Goal: Information Seeking & Learning: Learn about a topic

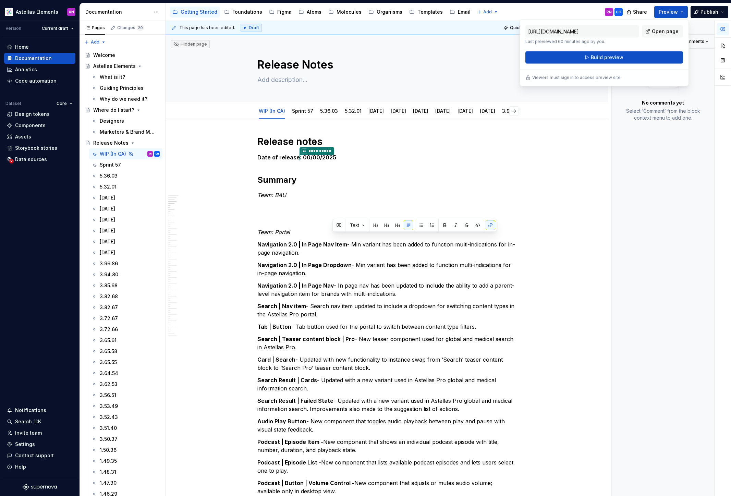
scroll to position [752, 0]
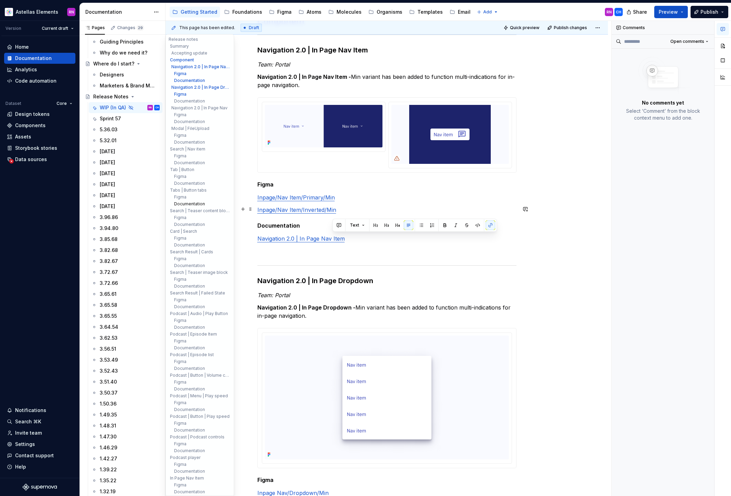
click at [196, 206] on button "Documentation" at bounding box center [199, 204] width 65 height 7
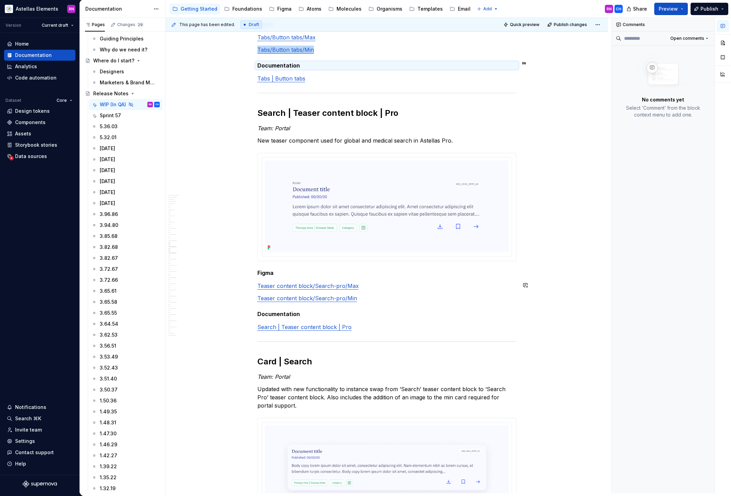
scroll to position [2450, 0]
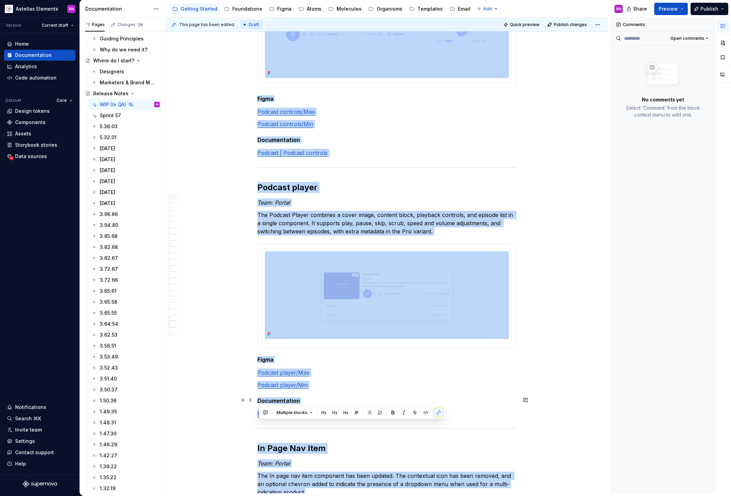
scroll to position [5596, 0]
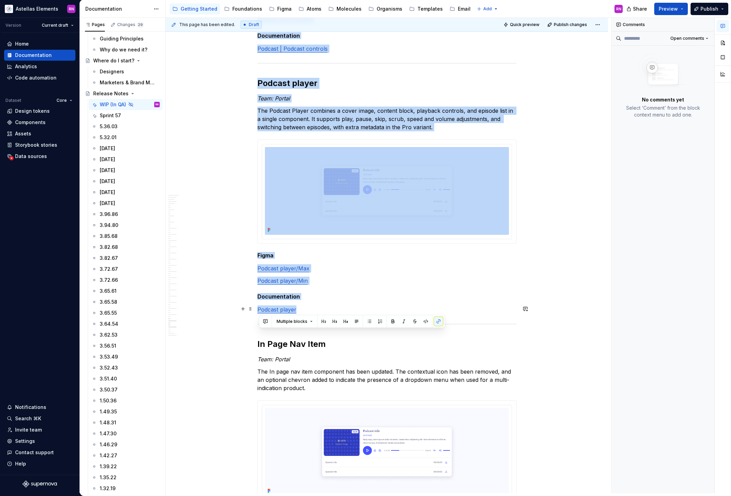
drag, startPoint x: 260, startPoint y: 146, endPoint x: 314, endPoint y: 310, distance: 172.2
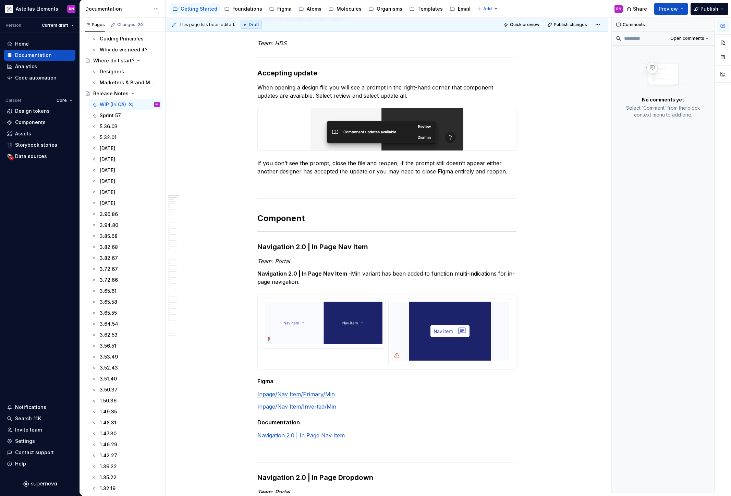
scroll to position [0, 0]
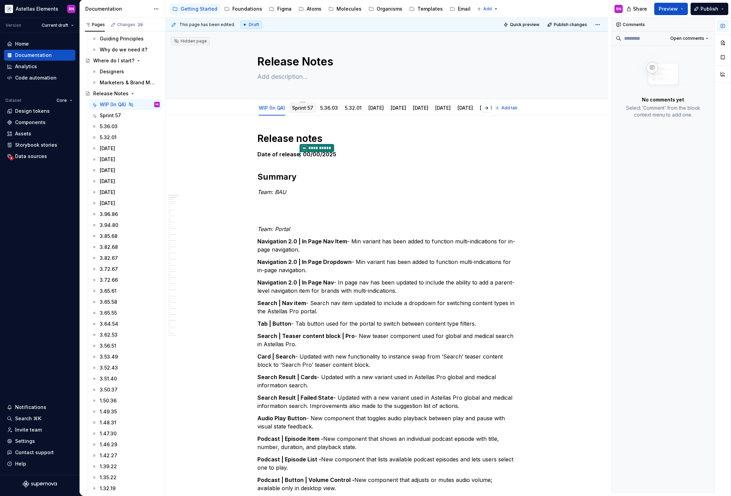
click at [305, 107] on link "Sprint 57" at bounding box center [302, 108] width 21 height 6
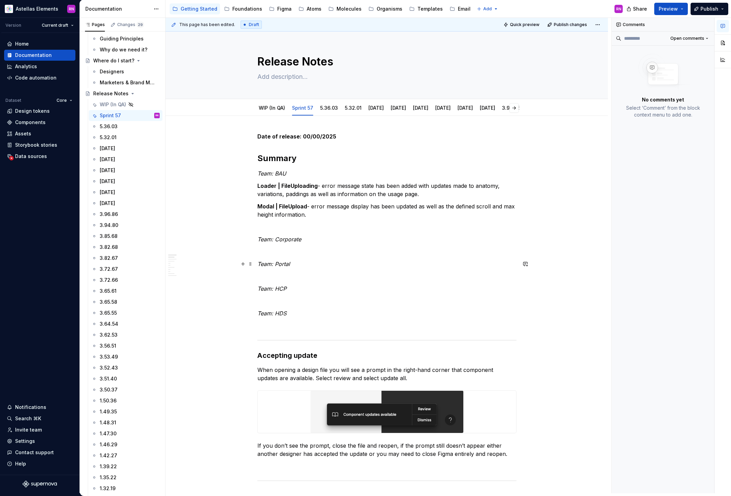
click at [298, 265] on p "Team: Portal" at bounding box center [386, 264] width 259 height 8
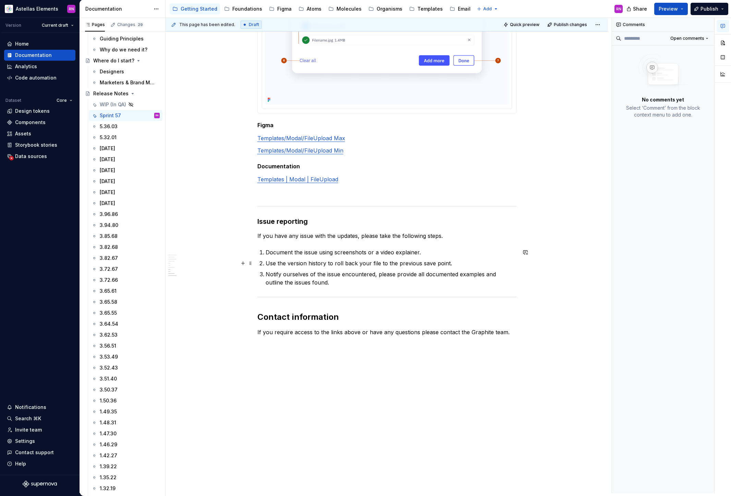
scroll to position [829, 0]
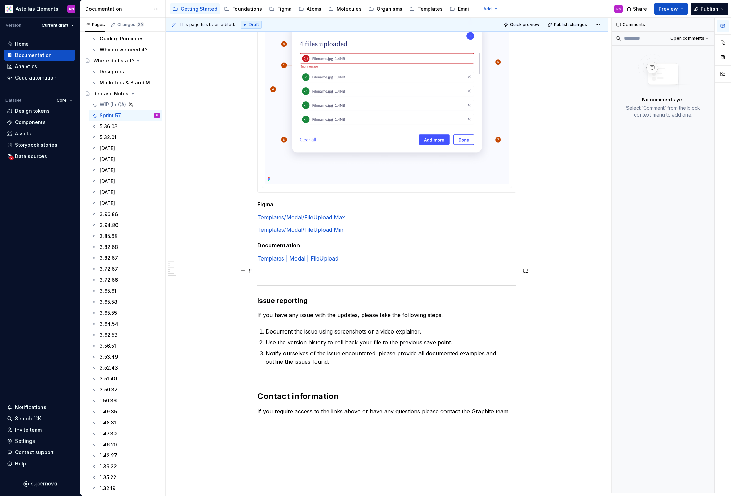
click at [275, 271] on p at bounding box center [386, 271] width 259 height 8
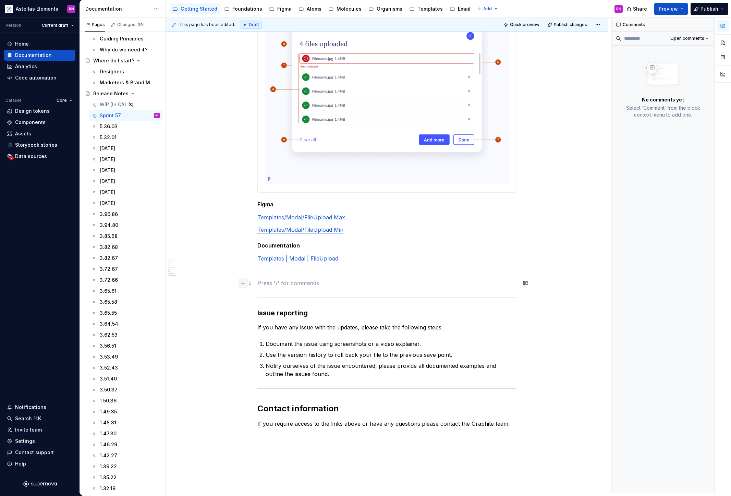
click at [244, 285] on button "button" at bounding box center [243, 283] width 10 height 10
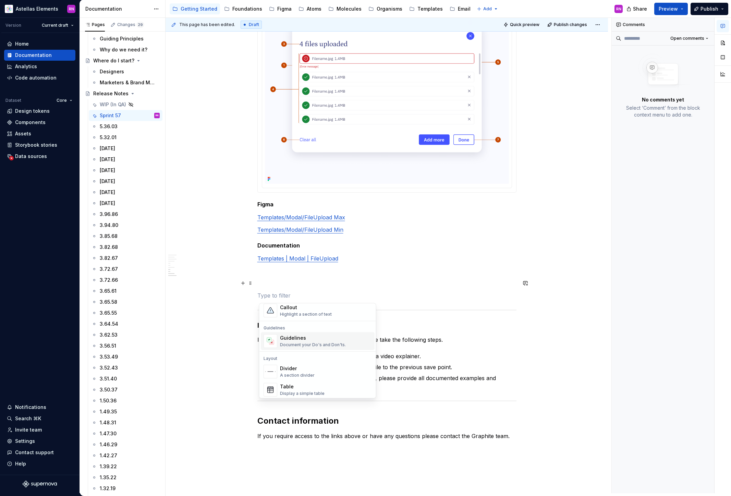
scroll to position [181, 0]
click at [308, 364] on div "Divider" at bounding box center [297, 364] width 35 height 7
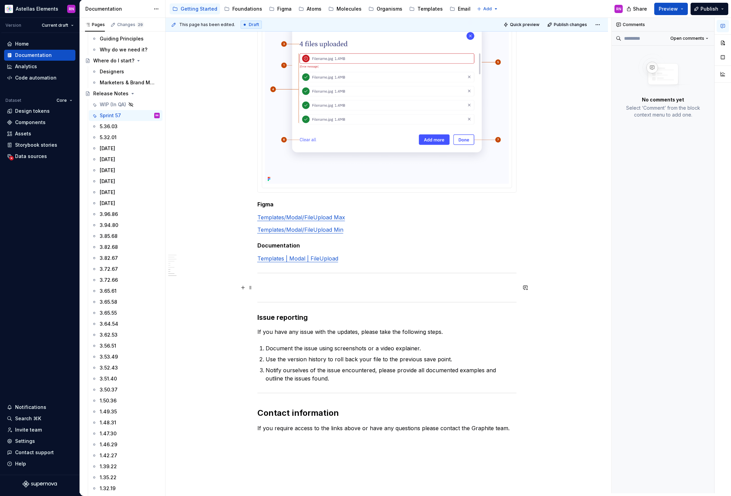
click at [273, 287] on p at bounding box center [386, 288] width 259 height 8
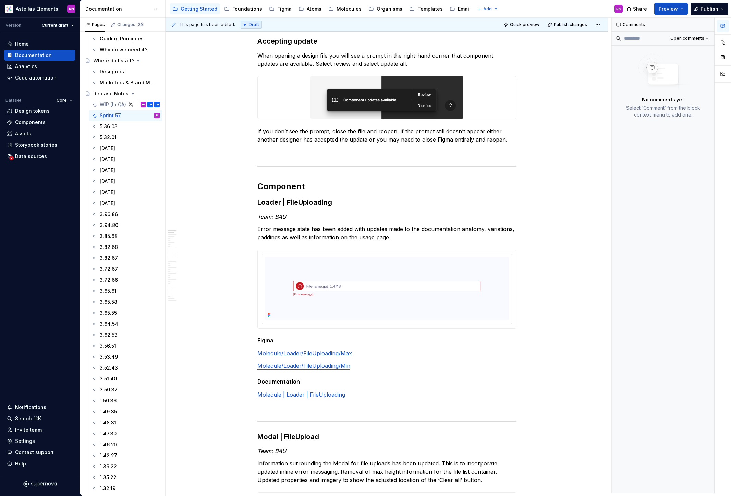
scroll to position [0, 0]
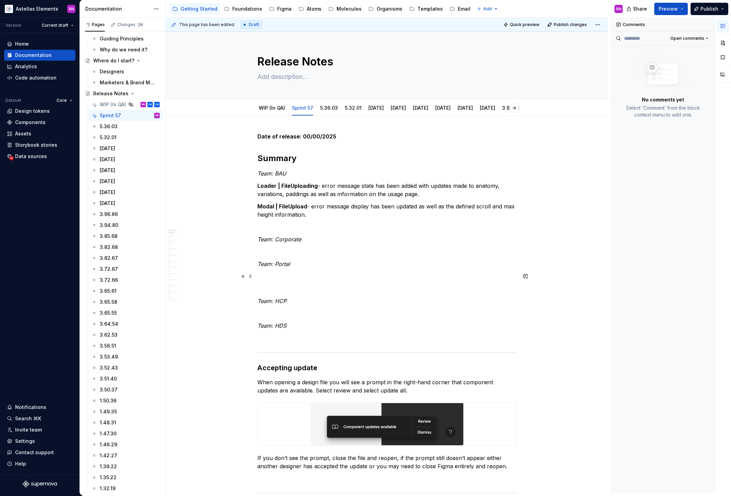
click at [267, 273] on p at bounding box center [386, 276] width 259 height 8
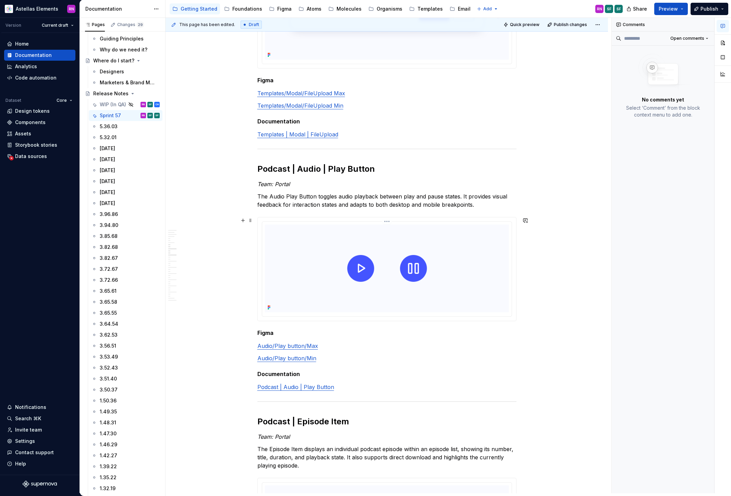
scroll to position [889, 0]
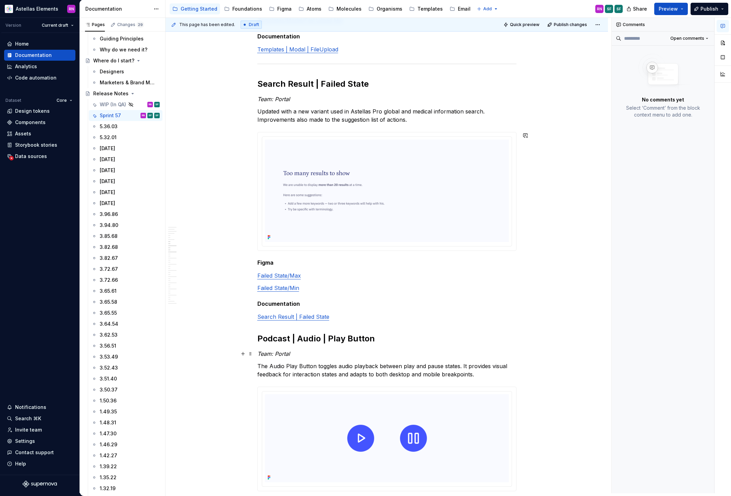
scroll to position [1225, 0]
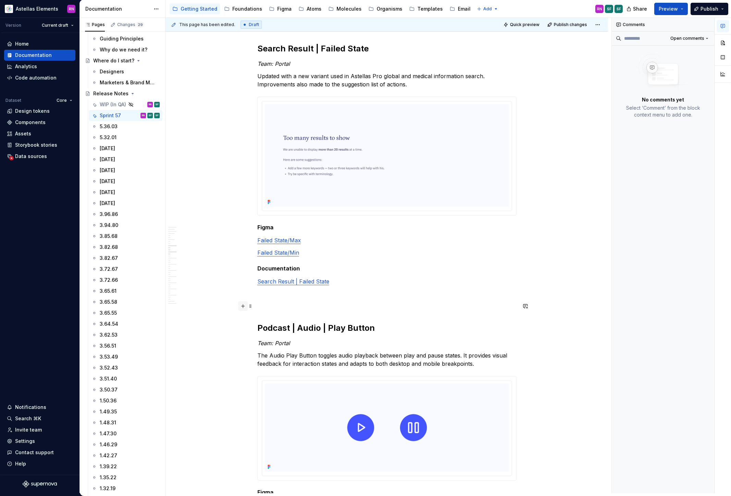
click at [242, 305] on button "button" at bounding box center [243, 306] width 10 height 10
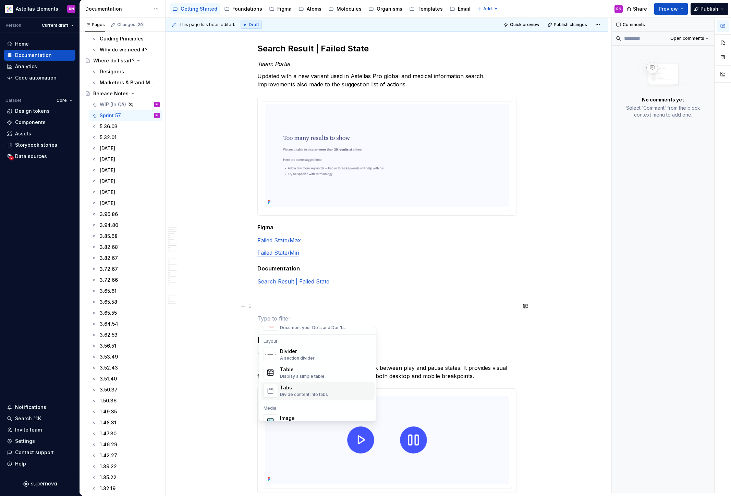
scroll to position [225, 0]
click at [306, 346] on div "Divider A section divider" at bounding box center [297, 345] width 35 height 13
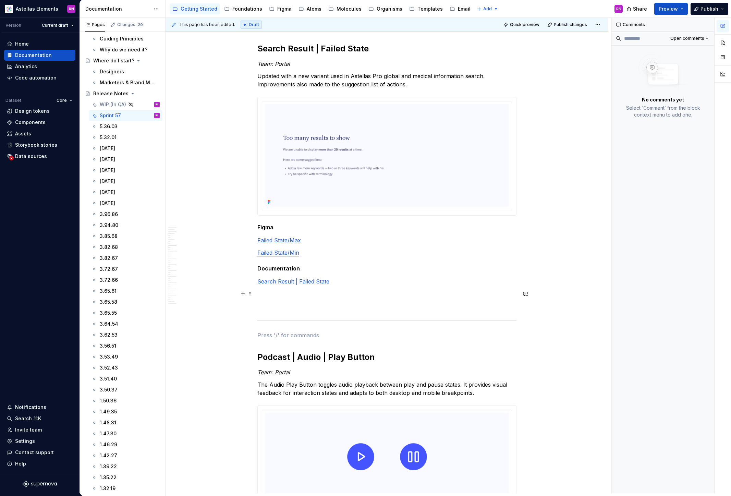
click at [264, 297] on p at bounding box center [386, 294] width 259 height 8
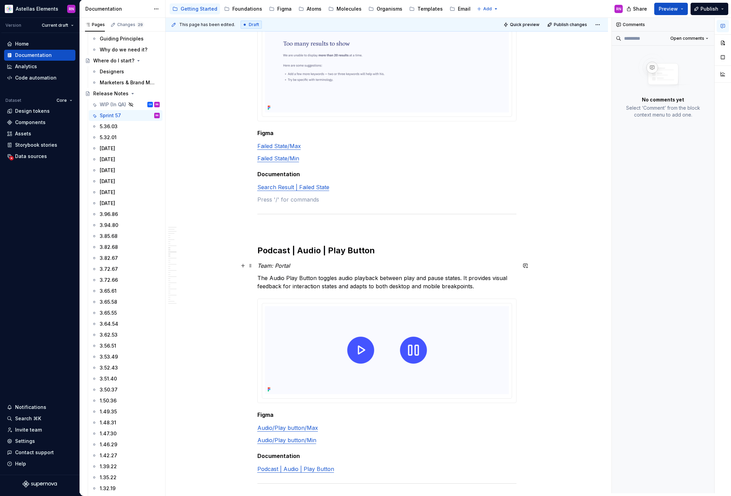
scroll to position [1199, 0]
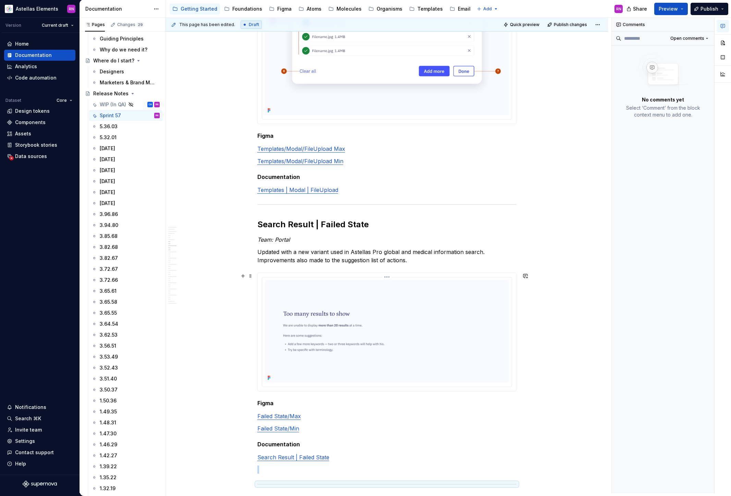
scroll to position [1040, 0]
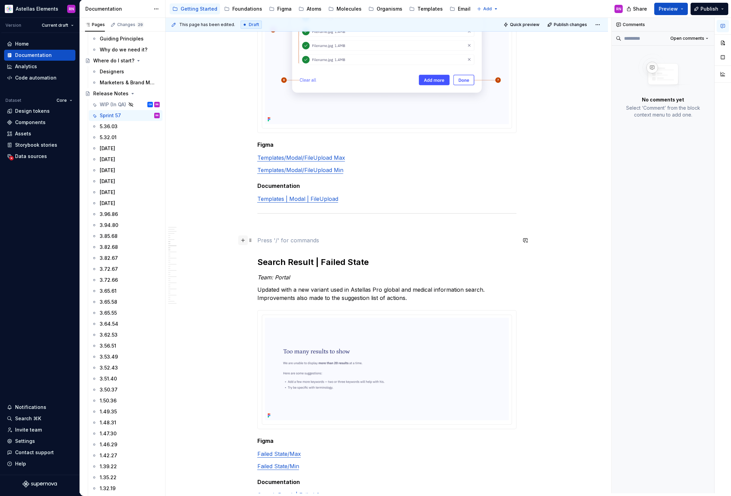
click at [242, 240] on button "button" at bounding box center [243, 241] width 10 height 10
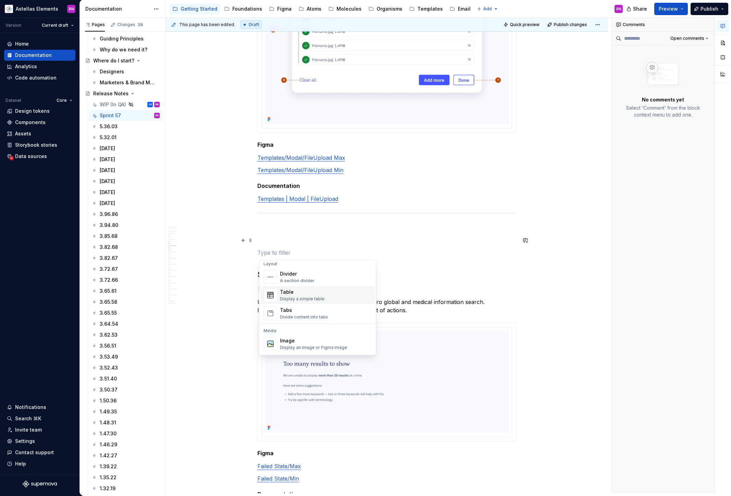
scroll to position [224, 0]
click at [301, 281] on div "Divider A section divider" at bounding box center [297, 281] width 35 height 13
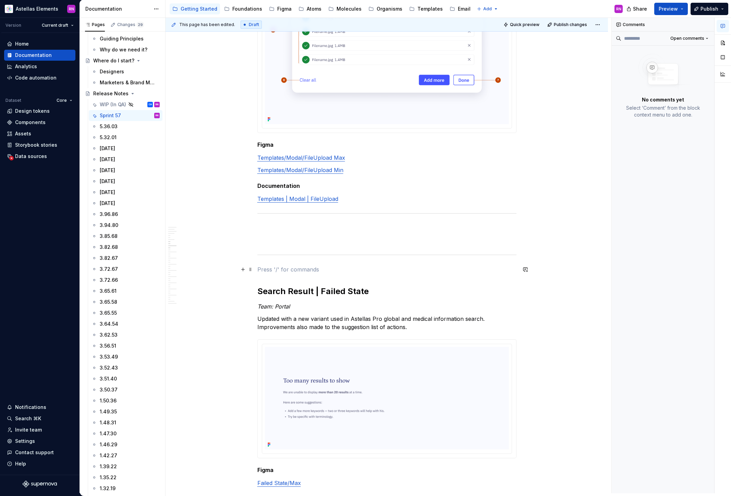
click at [262, 271] on p at bounding box center [386, 269] width 259 height 8
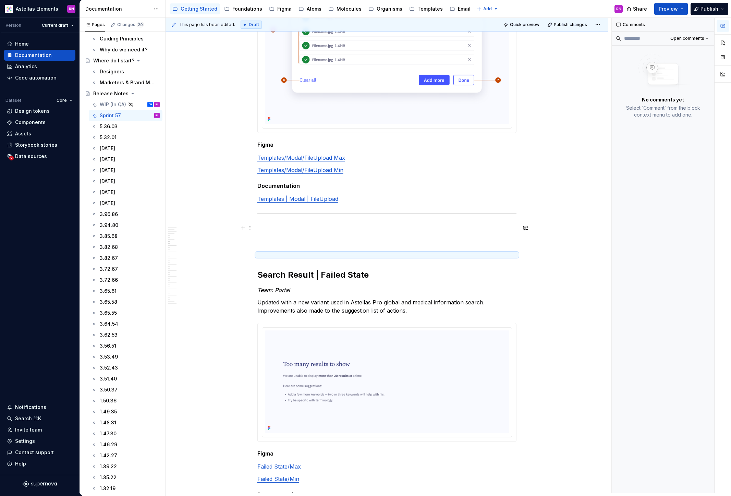
click at [266, 226] on p at bounding box center [386, 228] width 259 height 8
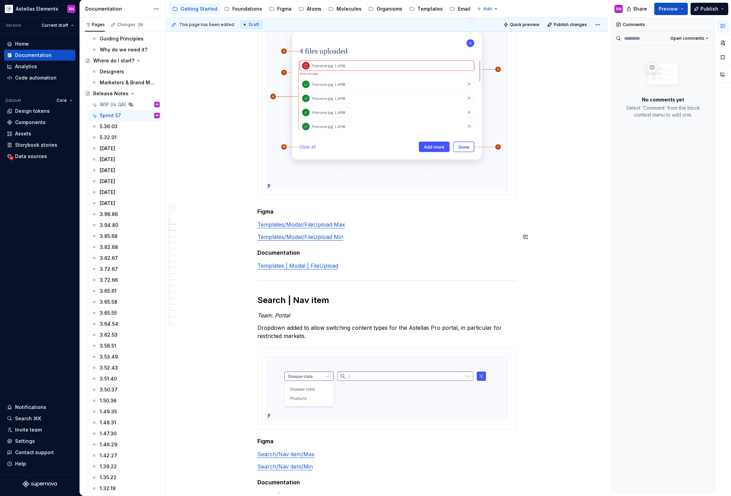
scroll to position [1009, 0]
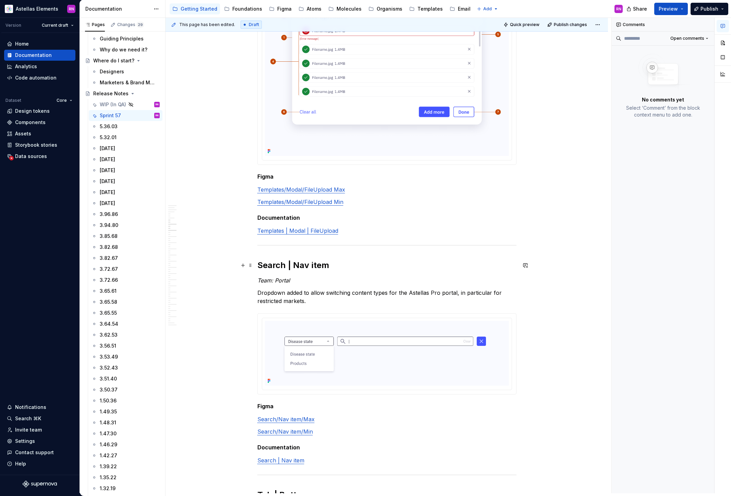
click at [262, 263] on h2 "Search | Nav item" at bounding box center [386, 265] width 259 height 11
click at [261, 263] on h2 "Search | Nav item" at bounding box center [386, 265] width 259 height 11
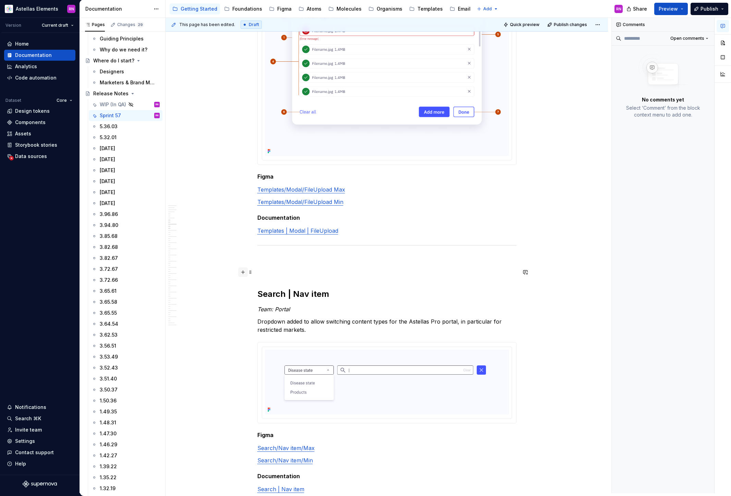
click at [244, 269] on button "button" at bounding box center [243, 272] width 10 height 10
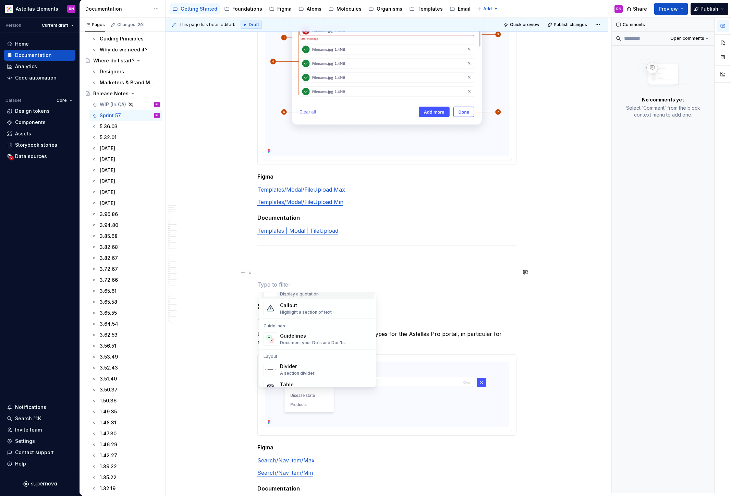
scroll to position [169, 0]
click at [311, 366] on div "Divider" at bounding box center [297, 365] width 35 height 7
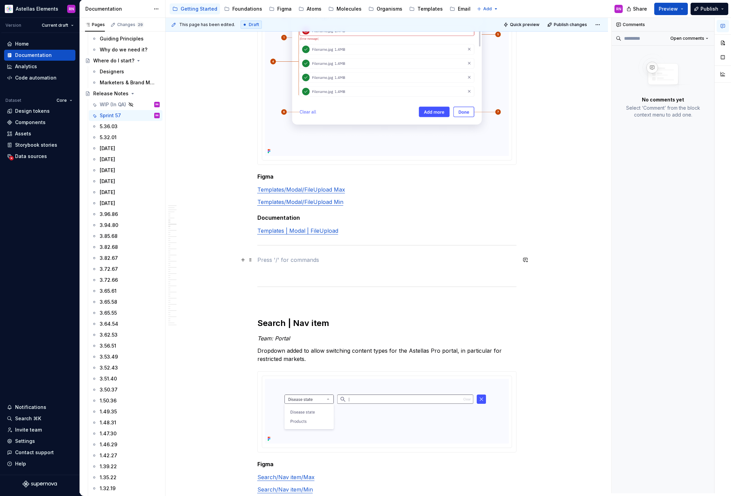
click at [277, 260] on p at bounding box center [386, 260] width 259 height 8
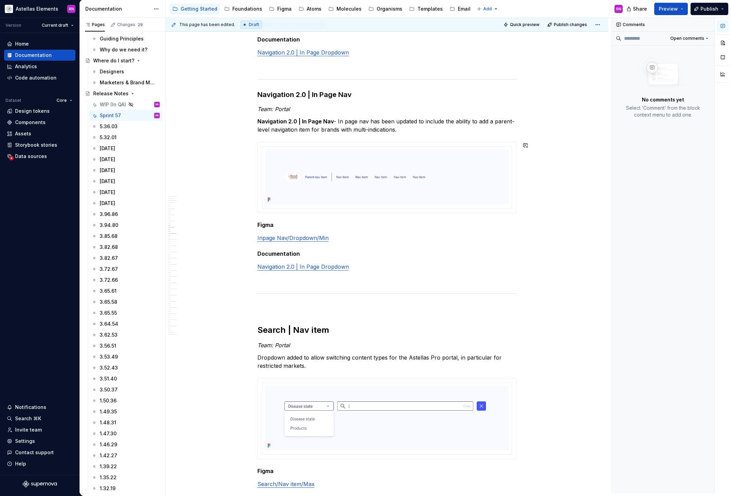
scroll to position [1834, 0]
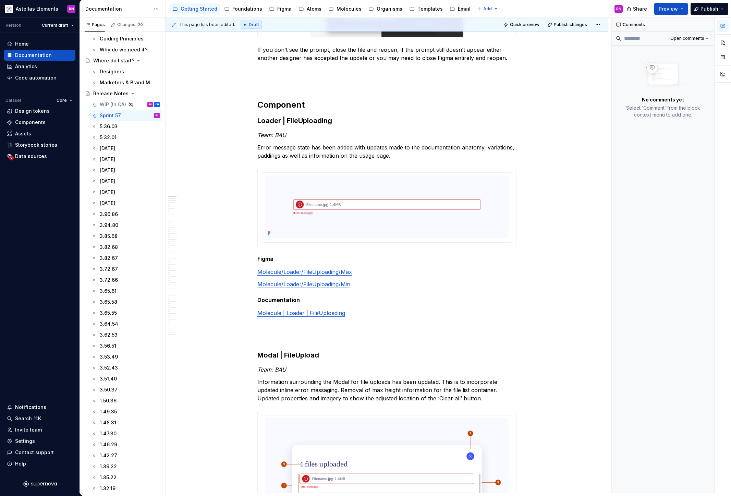
scroll to position [0, 0]
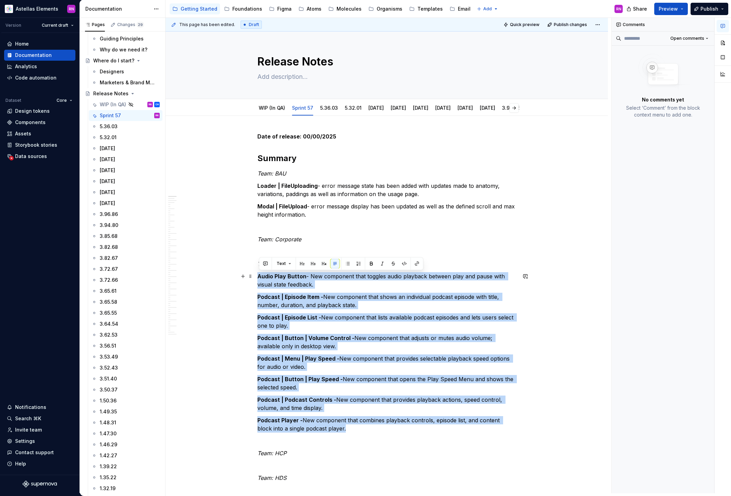
drag, startPoint x: 342, startPoint y: 431, endPoint x: 257, endPoint y: 277, distance: 175.4
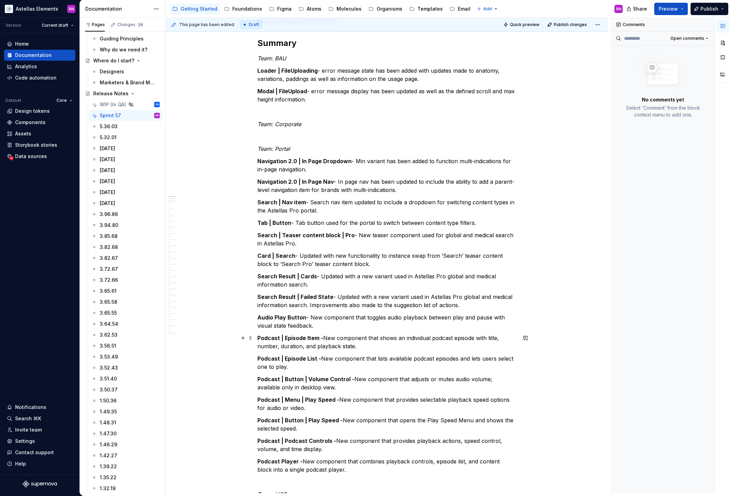
scroll to position [137, 0]
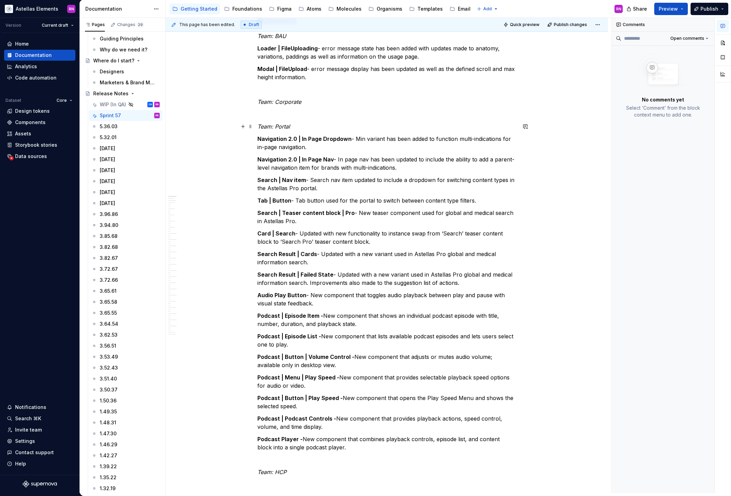
click at [293, 125] on p "Team: Portal" at bounding box center [386, 126] width 259 height 8
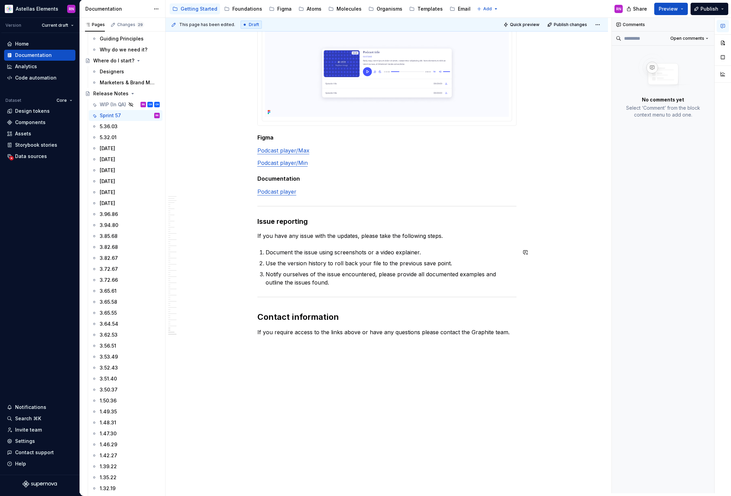
scroll to position [5935, 0]
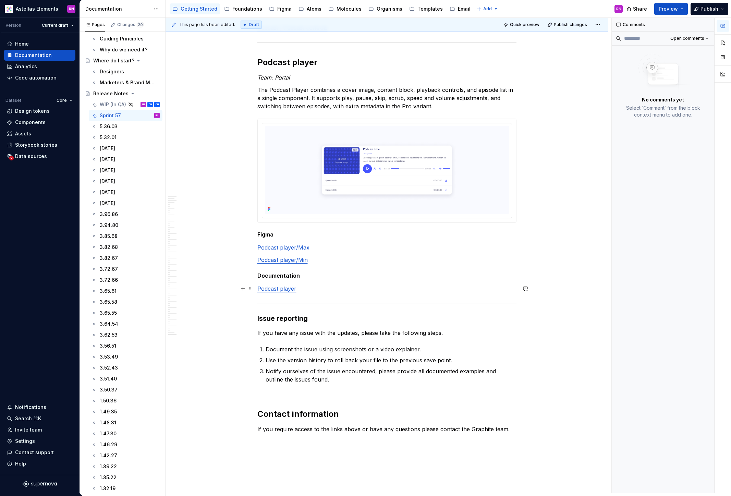
click at [315, 289] on p "Podcast player" at bounding box center [386, 289] width 259 height 8
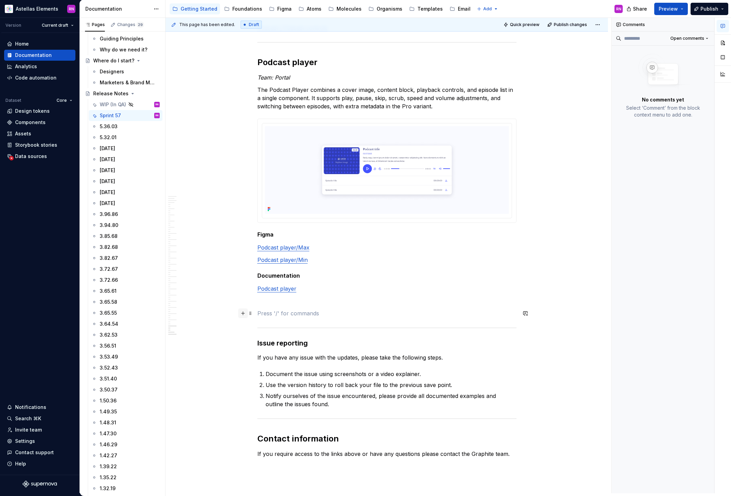
click at [245, 312] on button "button" at bounding box center [243, 314] width 10 height 10
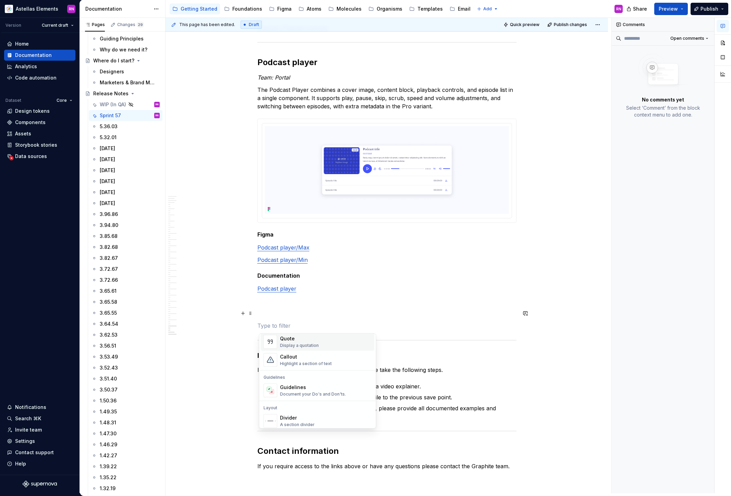
scroll to position [166, 0]
click at [301, 408] on div "Divider" at bounding box center [297, 409] width 35 height 7
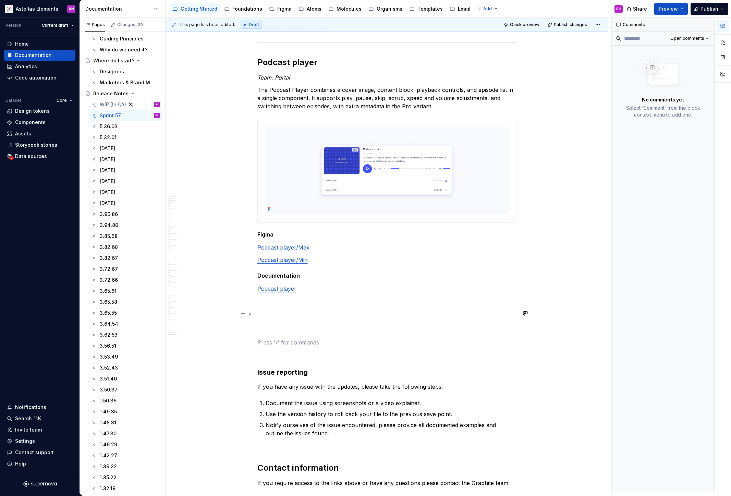
click at [267, 314] on p at bounding box center [386, 313] width 259 height 8
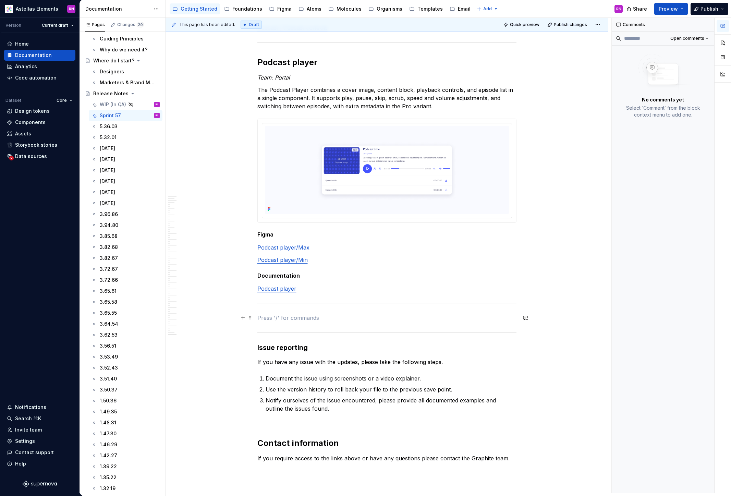
click at [277, 317] on p at bounding box center [386, 318] width 259 height 8
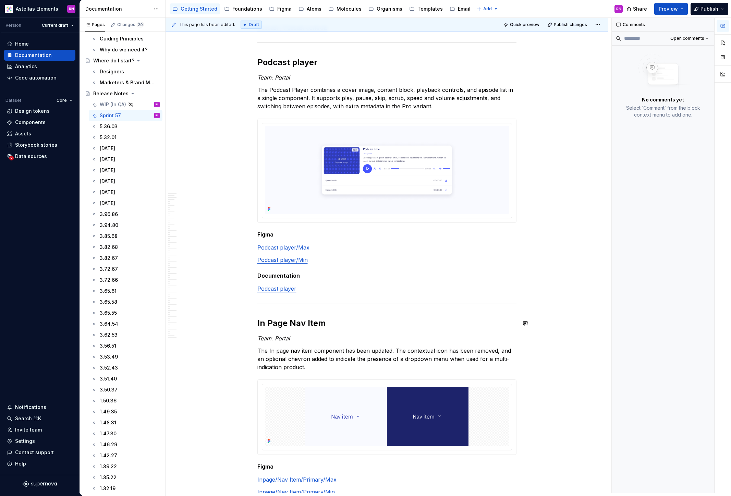
type textarea "*"
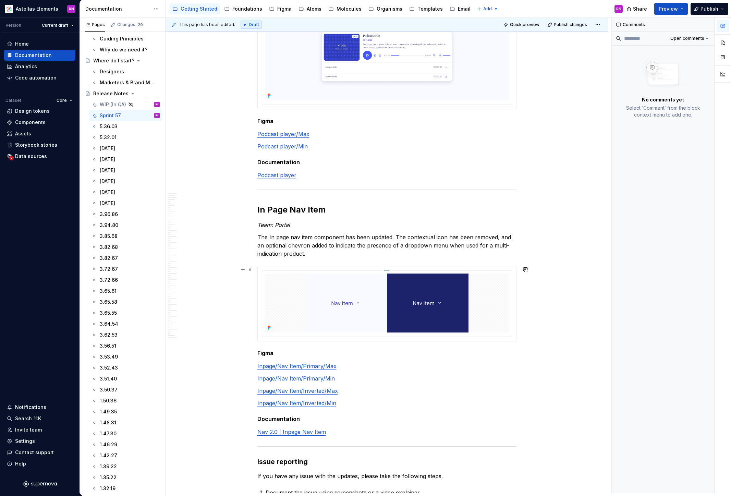
scroll to position [6084, 0]
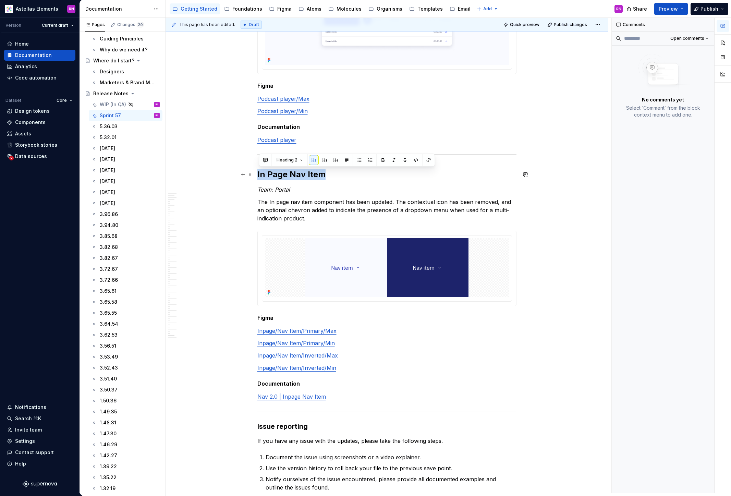
drag, startPoint x: 325, startPoint y: 174, endPoint x: 256, endPoint y: 173, distance: 68.2
copy h2 "In Page Nav Item"
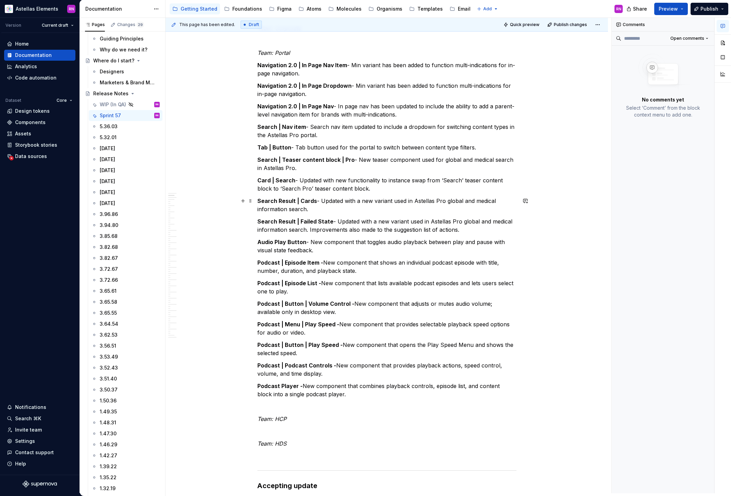
scroll to position [246, 0]
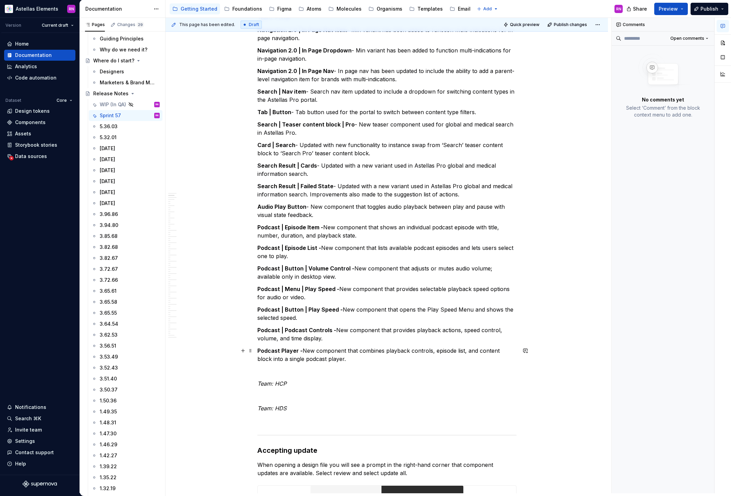
click at [331, 361] on p "Podcast Player - New component that combines playback controls, episode list, a…" at bounding box center [386, 355] width 259 height 16
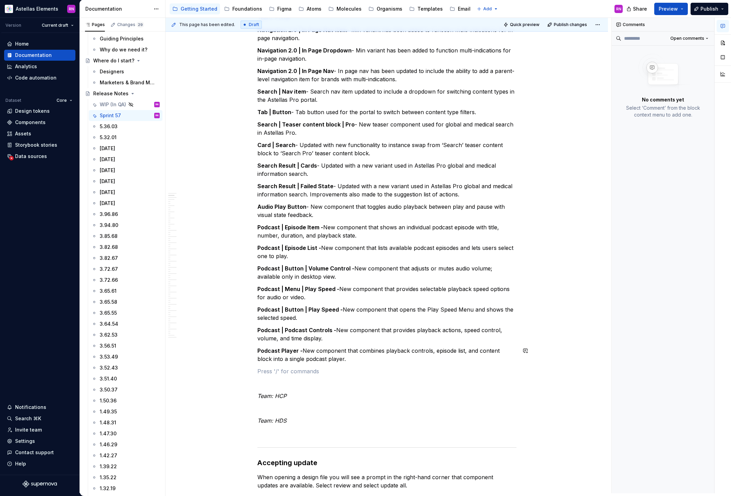
paste div
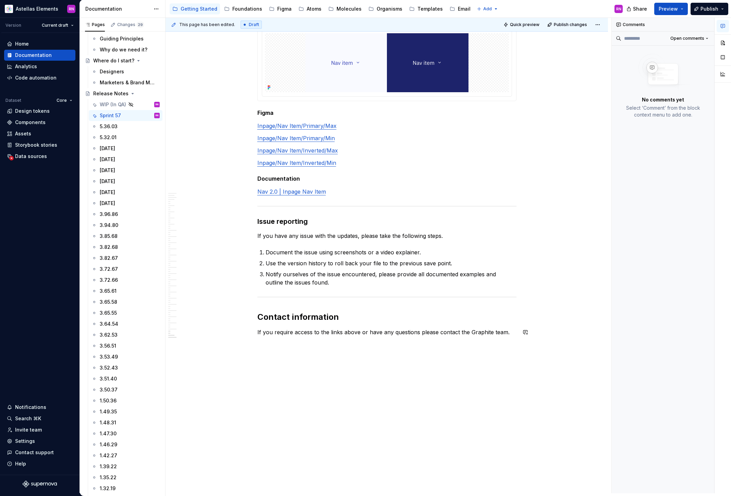
scroll to position [6110, 0]
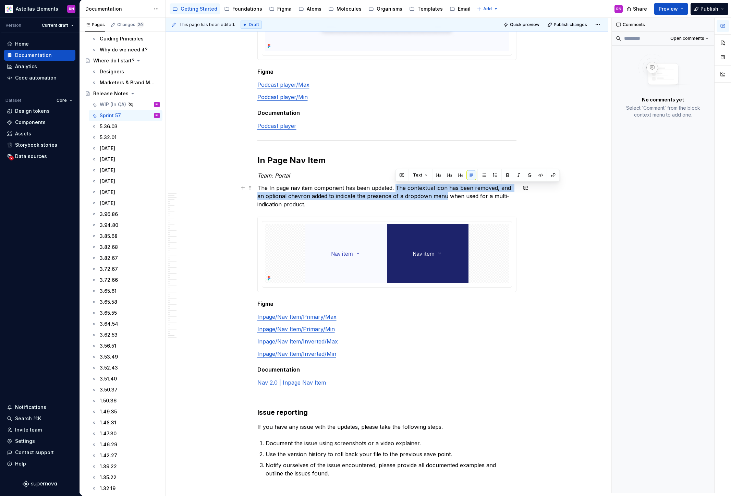
drag, startPoint x: 396, startPoint y: 186, endPoint x: 447, endPoint y: 197, distance: 52.2
click at [447, 197] on p "The In page nav item component has been updated. The contextual icon has been r…" at bounding box center [386, 196] width 259 height 25
drag, startPoint x: 308, startPoint y: 205, endPoint x: 396, endPoint y: 189, distance: 89.2
click at [396, 189] on p "The In page nav item component has been updated. The contextual icon has been r…" at bounding box center [386, 196] width 259 height 25
copy p "The contextual icon has been removed, and an optional chevron added to indicate…"
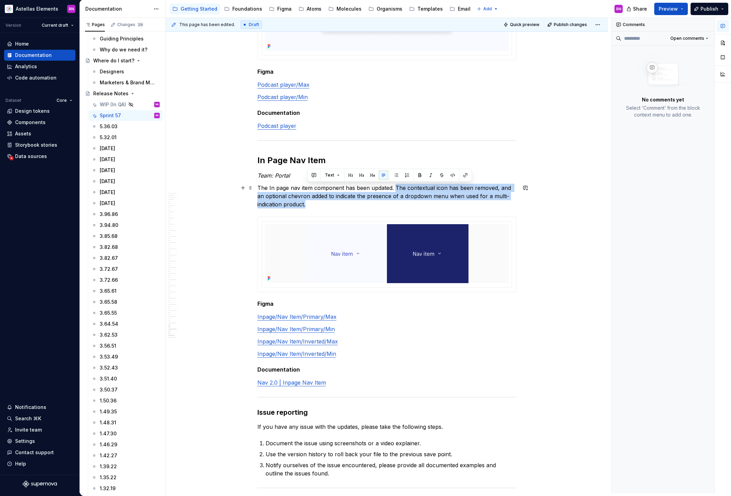
click at [328, 199] on p "The In page nav item component has been updated. The contextual icon has been r…" at bounding box center [386, 196] width 259 height 25
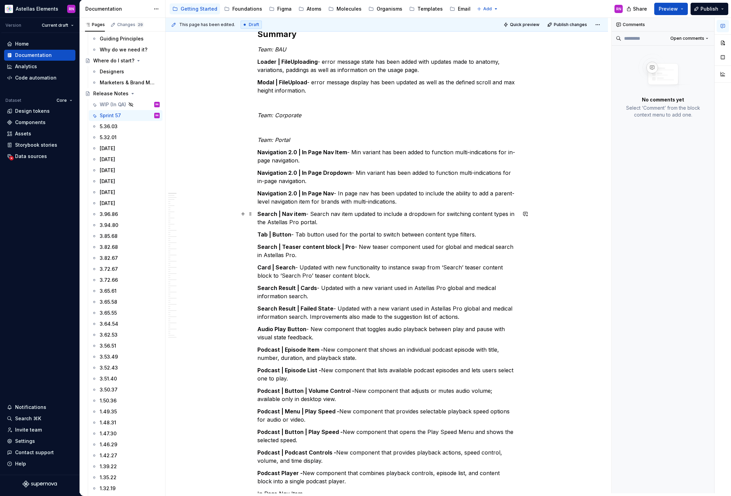
scroll to position [271, 0]
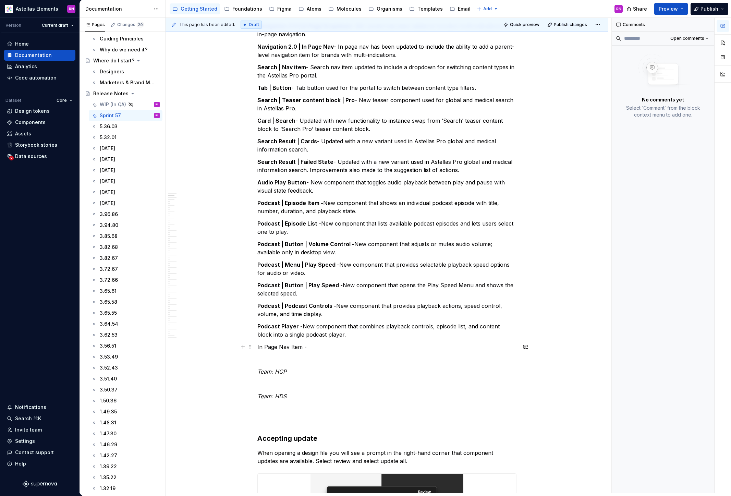
click at [311, 346] on p "In Page Nav Item -" at bounding box center [386, 347] width 259 height 8
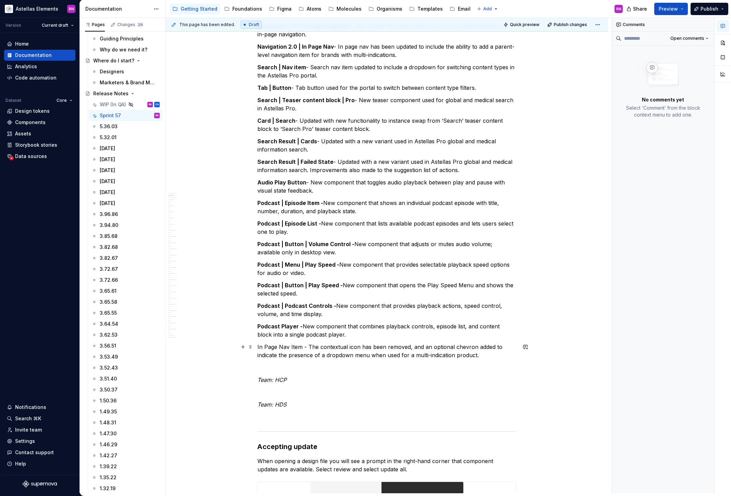
click at [309, 348] on p "In Page Nav Item - The contextual icon has been removed, and an optional chevro…" at bounding box center [386, 351] width 259 height 16
drag, startPoint x: 436, startPoint y: 347, endPoint x: 414, endPoint y: 347, distance: 21.9
click at [414, 347] on p "In Page Nav Item - Update to The contextual icon has been removed, and an optio…" at bounding box center [386, 351] width 259 height 16
copy p "removed"
drag, startPoint x: 336, startPoint y: 347, endPoint x: 347, endPoint y: 352, distance: 11.7
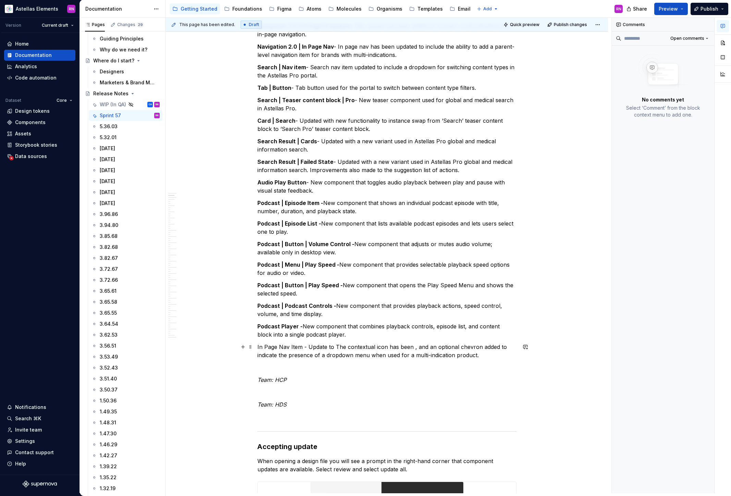
click at [336, 347] on p "In Page Nav Item - Update to The contextual icon has been , and an optional che…" at bounding box center [386, 351] width 259 height 16
drag, startPoint x: 432, startPoint y: 348, endPoint x: 407, endPoint y: 347, distance: 25.1
click at [407, 347] on p "In Page Nav Item - Update to remove the contextual icon has been , and an optio…" at bounding box center [386, 351] width 259 height 16
drag, startPoint x: 413, startPoint y: 347, endPoint x: 408, endPoint y: 347, distance: 5.1
click at [408, 347] on p "In Page Nav Item - Update to remove the contextual icon, and an optional chevro…" at bounding box center [386, 351] width 259 height 16
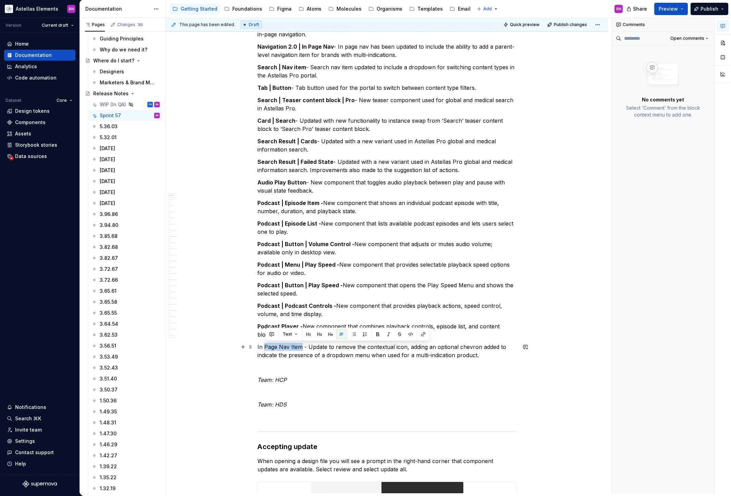
drag, startPoint x: 304, startPoint y: 347, endPoint x: 295, endPoint y: 347, distance: 8.6
drag, startPoint x: 306, startPoint y: 347, endPoint x: 257, endPoint y: 346, distance: 49.7
click at [370, 334] on button "button" at bounding box center [372, 334] width 10 height 10
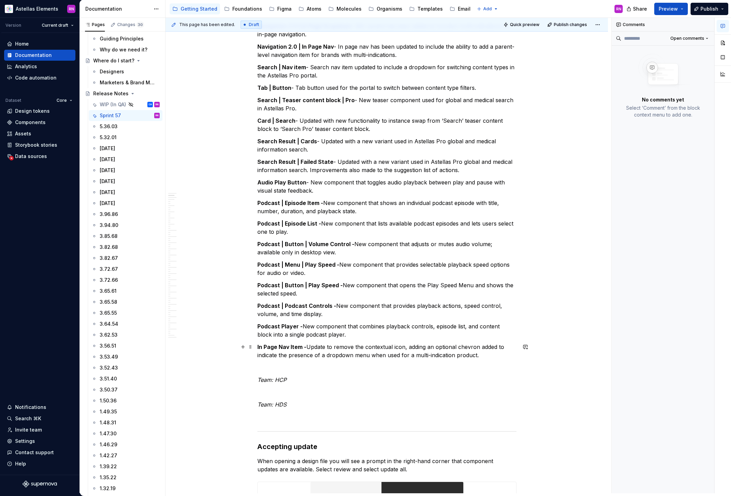
click at [364, 354] on p "In Page Nav Item - Update to remove the contextual icon, adding an optional che…" at bounding box center [386, 351] width 259 height 16
drag, startPoint x: 479, startPoint y: 357, endPoint x: 258, endPoint y: 350, distance: 220.9
copy p "In Page Nav Item - Update to remove the contextual icon, adding an optional che…"
click at [344, 367] on p at bounding box center [386, 367] width 259 height 8
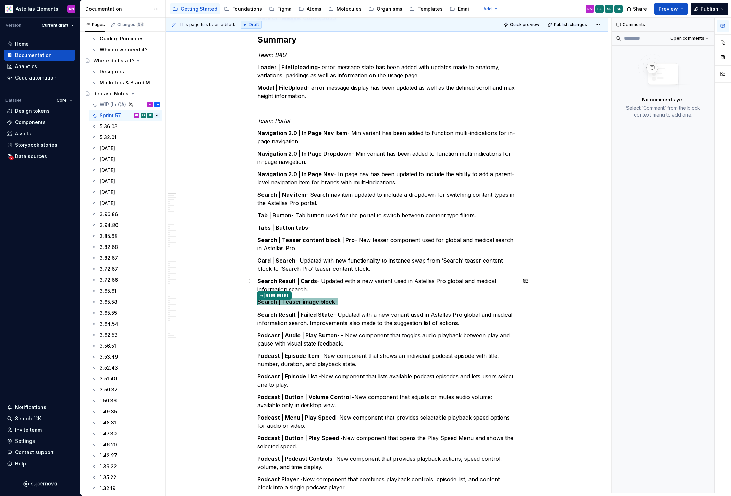
scroll to position [194, 0]
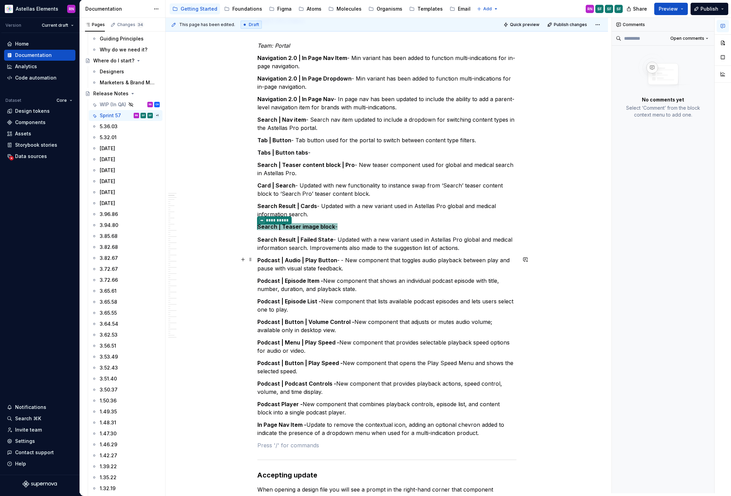
click at [324, 262] on strong "Podcast | Audio | Play Button" at bounding box center [297, 260] width 80 height 7
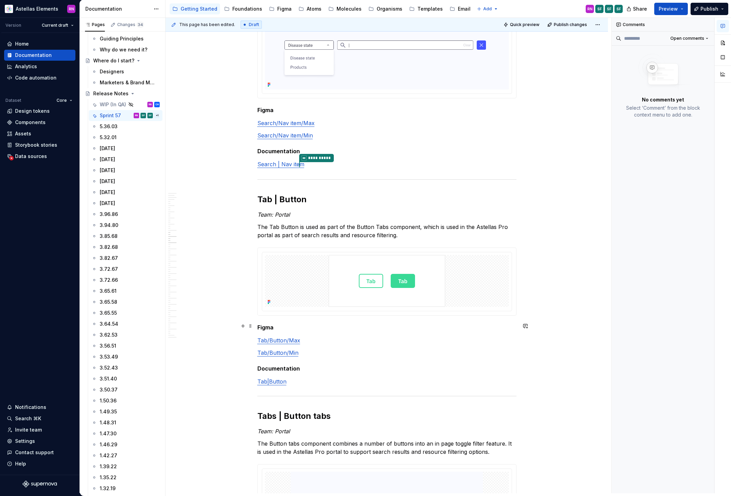
scroll to position [2339, 0]
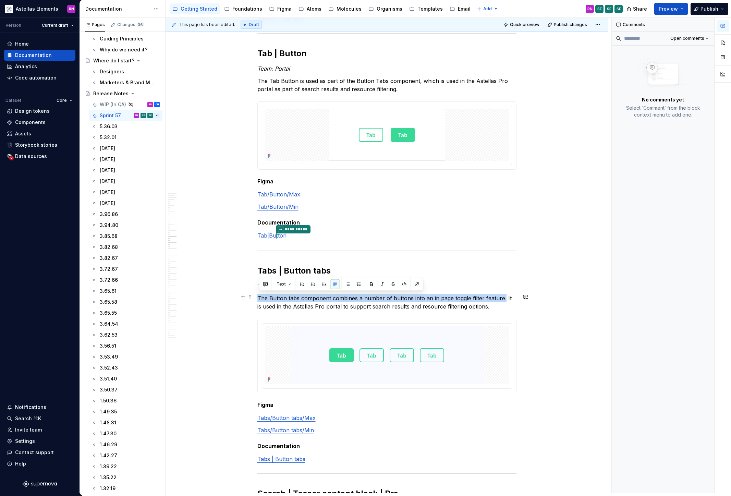
drag, startPoint x: 260, startPoint y: 297, endPoint x: 504, endPoint y: 296, distance: 244.1
click at [504, 296] on p "The Button tabs component combines a number of buttons into an in page toggle f…" at bounding box center [386, 302] width 259 height 16
copy p "The Button tabs component combines a number of buttons into an in page toggle f…"
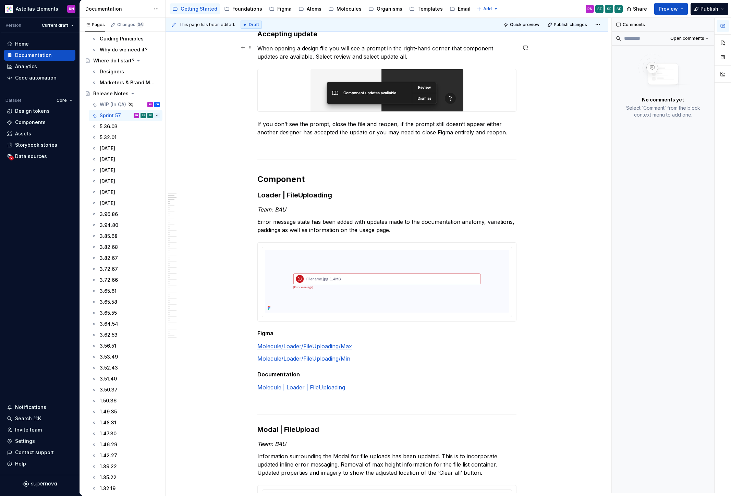
scroll to position [0, 0]
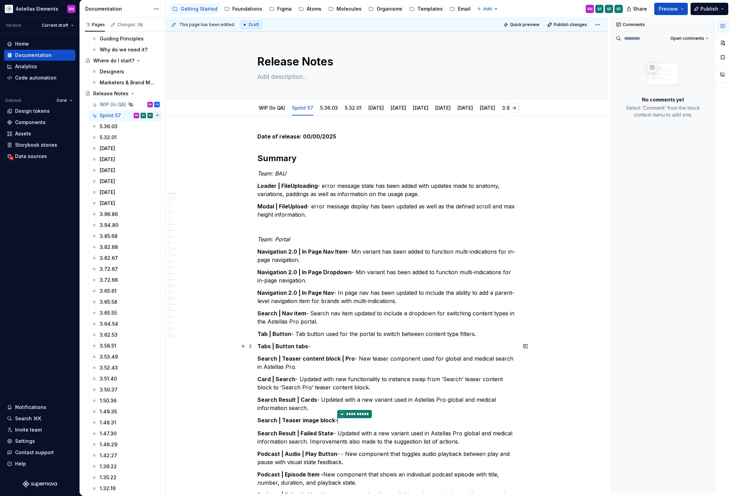
click at [314, 346] on p "Tabs | Button tabs -" at bounding box center [386, 346] width 259 height 8
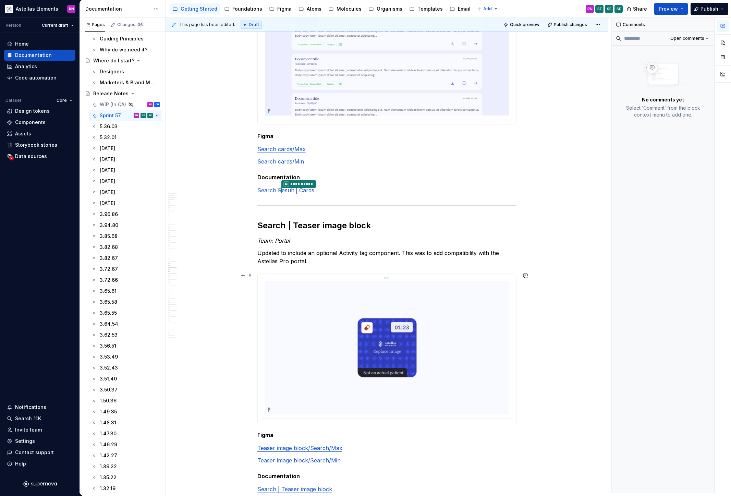
scroll to position [3511, 0]
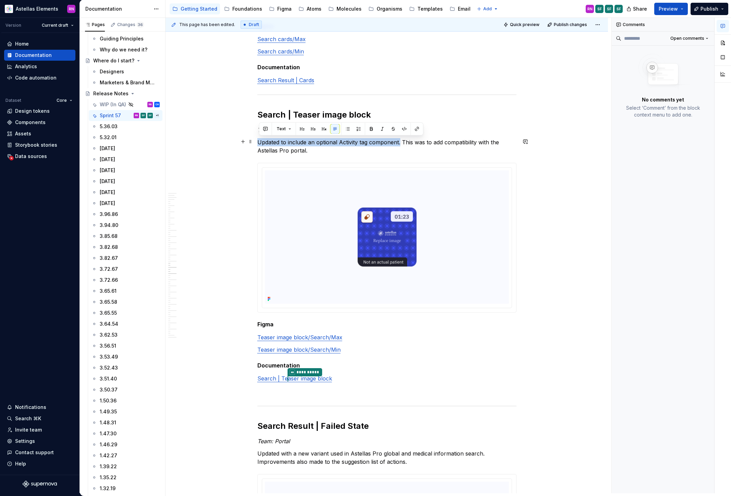
drag, startPoint x: 260, startPoint y: 142, endPoint x: 401, endPoint y: 140, distance: 141.3
click at [401, 140] on p "Updated to include an optional Activity tag component. This was to add compatib…" at bounding box center [386, 146] width 259 height 16
copy p "Updated to include an optional Activity tag component."
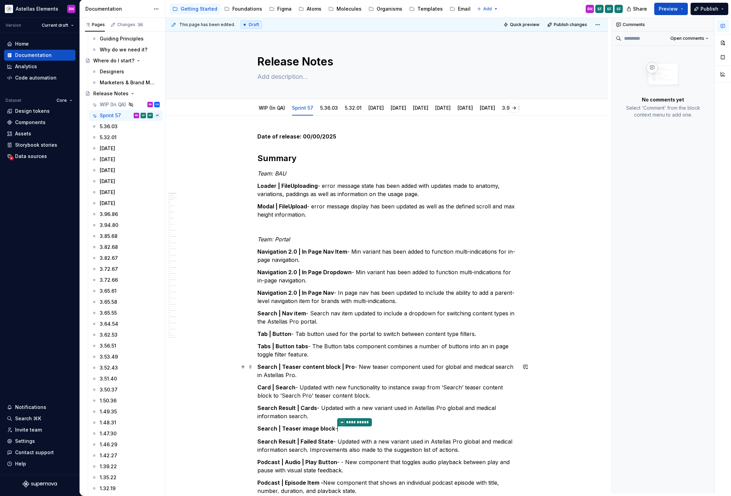
scroll to position [4, 0]
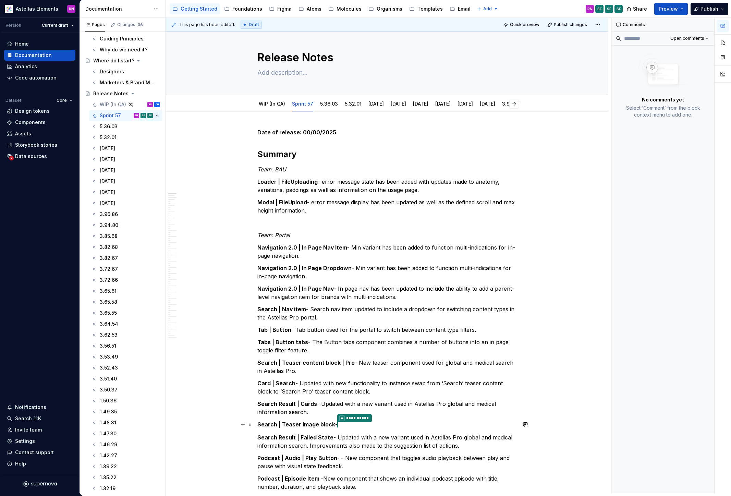
click at [346, 425] on p "**********" at bounding box center [386, 424] width 259 height 9
click at [339, 425] on p "**********" at bounding box center [386, 424] width 259 height 9
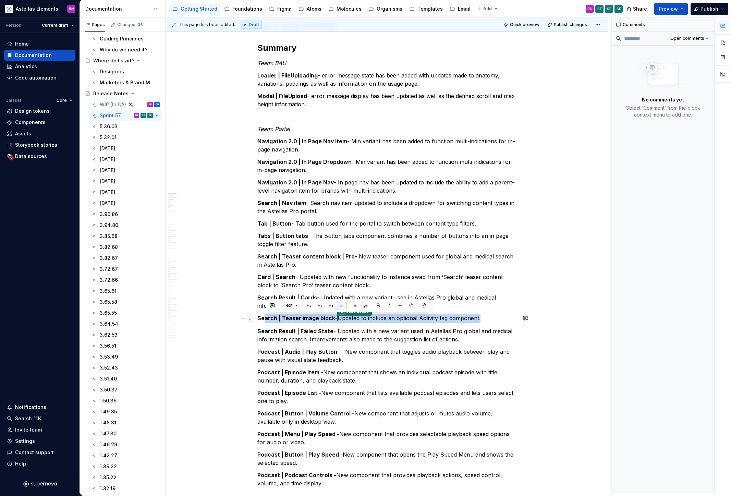
drag, startPoint x: 484, startPoint y: 318, endPoint x: 250, endPoint y: 317, distance: 234.5
click at [303, 338] on p "Search Result | Failed State - Updated with a new variant used in Astellas Pro …" at bounding box center [386, 335] width 259 height 16
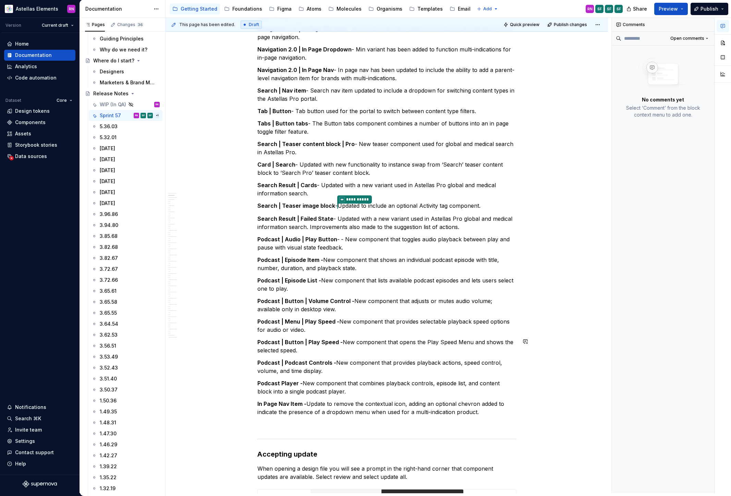
scroll to position [298, 0]
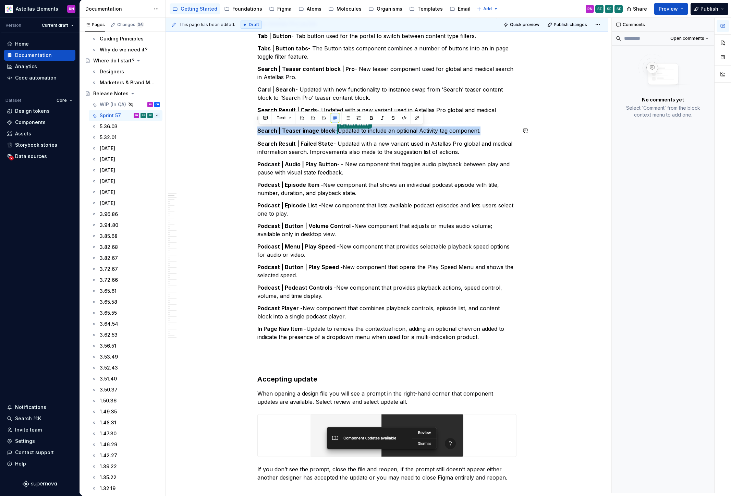
drag, startPoint x: 485, startPoint y: 130, endPoint x: 256, endPoint y: 125, distance: 229.1
copy p "**********"
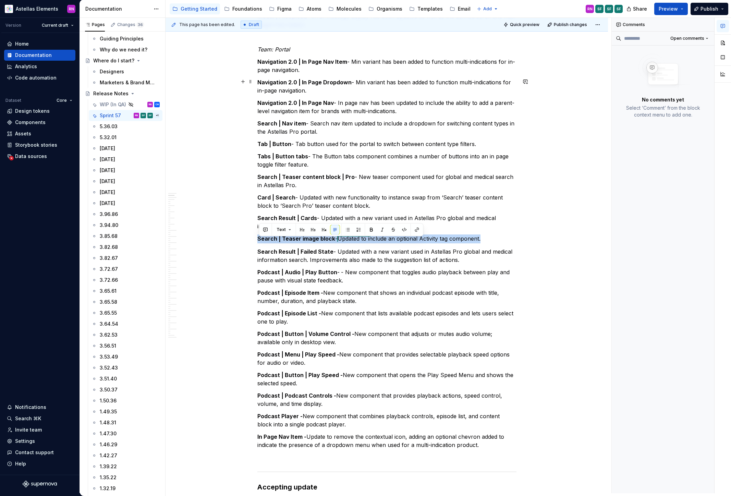
scroll to position [186, 0]
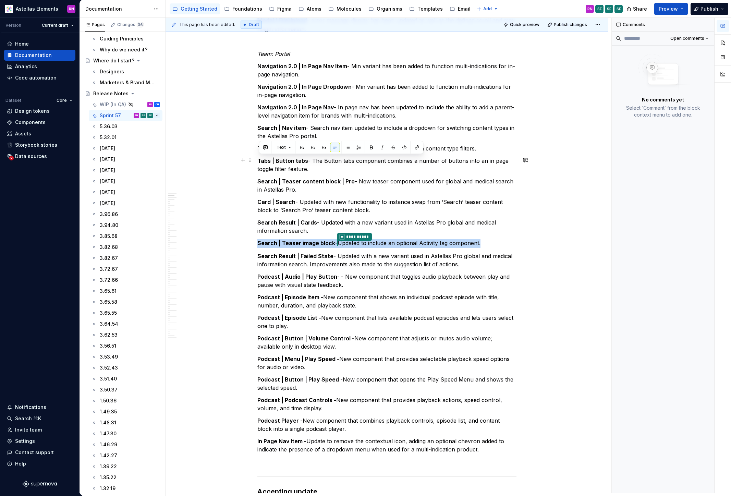
drag, startPoint x: 311, startPoint y: 170, endPoint x: 256, endPoint y: 161, distance: 56.4
copy p "Tabs | Button tabs - The Button tabs component combines a number of buttons int…"
click at [332, 181] on strong "Search | Teaser content block | Pro" at bounding box center [305, 181] width 97 height 7
click at [325, 160] on p "Tabs | Button tabs - The Button tabs component combines a number of buttons int…" at bounding box center [386, 165] width 259 height 16
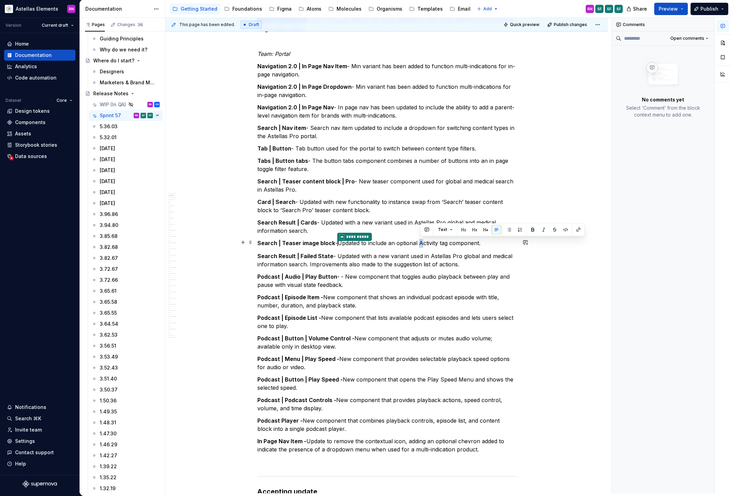
click at [422, 242] on p "**********" at bounding box center [386, 243] width 259 height 9
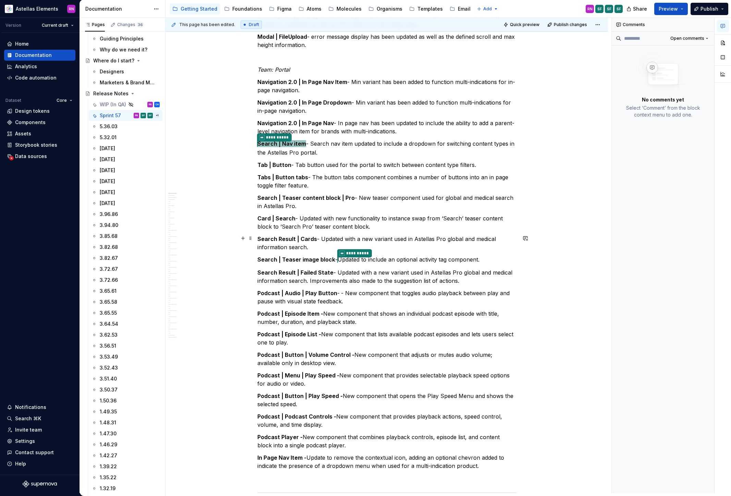
scroll to position [60, 0]
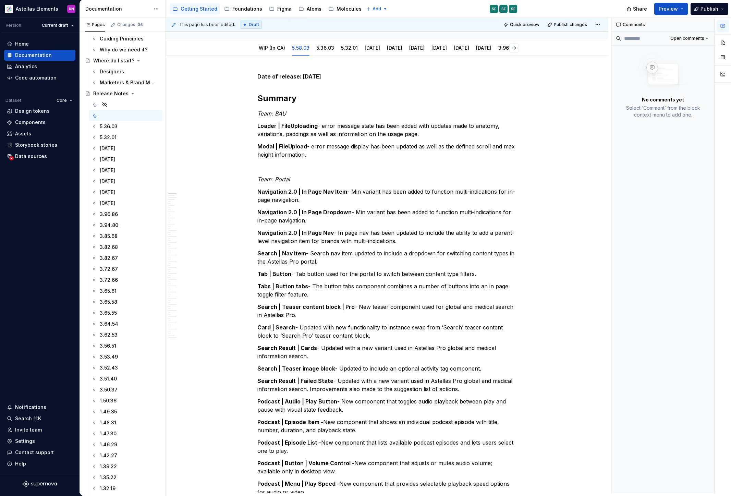
type textarea "*"
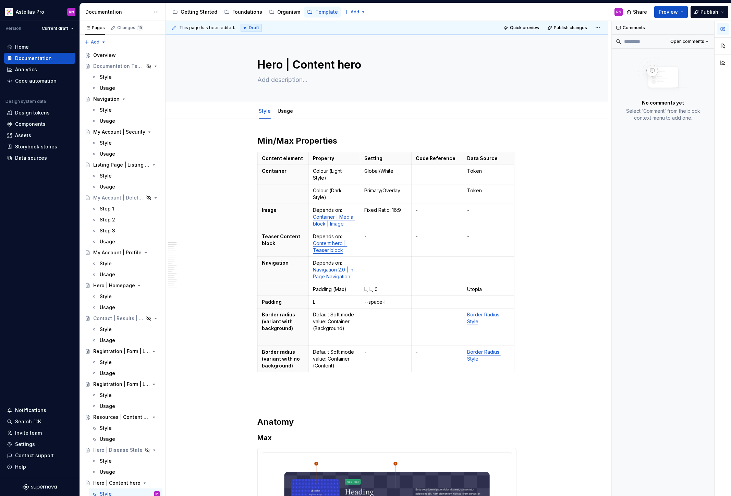
type textarea "*"
click at [393, 266] on p at bounding box center [385, 263] width 43 height 7
click at [444, 267] on td at bounding box center [436, 270] width 51 height 26
click at [486, 266] on p at bounding box center [488, 263] width 43 height 7
drag, startPoint x: 474, startPoint y: 210, endPoint x: 466, endPoint y: 209, distance: 8.3
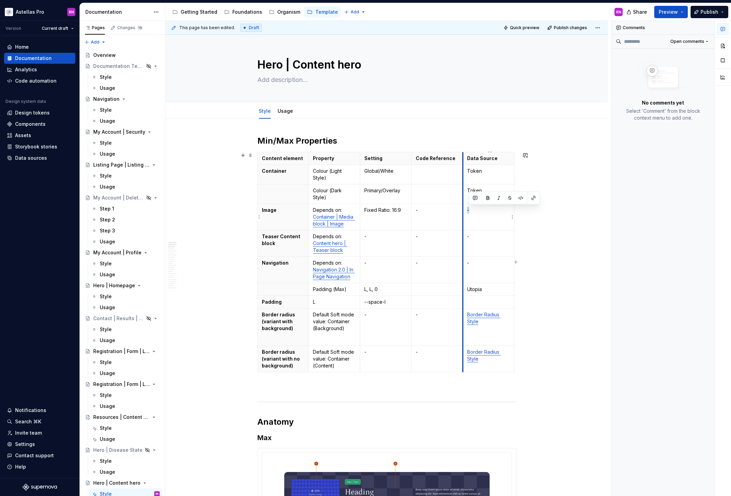
click at [466, 209] on td "-" at bounding box center [488, 217] width 51 height 26
click at [494, 217] on td "-" at bounding box center [488, 217] width 51 height 26
drag, startPoint x: 473, startPoint y: 209, endPoint x: 468, endPoint y: 208, distance: 5.5
click at [468, 208] on td "-" at bounding box center [488, 217] width 51 height 26
click at [719, 46] on button "button" at bounding box center [723, 46] width 12 height 12
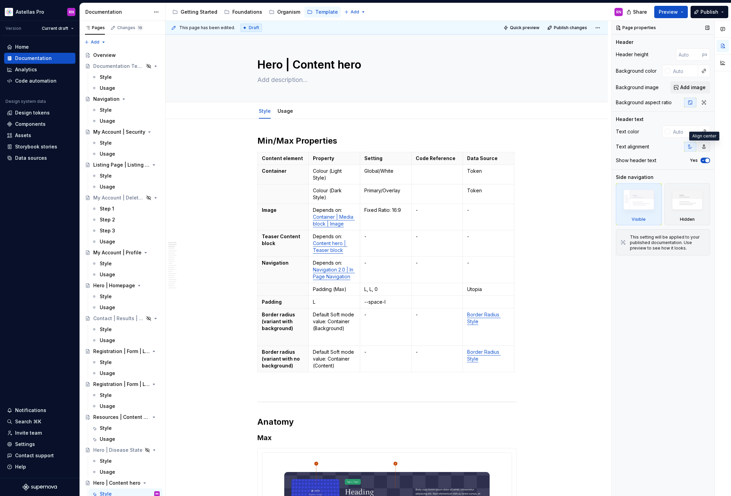
click at [701, 147] on icon "button" at bounding box center [703, 146] width 5 height 5
type textarea "*"
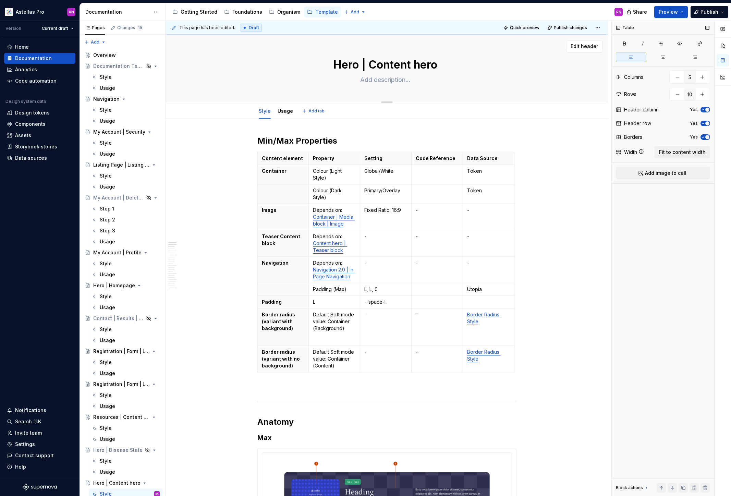
click at [384, 71] on textarea "Hero | Content hero" at bounding box center [385, 65] width 259 height 16
click at [631, 58] on icon "button" at bounding box center [631, 57] width 5 height 5
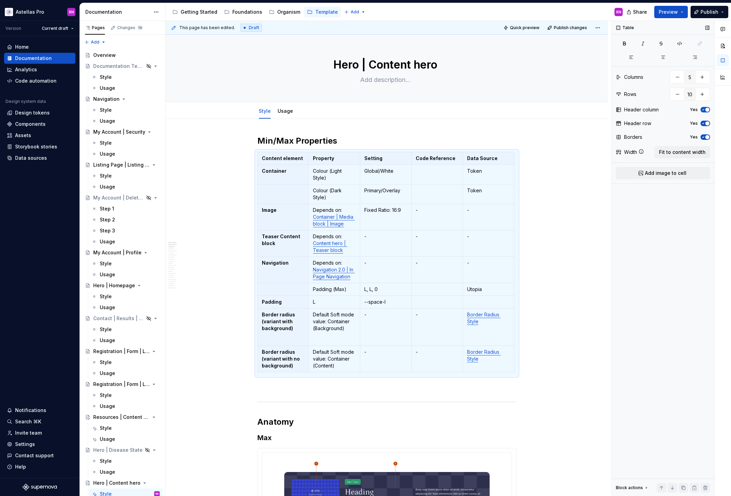
click at [646, 227] on div "Table Columns 5 Rows 10 Header column Yes Header row Yes Borders Yes Width Fit …" at bounding box center [663, 258] width 103 height 475
click at [344, 61] on textarea "Hero | Content hero" at bounding box center [385, 65] width 259 height 16
click at [333, 63] on textarea "Hero | Content hero" at bounding box center [385, 65] width 259 height 16
click at [479, 255] on td "-" at bounding box center [488, 243] width 51 height 26
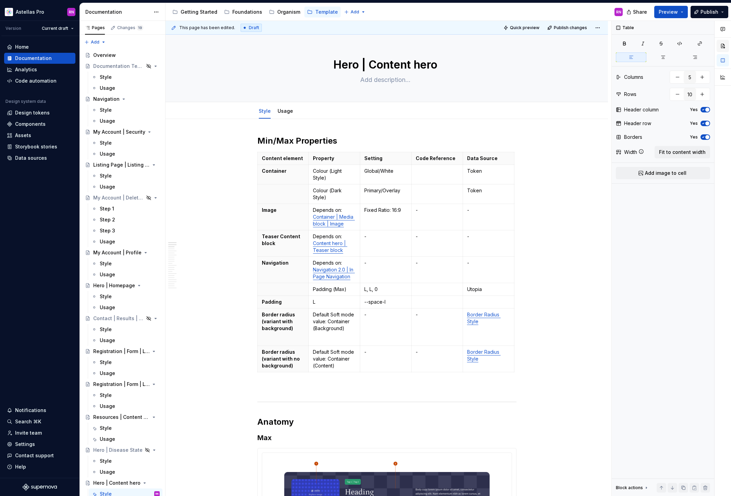
click at [723, 43] on button "button" at bounding box center [723, 46] width 12 height 12
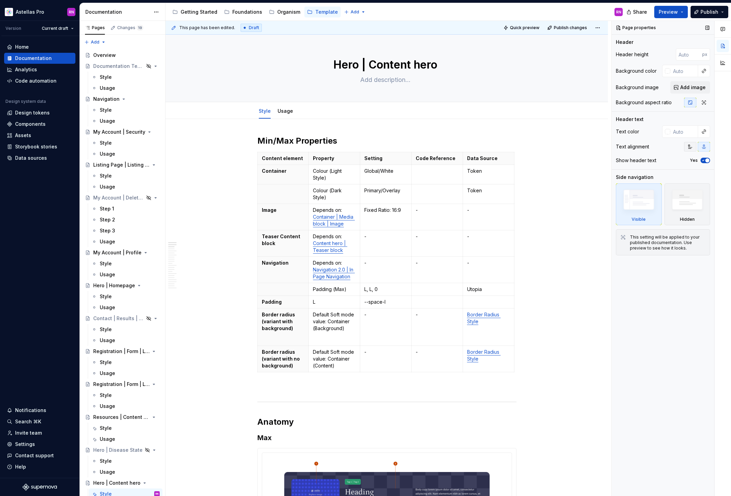
click at [690, 149] on button "button" at bounding box center [690, 147] width 12 height 10
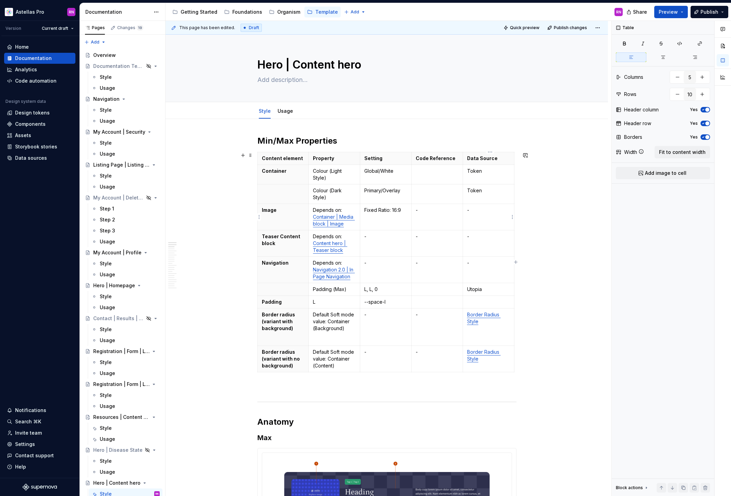
click at [483, 217] on td "-" at bounding box center [488, 217] width 51 height 26
click at [662, 60] on button "button" at bounding box center [663, 57] width 31 height 10
click at [478, 233] on p "-" at bounding box center [488, 236] width 43 height 7
click at [663, 58] on icon "button" at bounding box center [663, 57] width 5 height 5
click at [429, 210] on p "-" at bounding box center [437, 210] width 43 height 7
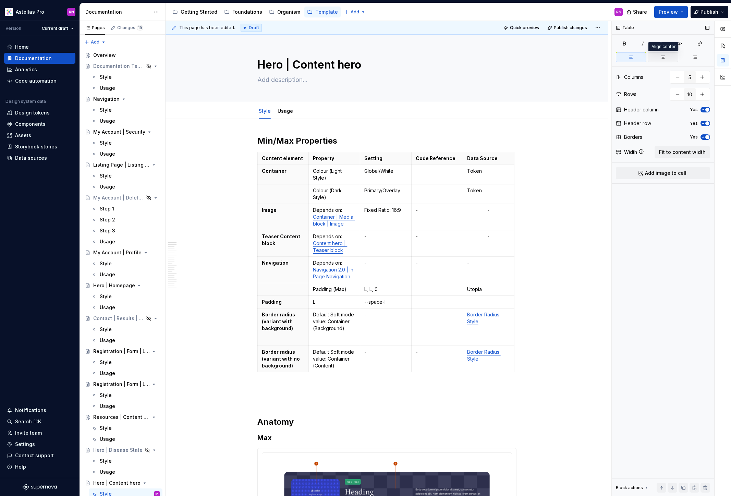
click at [666, 57] on icon "button" at bounding box center [663, 57] width 5 height 5
click at [487, 268] on td "-" at bounding box center [488, 270] width 51 height 26
click at [658, 56] on button "button" at bounding box center [663, 57] width 31 height 10
click at [426, 262] on p "-" at bounding box center [437, 263] width 43 height 7
click at [663, 59] on icon "button" at bounding box center [663, 57] width 5 height 5
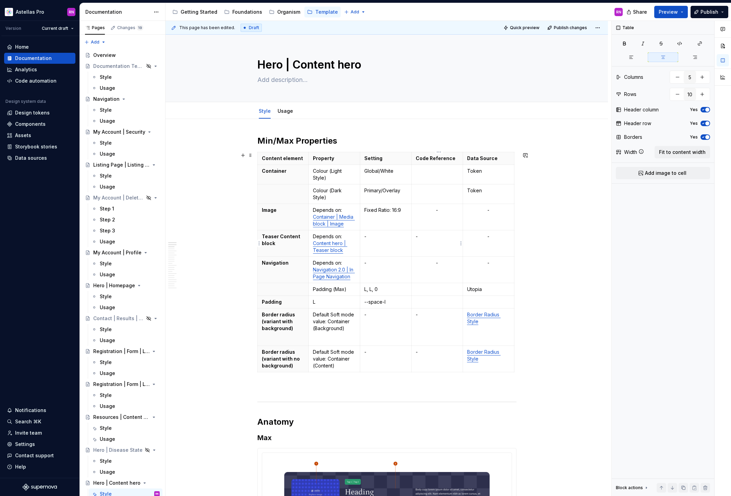
click at [422, 238] on p "-" at bounding box center [437, 236] width 43 height 7
click at [662, 62] on button "button" at bounding box center [663, 57] width 31 height 10
click at [373, 237] on p "-" at bounding box center [385, 236] width 43 height 7
click at [659, 56] on button "button" at bounding box center [663, 57] width 31 height 10
click at [381, 260] on p "-" at bounding box center [385, 263] width 43 height 7
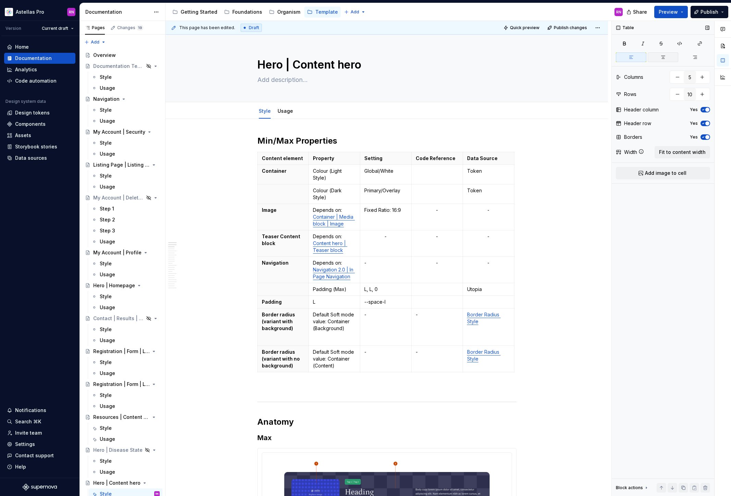
click at [665, 58] on icon "button" at bounding box center [663, 57] width 5 height 5
click at [440, 290] on p at bounding box center [437, 289] width 43 height 7
click at [661, 58] on icon "button" at bounding box center [663, 57] width 5 height 5
click at [432, 304] on p at bounding box center [437, 302] width 43 height 7
click at [660, 57] on button "button" at bounding box center [663, 57] width 31 height 10
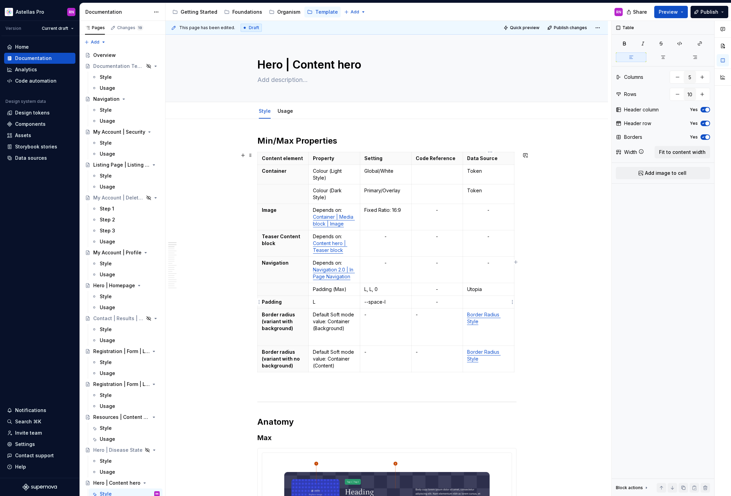
click at [486, 305] on p at bounding box center [488, 302] width 43 height 7
click at [661, 53] on button "button" at bounding box center [663, 57] width 31 height 10
click at [443, 169] on p at bounding box center [437, 171] width 43 height 7
click at [661, 58] on icon "button" at bounding box center [663, 57] width 5 height 5
click at [442, 194] on td at bounding box center [436, 194] width 51 height 20
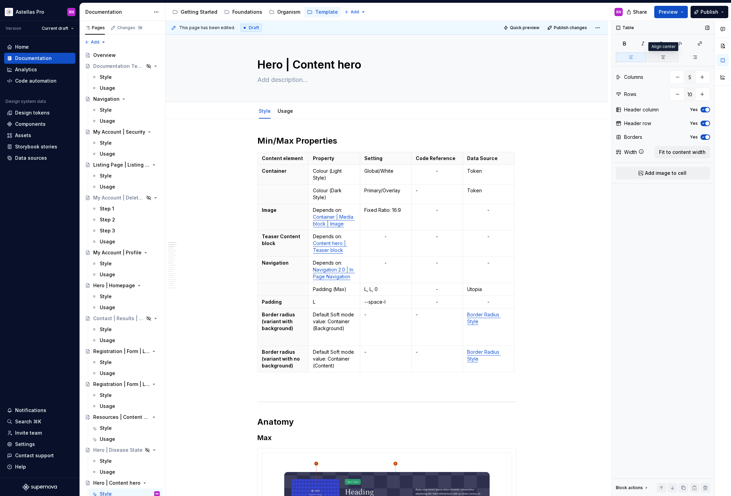
click at [663, 60] on button "button" at bounding box center [663, 57] width 31 height 10
click at [427, 316] on p "-" at bounding box center [437, 314] width 43 height 7
click at [664, 59] on icon "button" at bounding box center [663, 57] width 5 height 5
click at [438, 356] on td "-" at bounding box center [436, 359] width 51 height 26
click at [665, 56] on icon "button" at bounding box center [663, 57] width 5 height 5
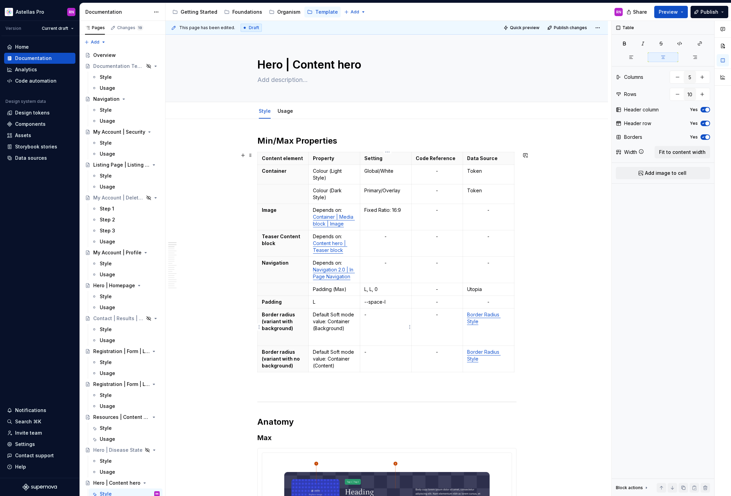
click at [382, 313] on p "-" at bounding box center [385, 314] width 43 height 7
click at [664, 56] on icon "button" at bounding box center [663, 57] width 5 height 5
click at [379, 352] on p "-" at bounding box center [385, 352] width 43 height 7
click at [664, 57] on icon "button" at bounding box center [663, 57] width 5 height 5
click at [495, 168] on p "Token" at bounding box center [488, 171] width 43 height 7
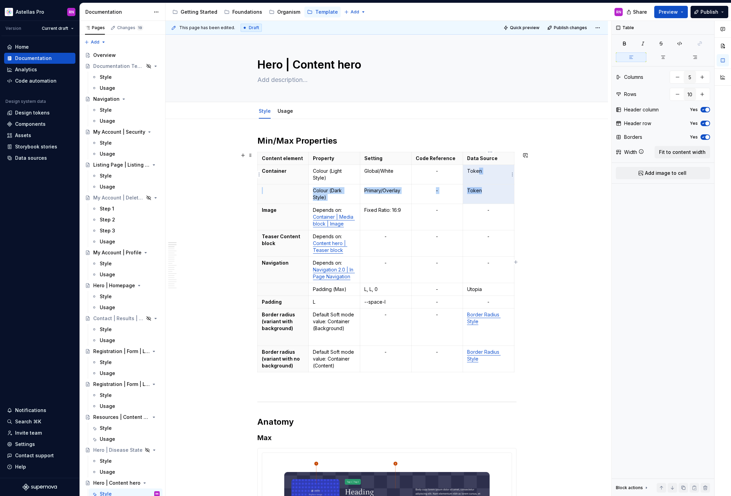
drag, startPoint x: 493, startPoint y: 195, endPoint x: 481, endPoint y: 169, distance: 28.9
click at [481, 169] on tbody "Content element Property Setting Code Reference Data Source Container Colour (L…" at bounding box center [385, 262] width 257 height 220
type textarea "*"
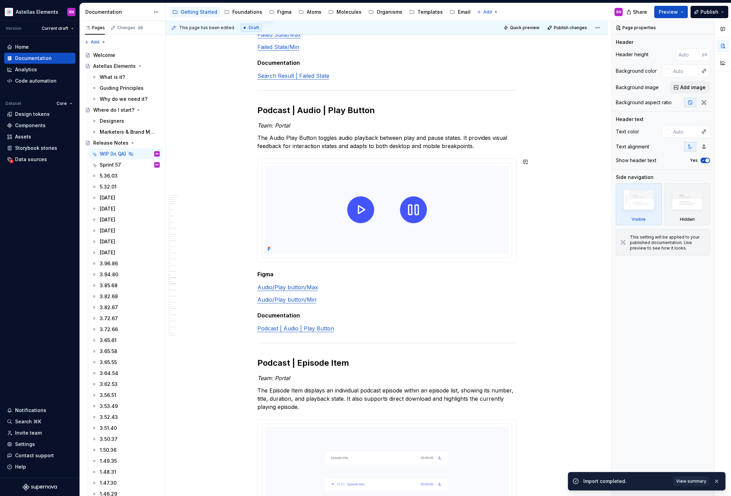
scroll to position [3833, 0]
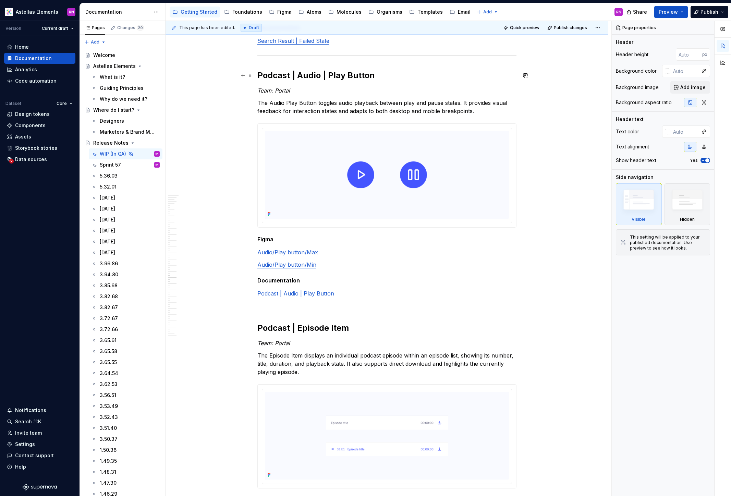
click at [259, 75] on h2 "Podcast | Audio | Play Button" at bounding box center [386, 75] width 259 height 11
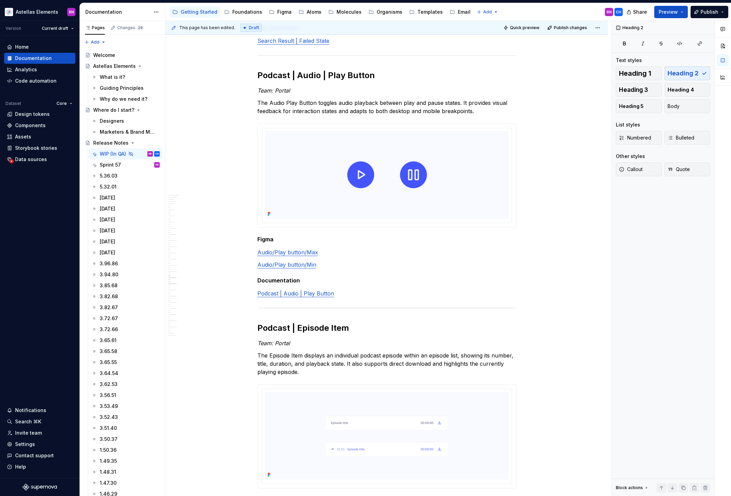
type textarea "*"
click at [272, 75] on h2 "Podcast | Audio | Play Button" at bounding box center [386, 75] width 259 height 11
click at [259, 74] on h2 "Podcast | Audio | Play Button" at bounding box center [386, 75] width 259 height 11
click at [341, 75] on h2 "Podcast | Audio | Play Button" at bounding box center [386, 75] width 259 height 11
click at [261, 74] on h2 "Podcast | Audio | Play Button" at bounding box center [386, 75] width 259 height 11
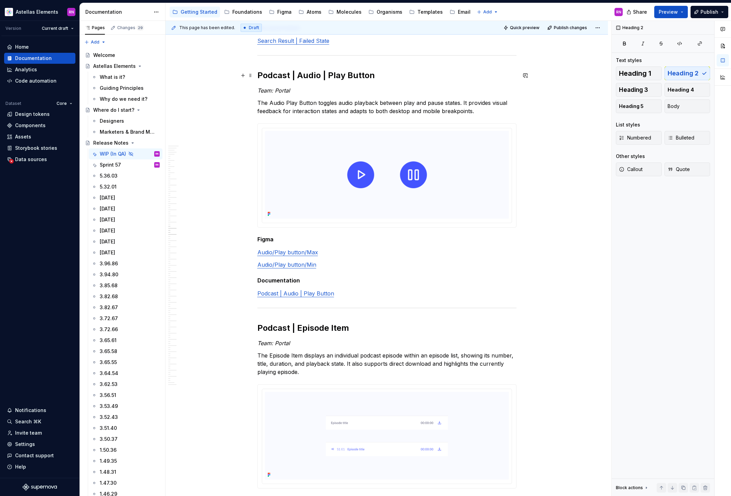
click at [260, 73] on h2 "Podcast | Audio | Play Button" at bounding box center [386, 75] width 259 height 11
drag, startPoint x: 267, startPoint y: 75, endPoint x: 261, endPoint y: 74, distance: 6.2
click at [261, 74] on h2 "✅ Podcast | Audio | Play Button" at bounding box center [386, 75] width 259 height 11
copy h2 "✅"
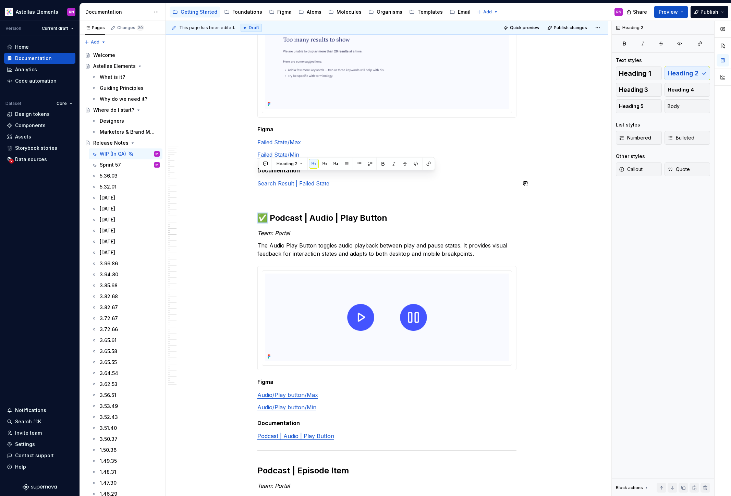
scroll to position [3800, 0]
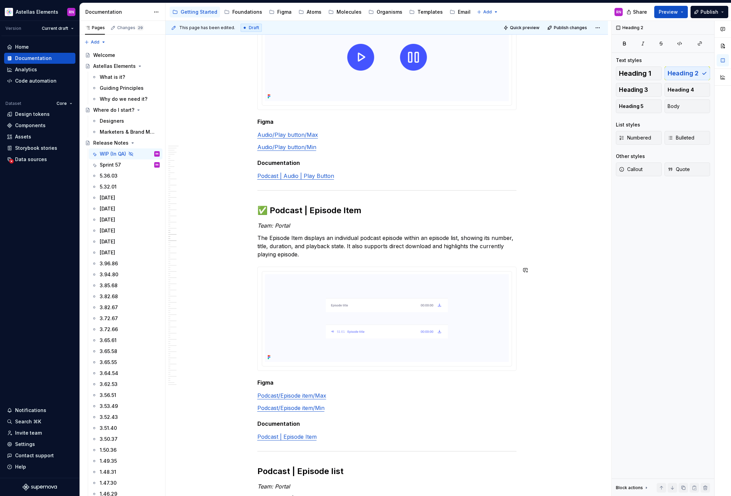
scroll to position [4033, 0]
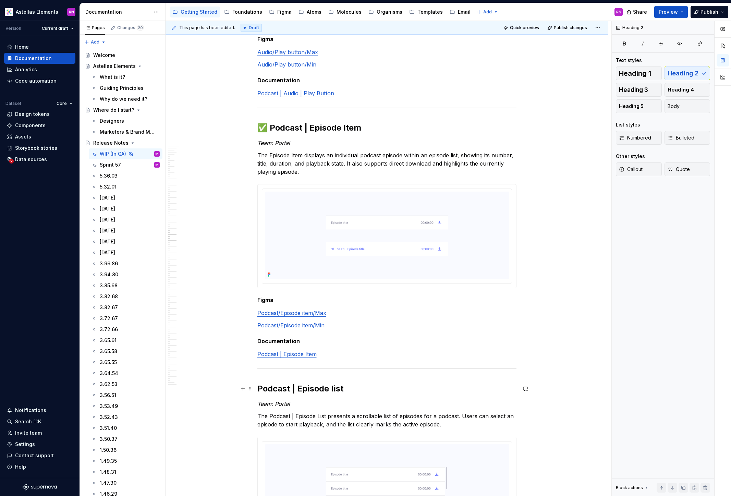
click at [260, 389] on h2 "Podcast | Episode list" at bounding box center [386, 388] width 259 height 11
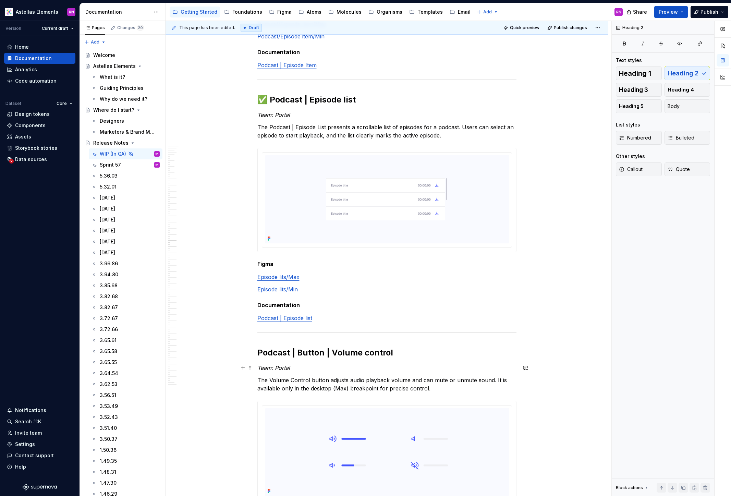
scroll to position [4357, 0]
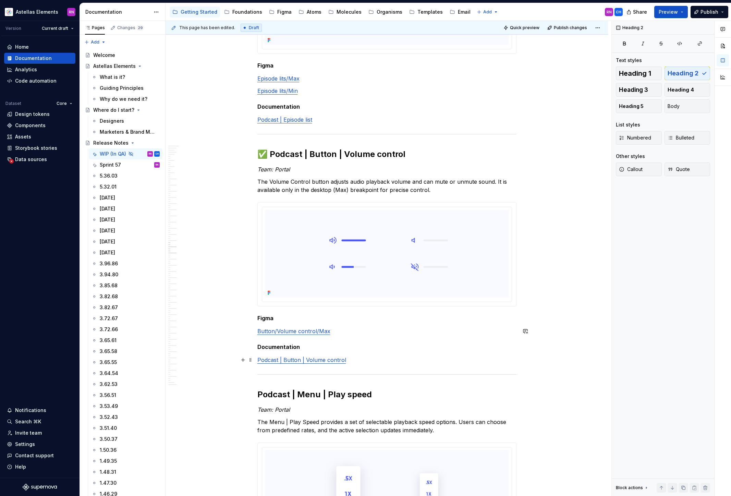
scroll to position [4525, 0]
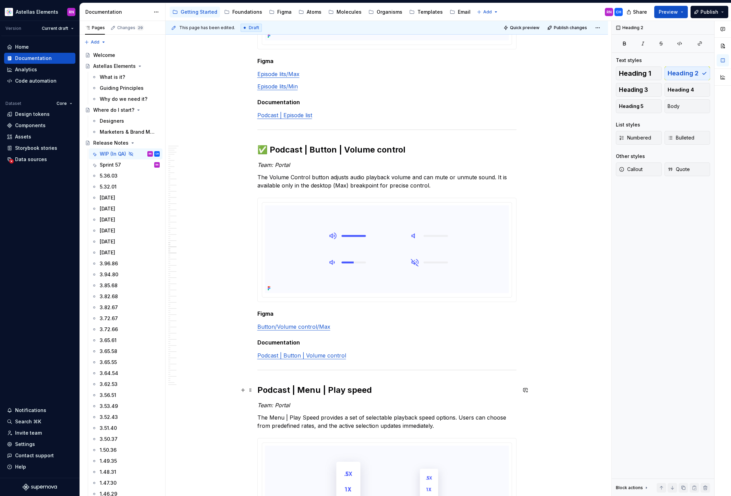
click at [260, 389] on h2 "Podcast | Menu | Play speed" at bounding box center [386, 390] width 259 height 11
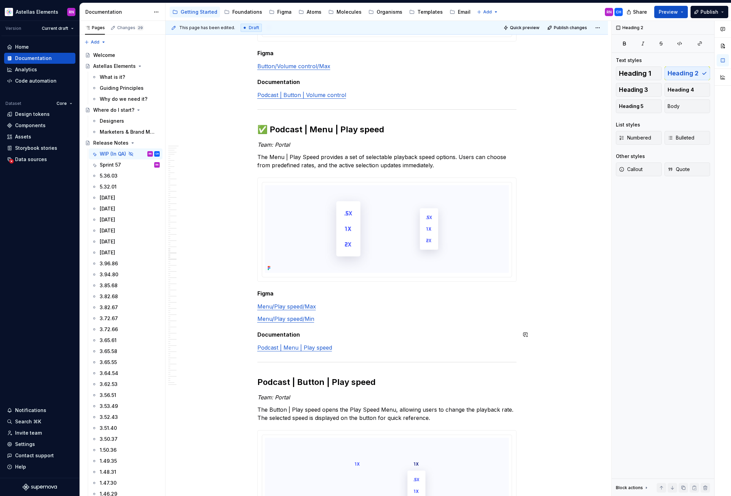
scroll to position [4781, 0]
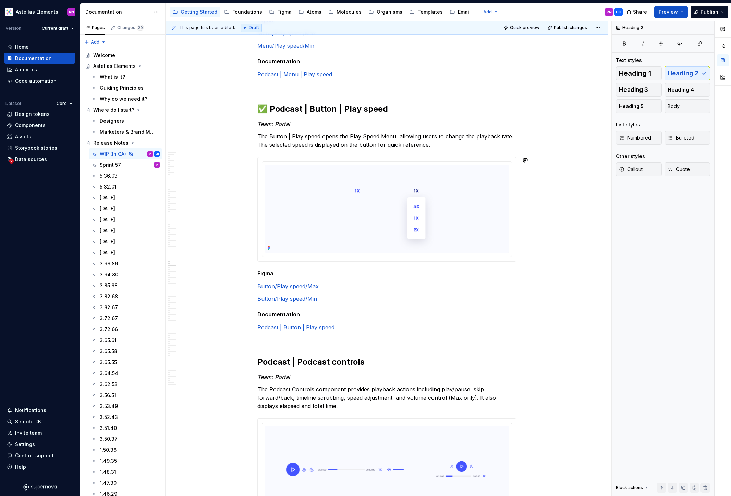
scroll to position [5063, 0]
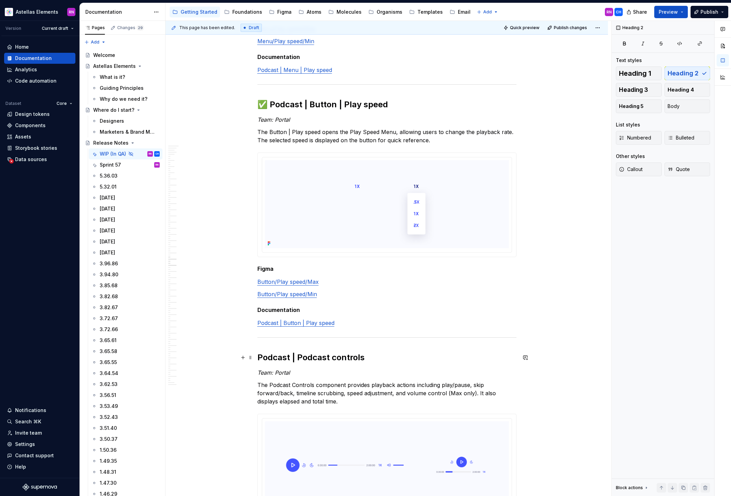
click at [259, 357] on h2 "Podcast | Podcast controls" at bounding box center [386, 357] width 259 height 11
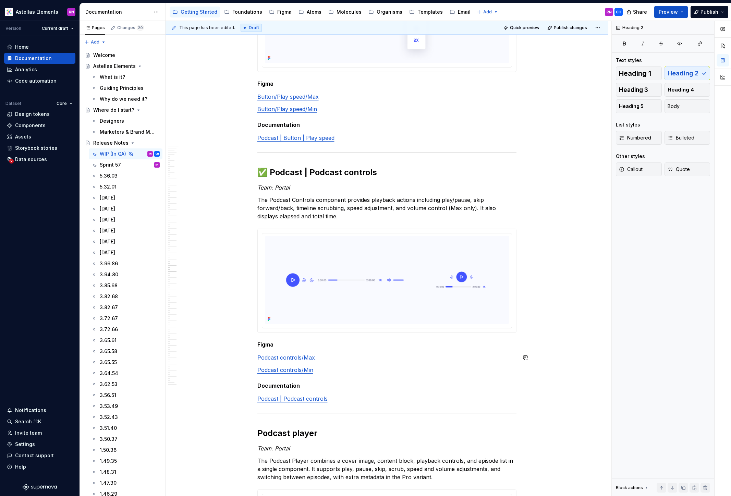
scroll to position [5429, 0]
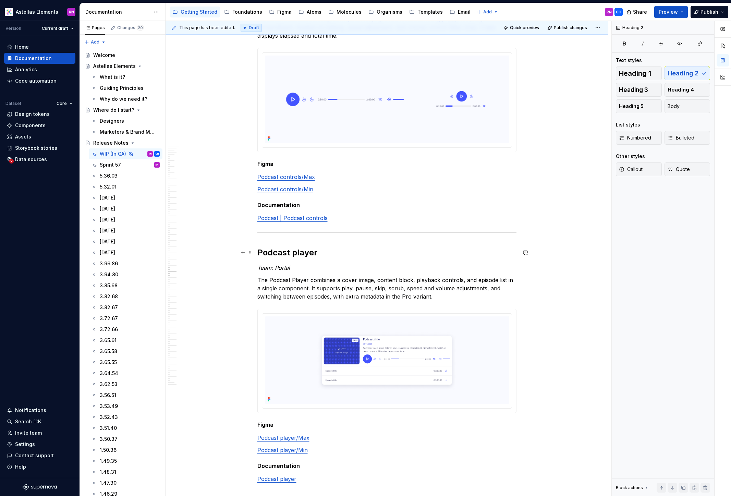
click at [259, 251] on h2 "Podcast player" at bounding box center [386, 252] width 259 height 11
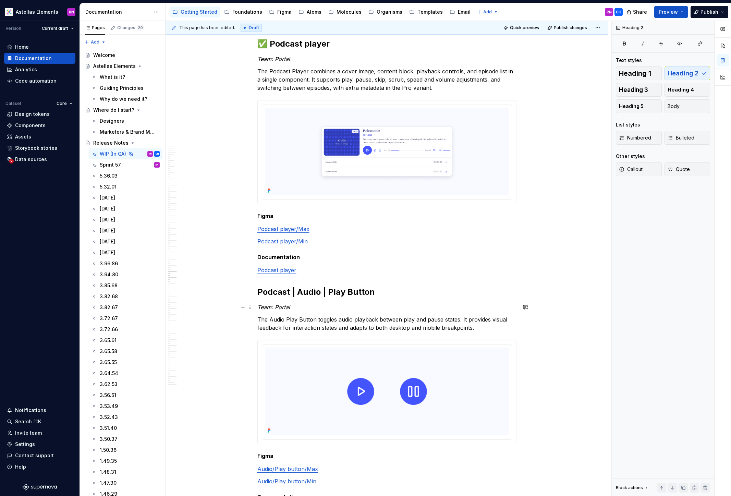
scroll to position [5634, 0]
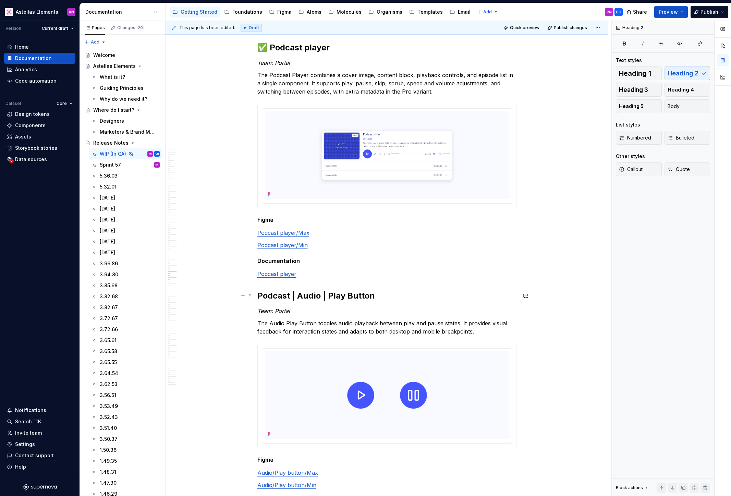
click at [261, 296] on h2 "Podcast | Audio | Play Button" at bounding box center [386, 295] width 259 height 11
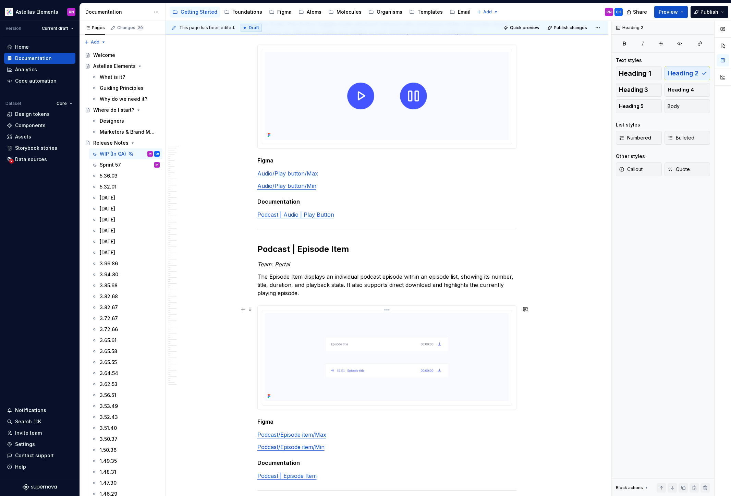
scroll to position [5929, 0]
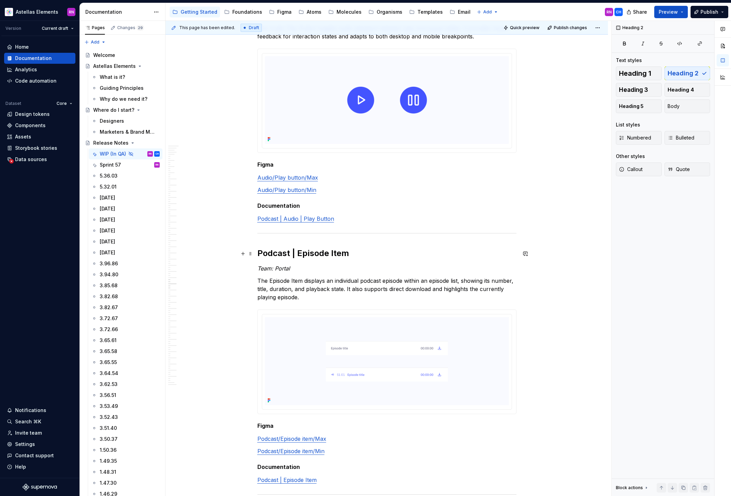
click at [260, 254] on h2 "Podcast | Episode Item" at bounding box center [386, 253] width 259 height 11
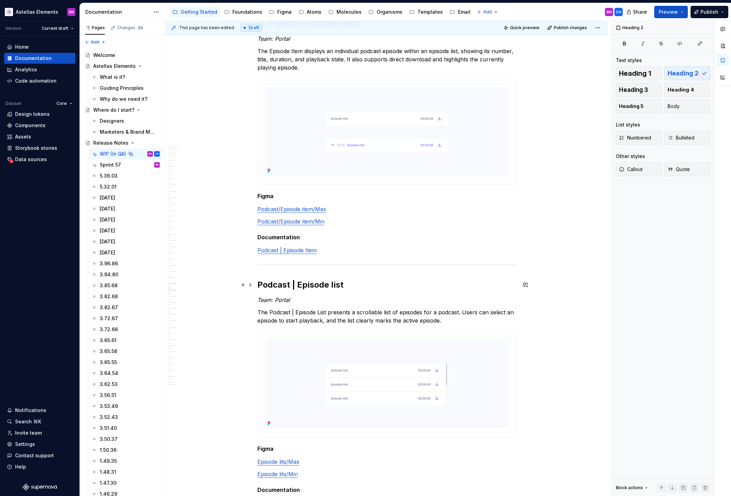
scroll to position [6124, 0]
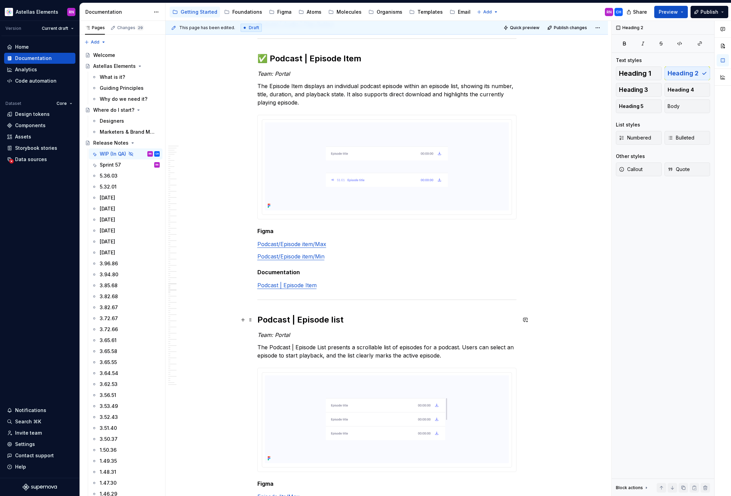
click at [261, 320] on h2 "Podcast | Episode list" at bounding box center [386, 319] width 259 height 11
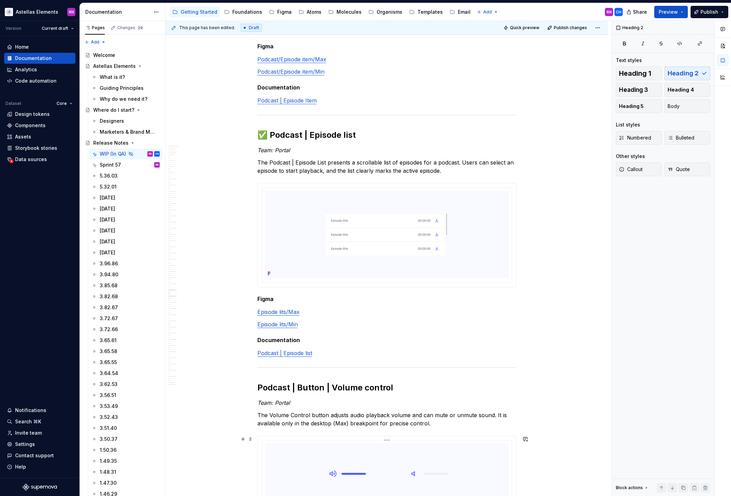
scroll to position [6454, 0]
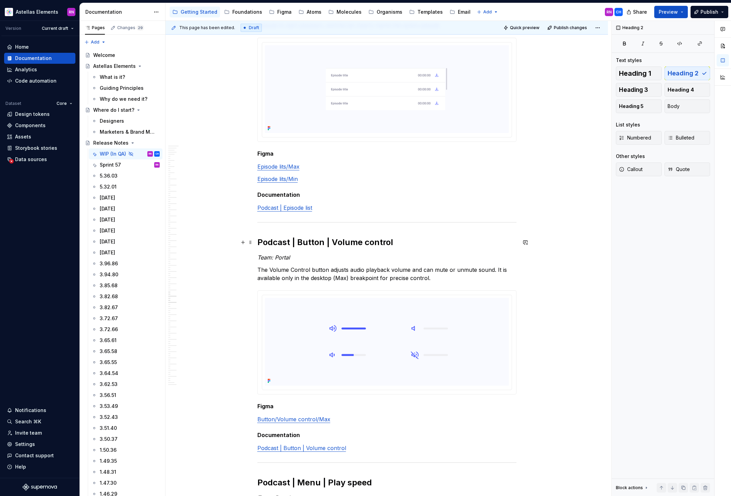
click at [260, 243] on h2 "Podcast | Button | Volume control" at bounding box center [386, 242] width 259 height 11
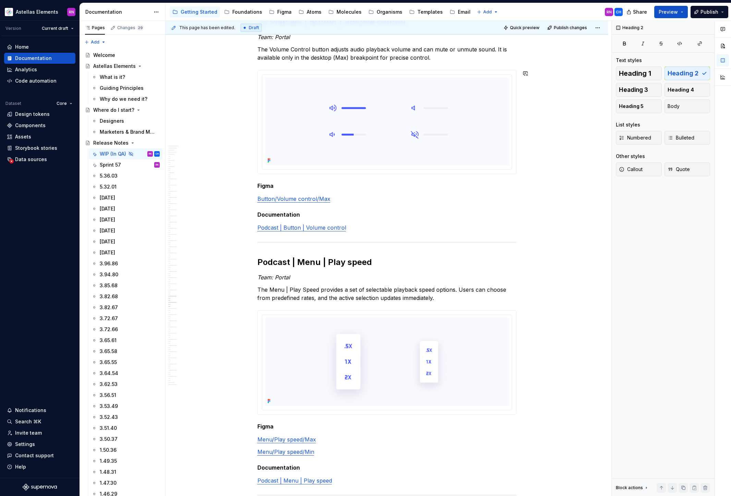
scroll to position [6670, 0]
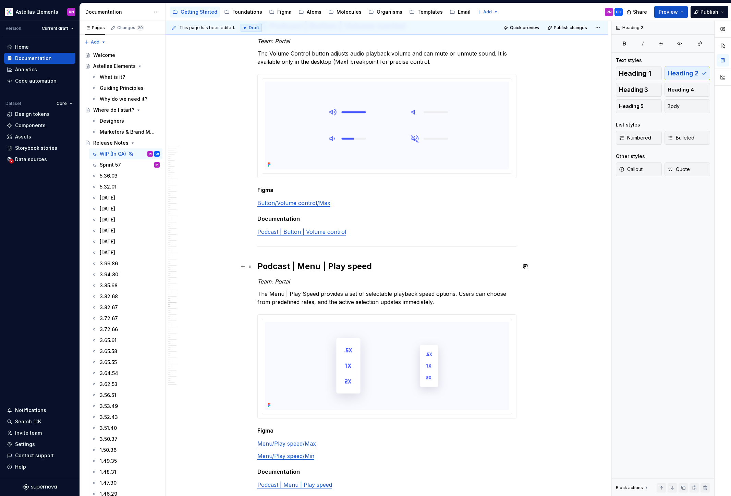
click at [260, 267] on h2 "Podcast | Menu | Play speed" at bounding box center [386, 266] width 259 height 11
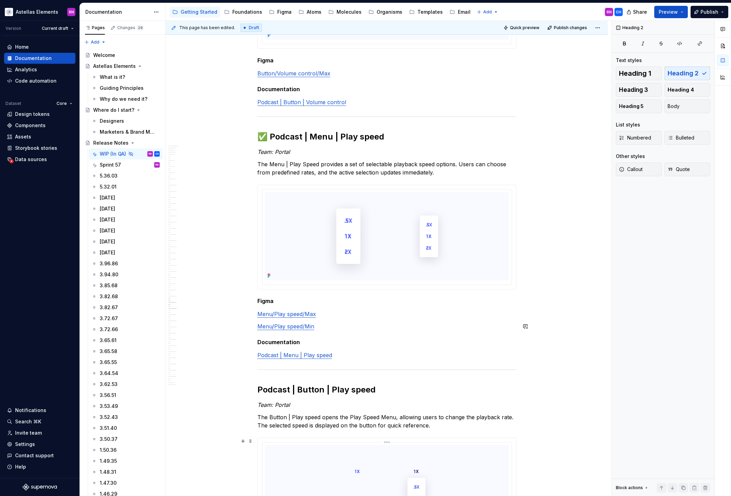
scroll to position [6942, 0]
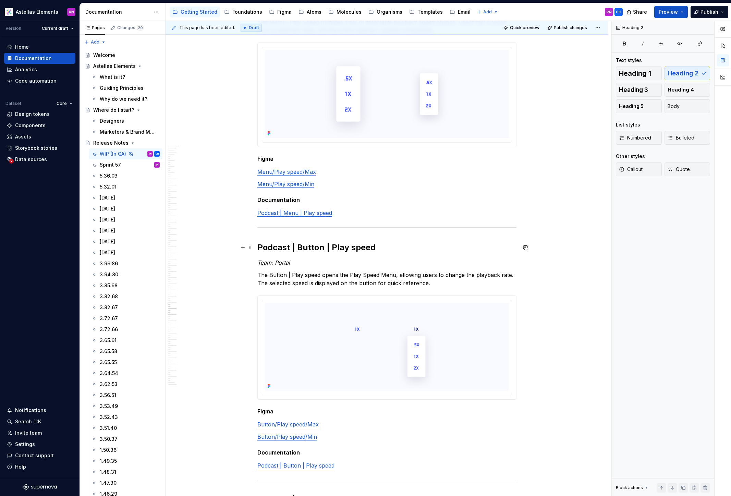
click at [259, 249] on h2 "Podcast | Button | Play speed" at bounding box center [386, 247] width 259 height 11
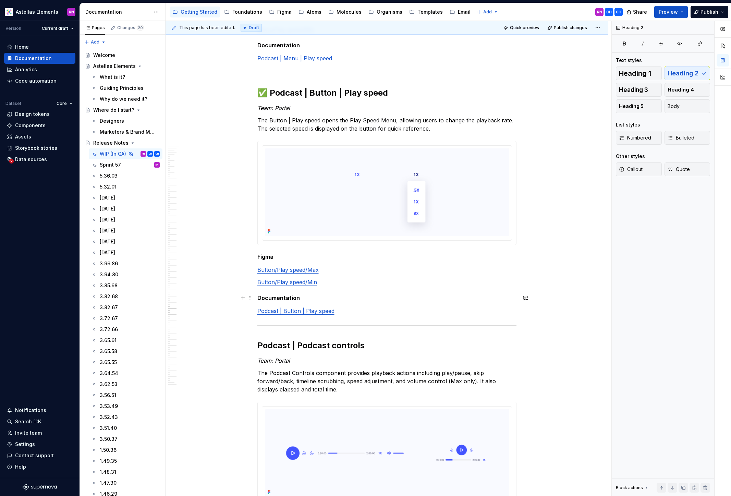
scroll to position [7172, 0]
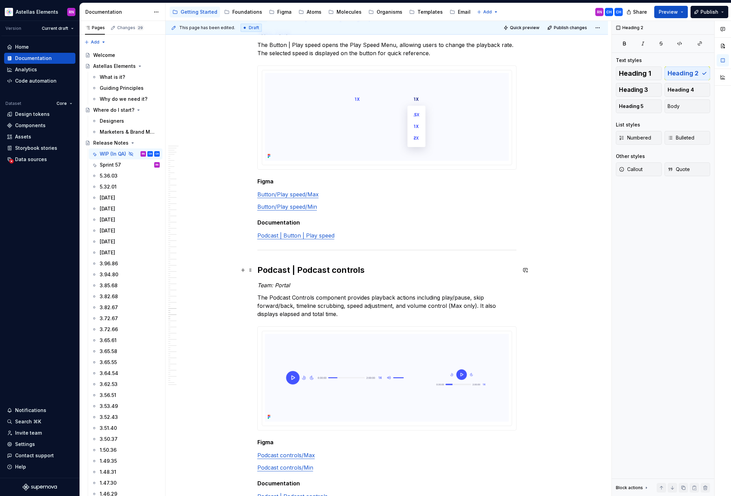
click at [260, 269] on h2 "Podcast | Podcast controls" at bounding box center [386, 270] width 259 height 11
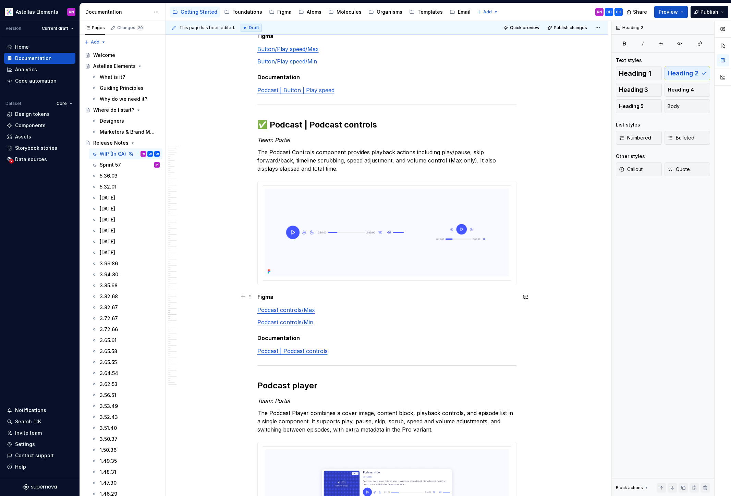
scroll to position [7428, 0]
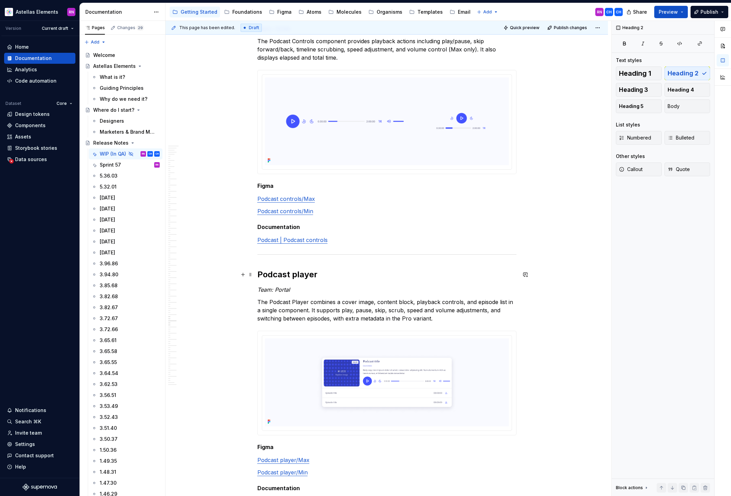
click at [261, 273] on h2 "Podcast player" at bounding box center [386, 274] width 259 height 11
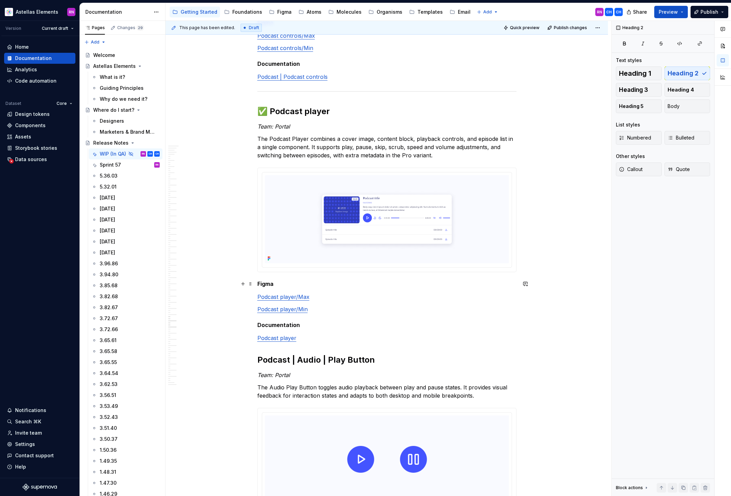
scroll to position [7706, 0]
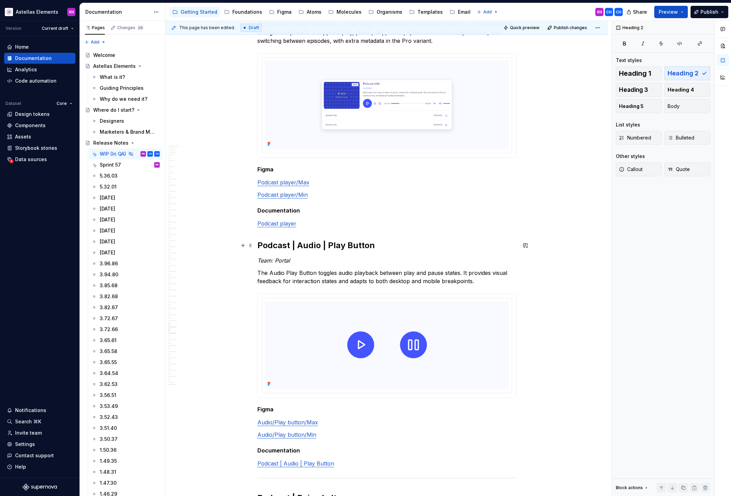
click at [259, 247] on h2 "Podcast | Audio | Play Button" at bounding box center [386, 245] width 259 height 11
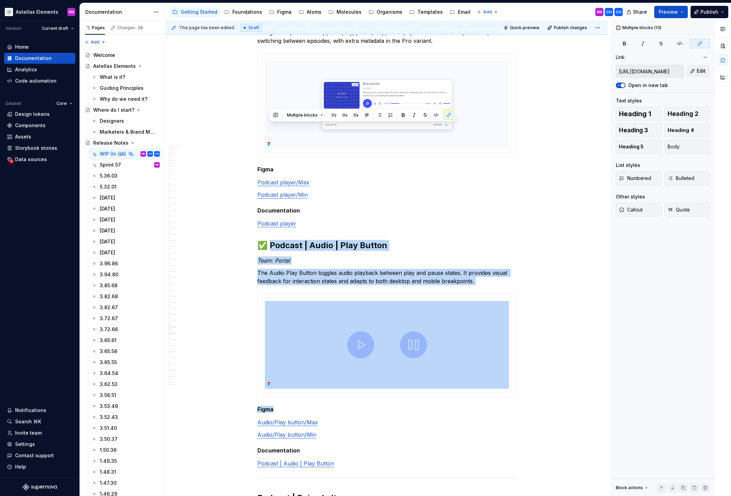
scroll to position [7841, 0]
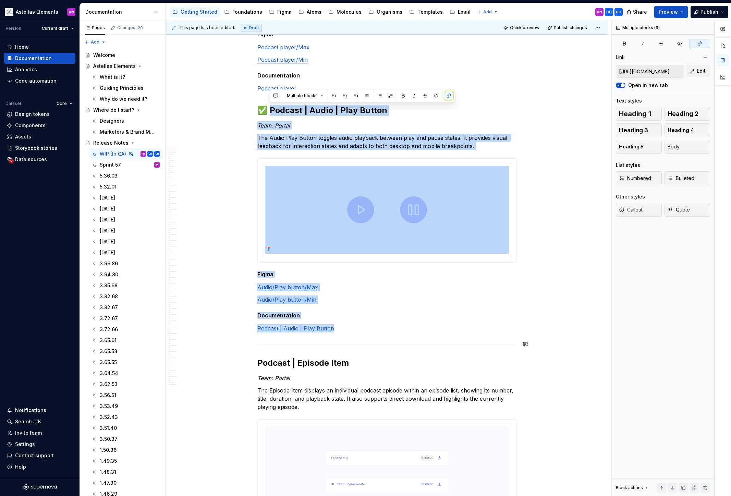
drag, startPoint x: 351, startPoint y: 350, endPoint x: 343, endPoint y: 336, distance: 16.6
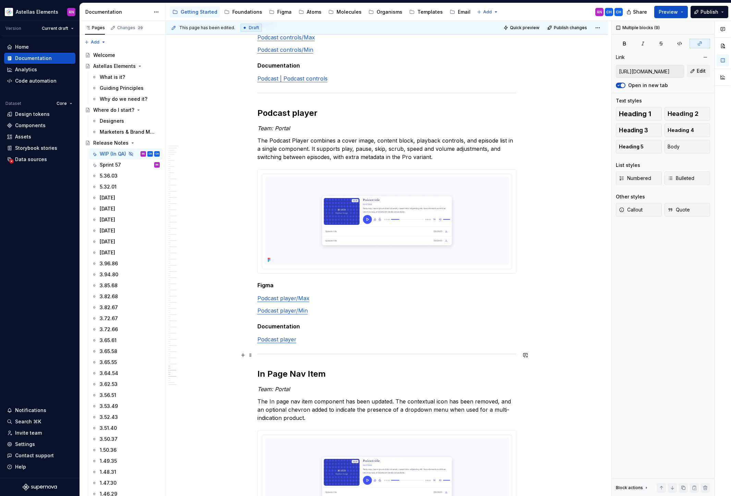
scroll to position [9527, 0]
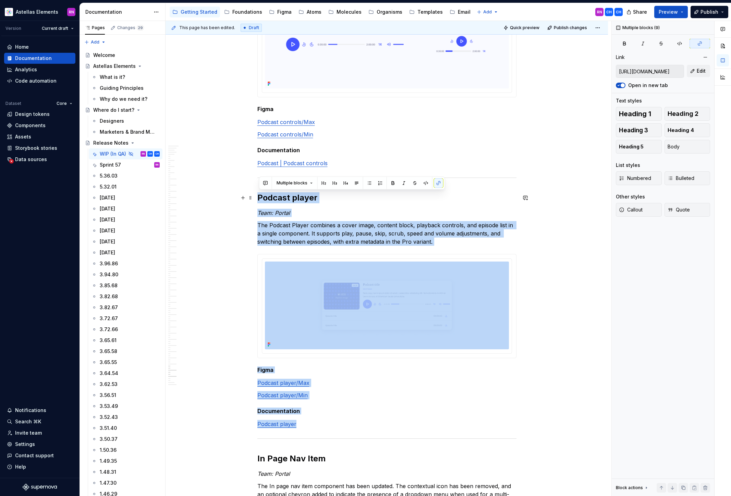
drag, startPoint x: 316, startPoint y: 431, endPoint x: 257, endPoint y: 197, distance: 241.4
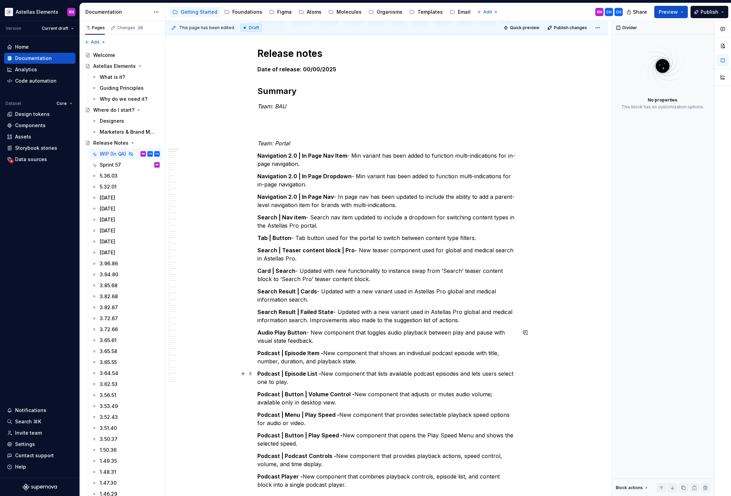
scroll to position [161, 0]
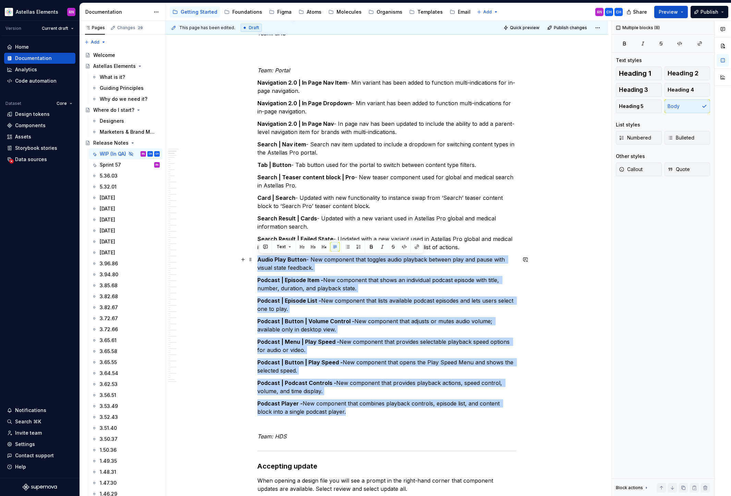
drag, startPoint x: 331, startPoint y: 414, endPoint x: 260, endPoint y: 259, distance: 170.9
copy div "Audio Play Button - New component that toggles audio playback between play and …"
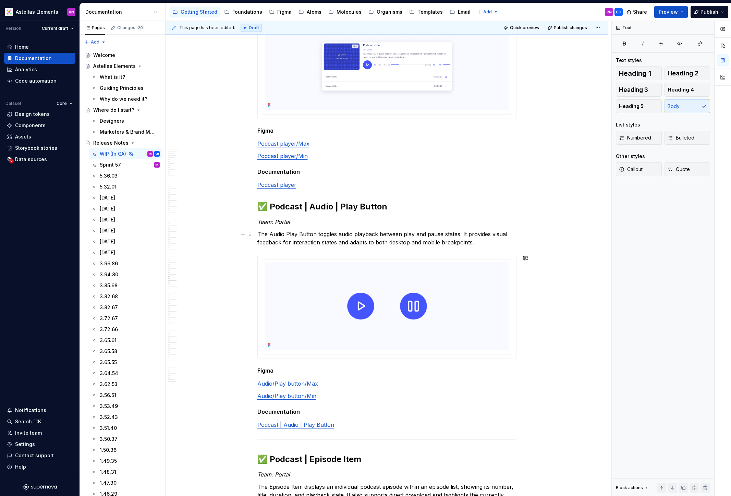
scroll to position [5726, 0]
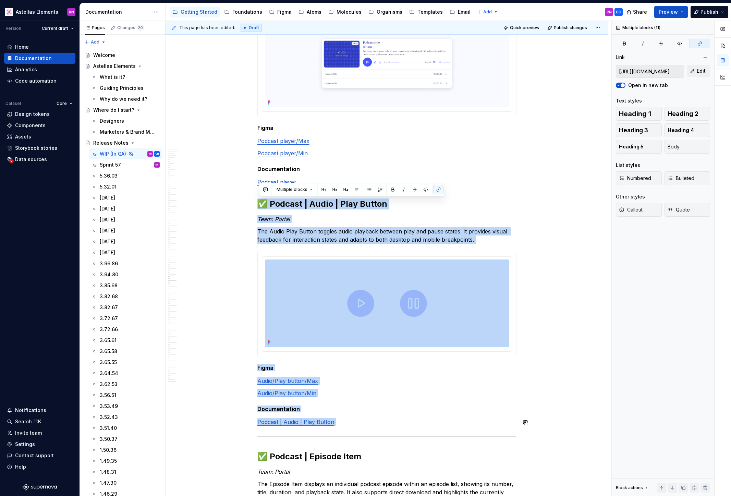
drag, startPoint x: 260, startPoint y: 203, endPoint x: 401, endPoint y: 429, distance: 266.6
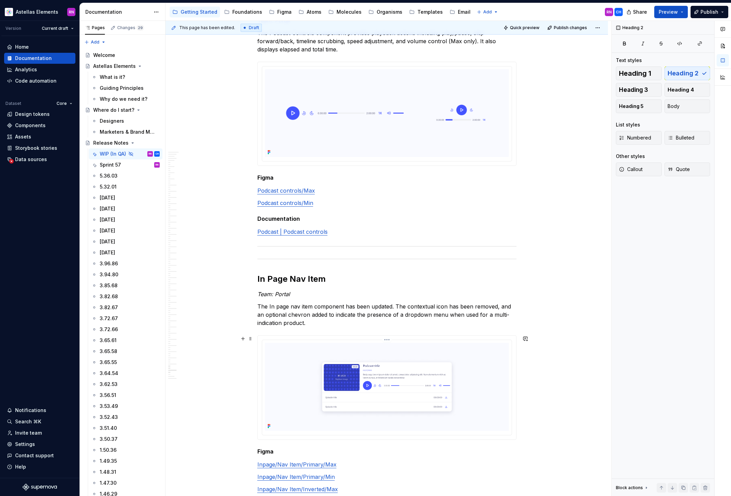
scroll to position [9126, 0]
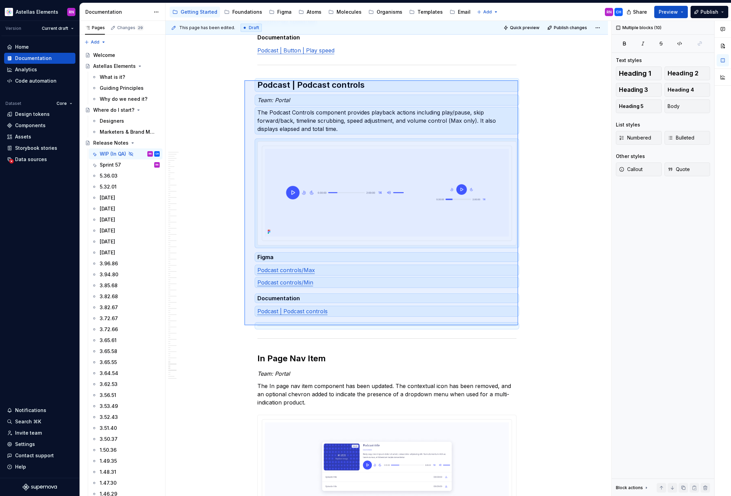
drag, startPoint x: 353, startPoint y: 270, endPoint x: 244, endPoint y: 80, distance: 218.3
click at [244, 80] on div "This page has been edited. Draft Quick preview Publish changes Hidden page Rele…" at bounding box center [389, 258] width 446 height 475
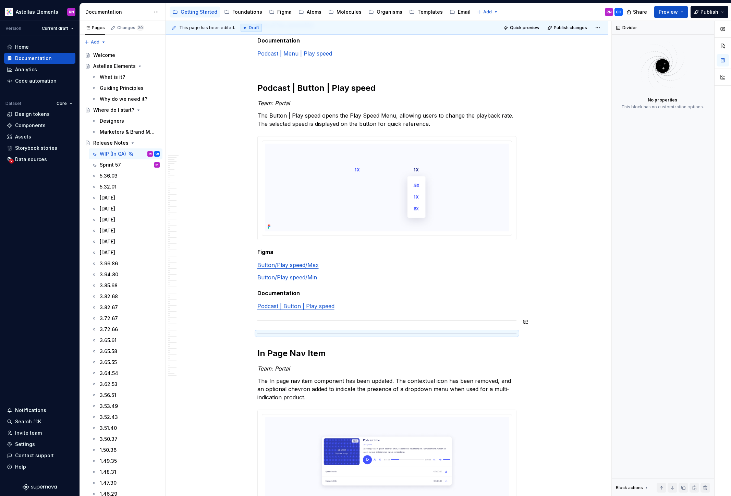
scroll to position [8830, 0]
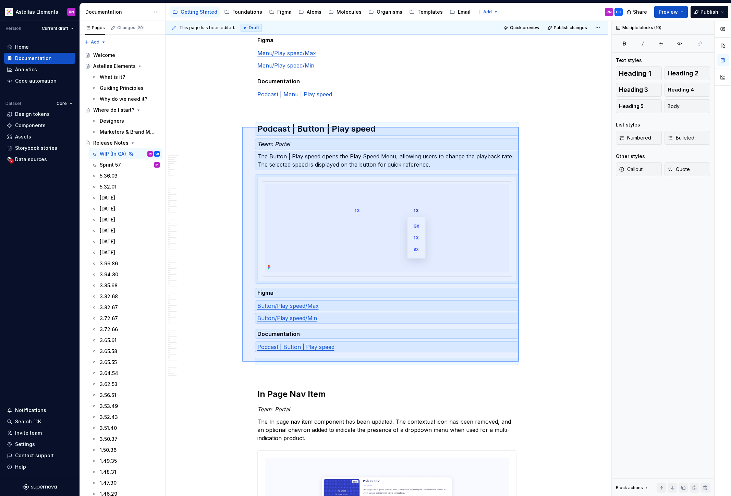
drag, startPoint x: 519, startPoint y: 362, endPoint x: 242, endPoint y: 127, distance: 362.9
click at [242, 127] on div "This page has been edited. Draft Quick preview Publish changes Hidden page Rele…" at bounding box center [389, 258] width 446 height 475
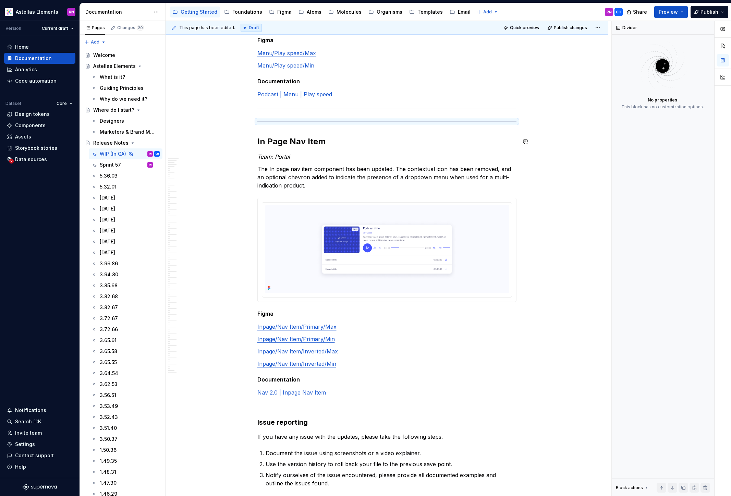
scroll to position [8539, 0]
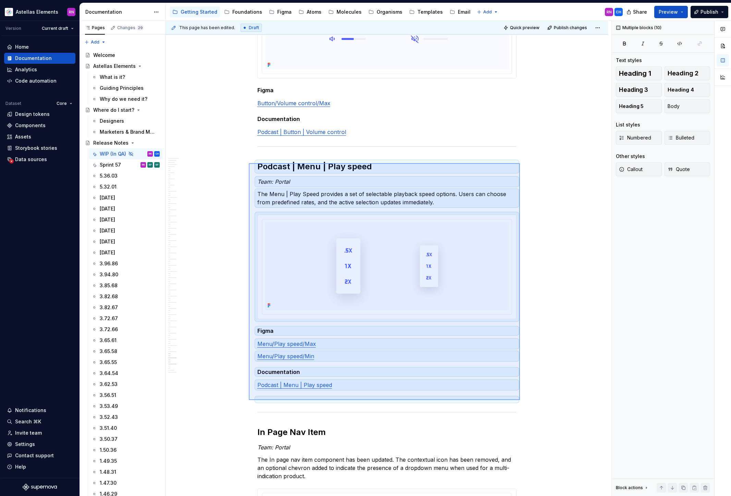
drag, startPoint x: 520, startPoint y: 400, endPoint x: 249, endPoint y: 163, distance: 360.1
click at [249, 163] on div "This page has been edited. Draft Quick preview Publish changes Hidden page Rele…" at bounding box center [389, 258] width 446 height 475
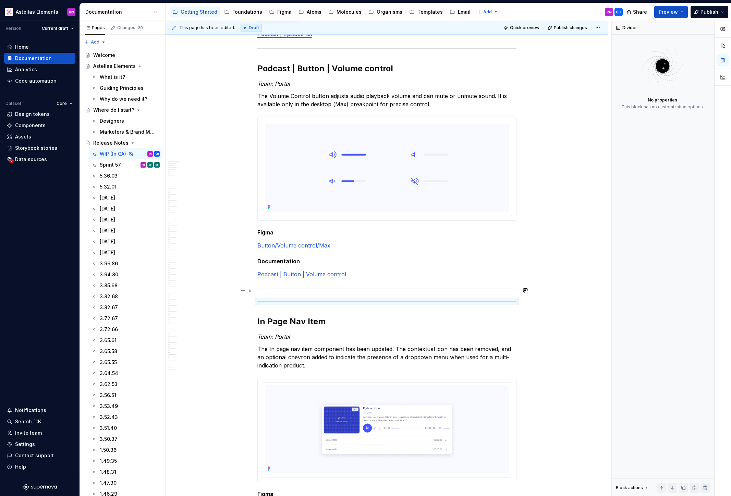
scroll to position [8317, 0]
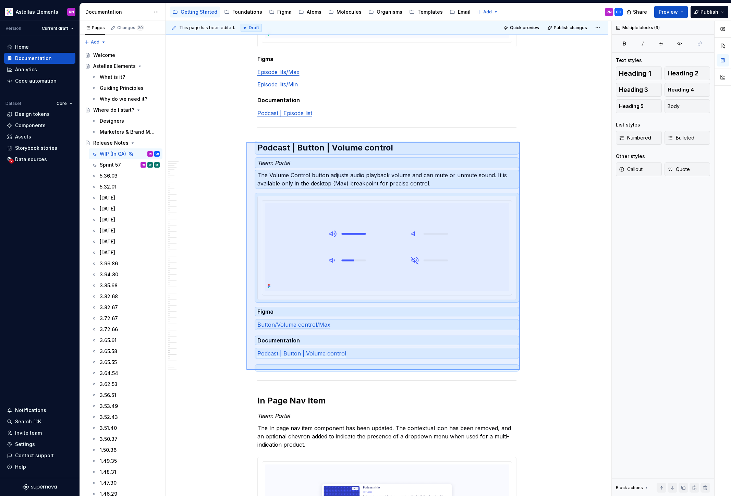
drag, startPoint x: 335, startPoint y: 209, endPoint x: 246, endPoint y: 142, distance: 111.1
click at [246, 142] on div "This page has been edited. Draft Quick preview Publish changes Hidden page Rele…" at bounding box center [389, 258] width 446 height 475
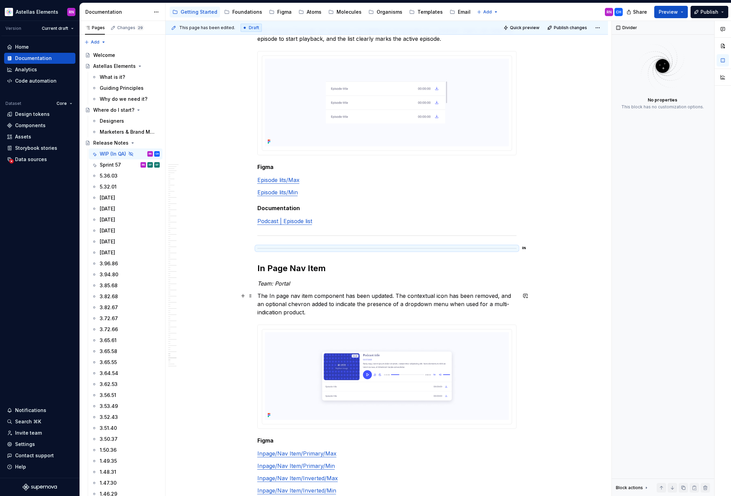
scroll to position [8112, 0]
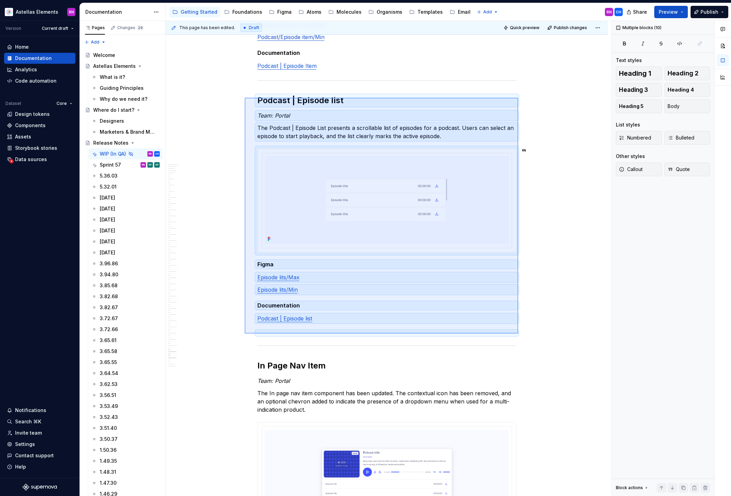
drag, startPoint x: 518, startPoint y: 334, endPoint x: 245, endPoint y: 98, distance: 361.2
click at [245, 98] on div "This page has been edited. Draft Quick preview Publish changes Hidden page Rele…" at bounding box center [389, 258] width 446 height 475
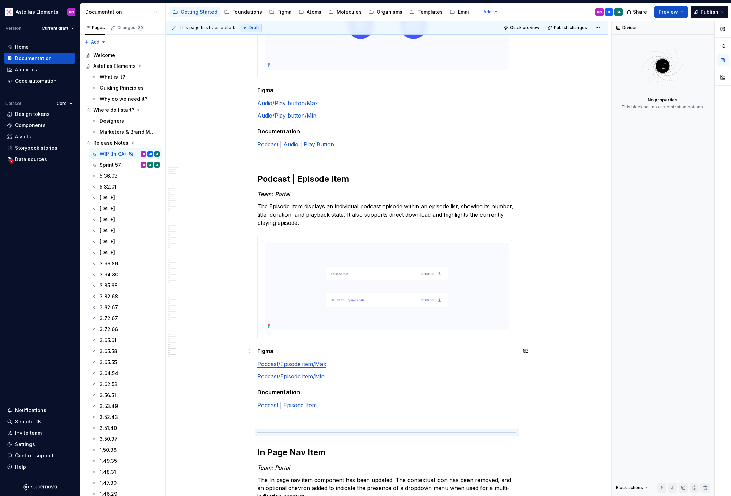
scroll to position [7808, 0]
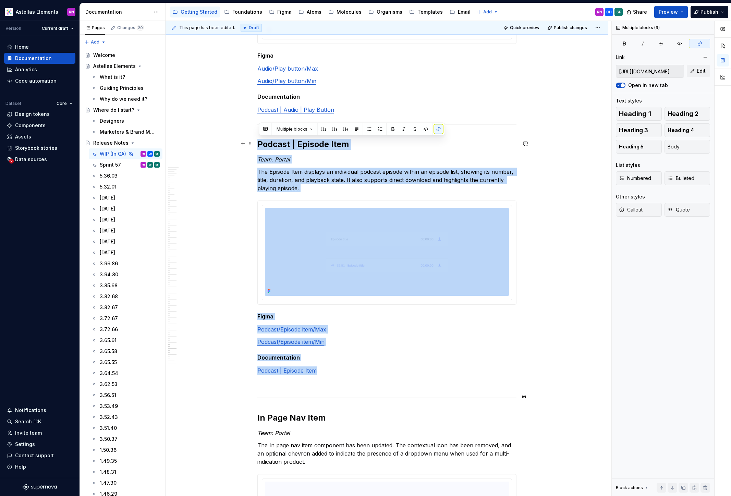
drag, startPoint x: 517, startPoint y: 385, endPoint x: 255, endPoint y: 140, distance: 359.0
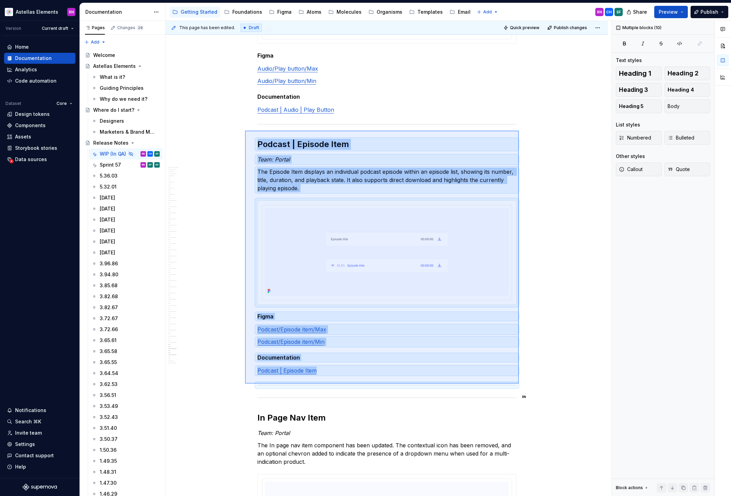
drag, startPoint x: 469, startPoint y: 374, endPoint x: 246, endPoint y: 130, distance: 330.0
click at [246, 130] on div "This page has been edited. Draft Quick preview Publish changes Hidden page Rele…" at bounding box center [389, 258] width 446 height 475
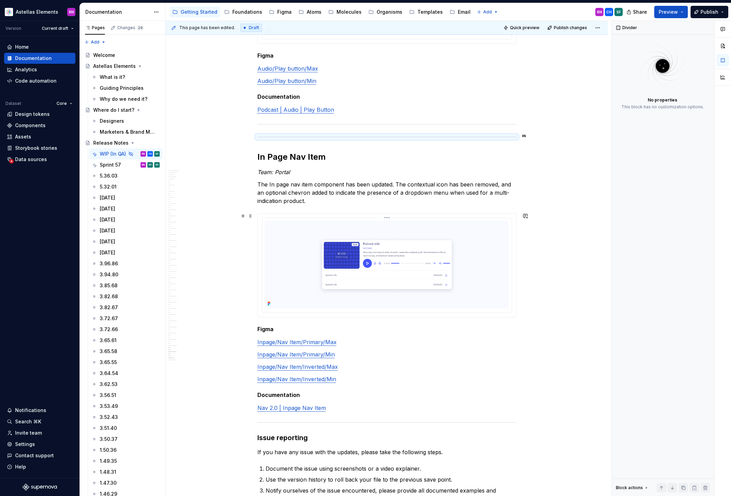
type textarea "*"
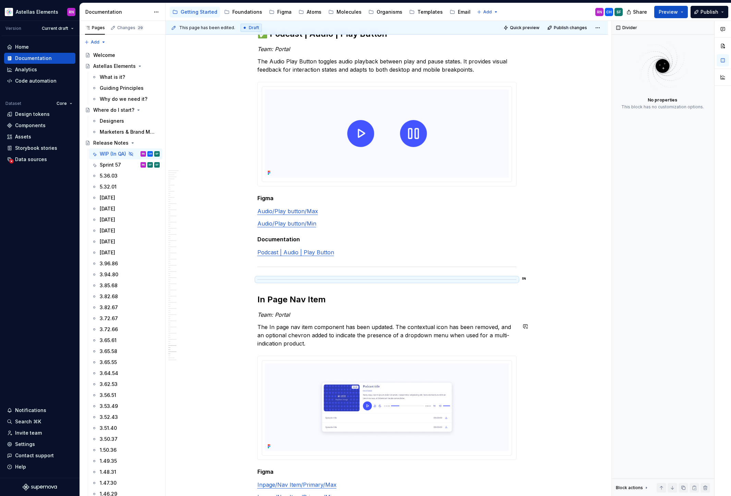
scroll to position [7652, 0]
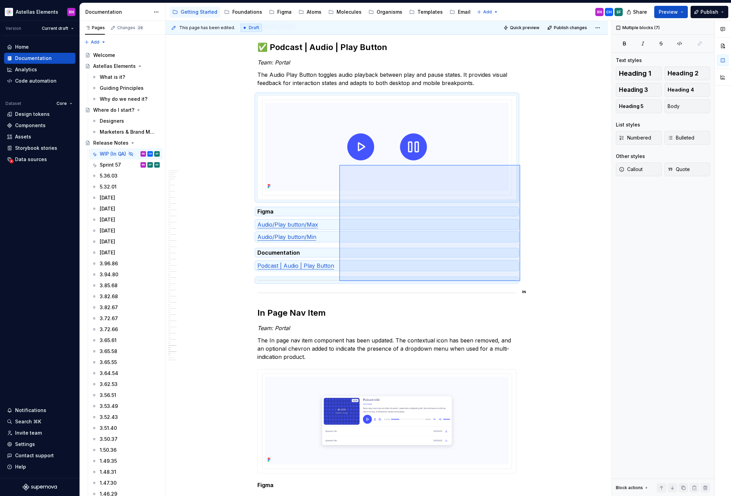
drag, startPoint x: 520, startPoint y: 281, endPoint x: 338, endPoint y: 176, distance: 210.7
click at [338, 176] on div "This page has been edited. Draft Quick preview Publish changes Hidden page Rele…" at bounding box center [389, 258] width 446 height 475
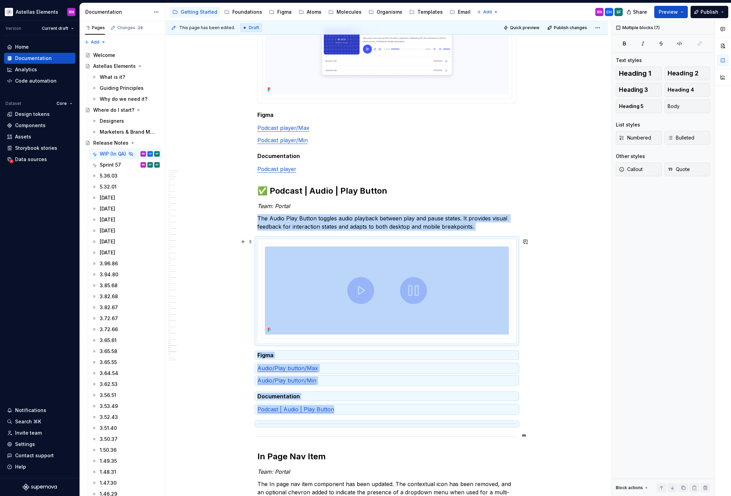
scroll to position [7545, 0]
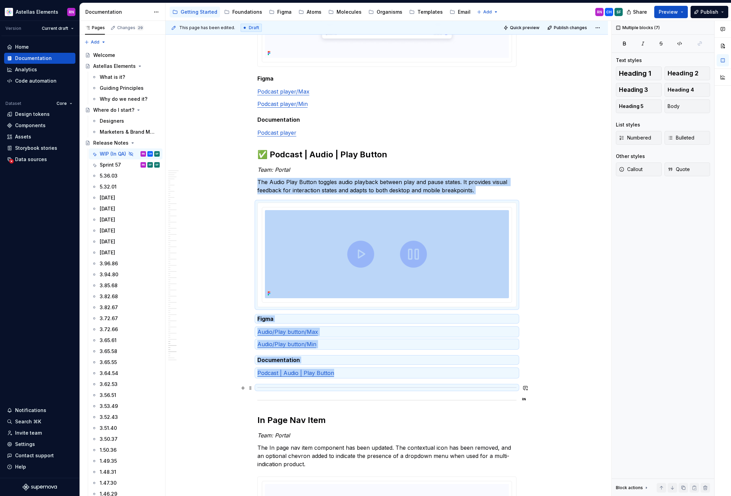
click at [517, 387] on div at bounding box center [386, 387] width 259 height 4
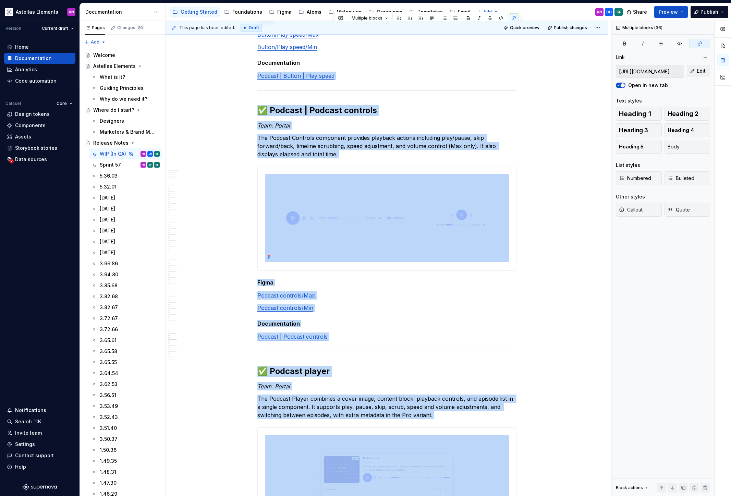
scroll to position [6941, 0]
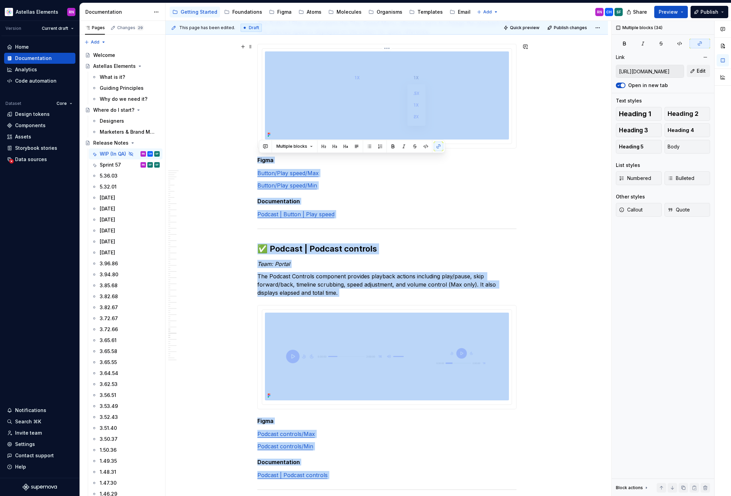
type input "https://www.figma.com/design/DMEKQoBKa10KFSCqrJ3TfO/DS-Molecules?node-id=18084-…"
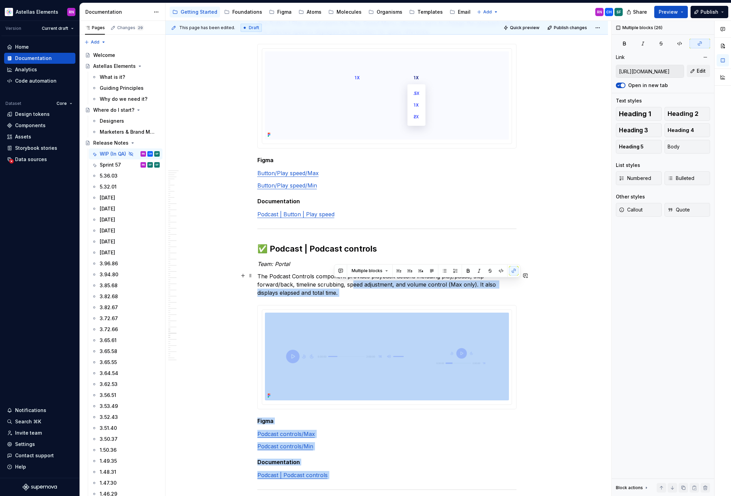
drag, startPoint x: 512, startPoint y: 383, endPoint x: 353, endPoint y: 287, distance: 185.4
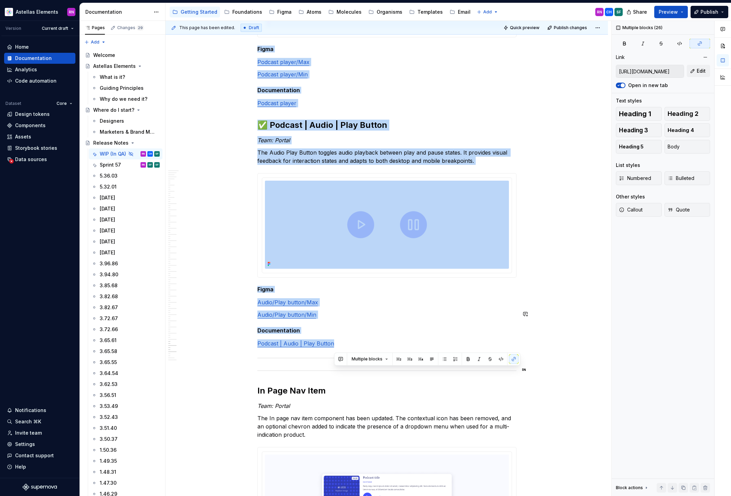
scroll to position [7570, 0]
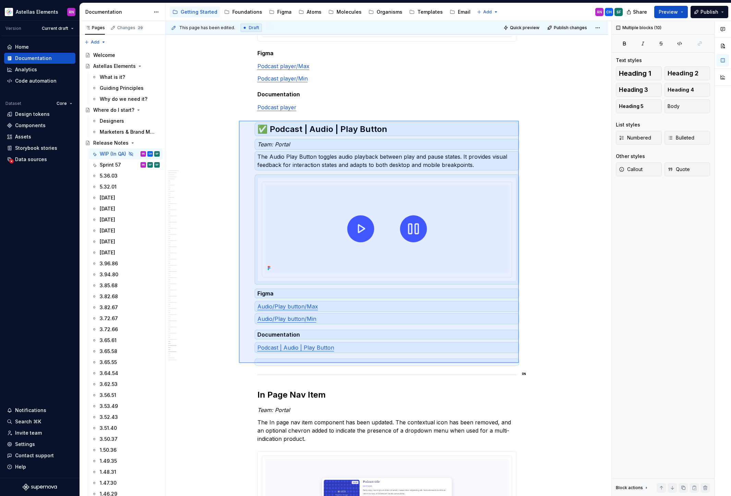
drag, startPoint x: 515, startPoint y: 362, endPoint x: 239, endPoint y: 121, distance: 366.6
click at [239, 121] on div "This page has been edited. Draft Quick preview Publish changes Hidden page Rele…" at bounding box center [389, 258] width 446 height 475
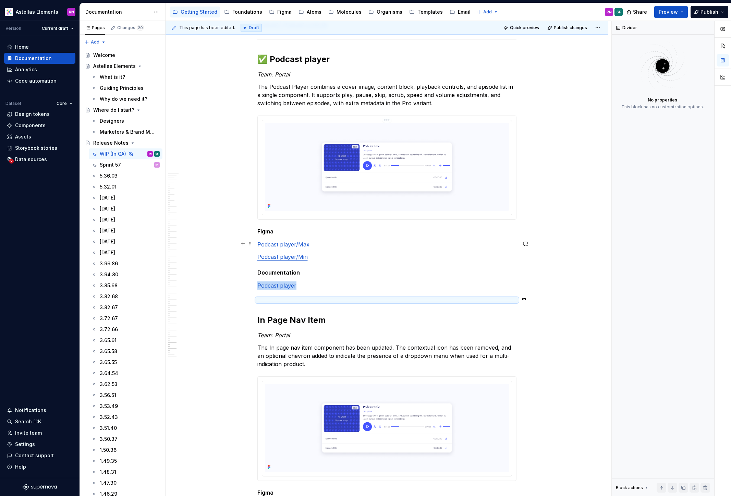
scroll to position [7330, 0]
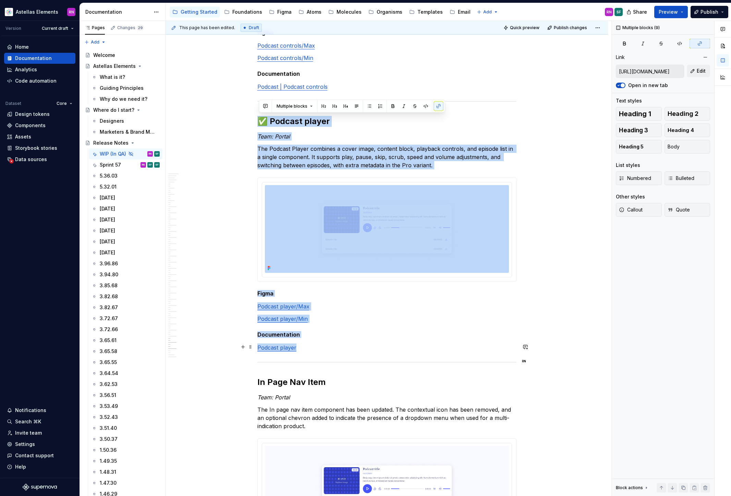
drag, startPoint x: 259, startPoint y: 100, endPoint x: 334, endPoint y: 346, distance: 257.2
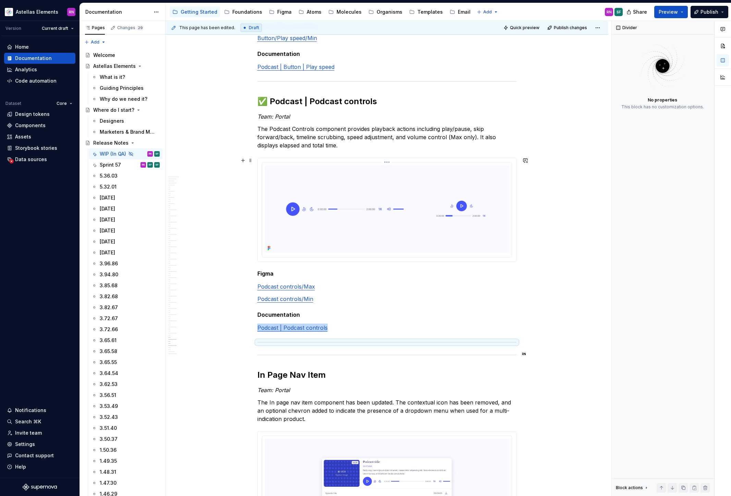
scroll to position [7084, 0]
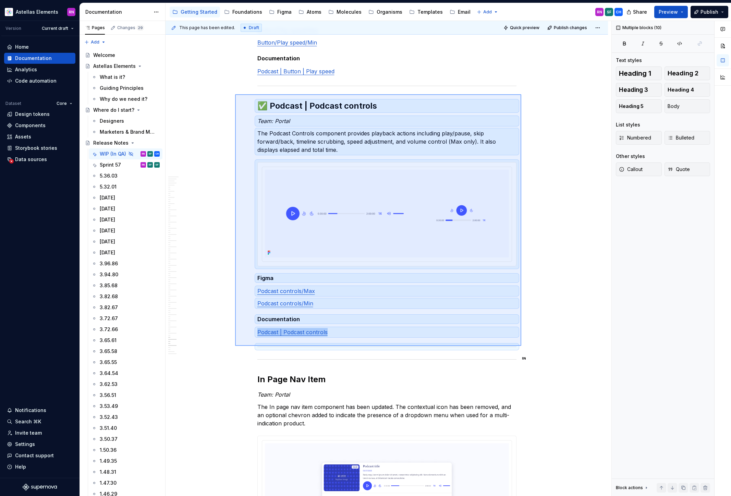
drag, startPoint x: 521, startPoint y: 346, endPoint x: 235, endPoint y: 94, distance: 381.1
click at [235, 94] on div "This page has been edited. Draft Quick preview Publish changes Hidden page Rele…" at bounding box center [389, 258] width 446 height 475
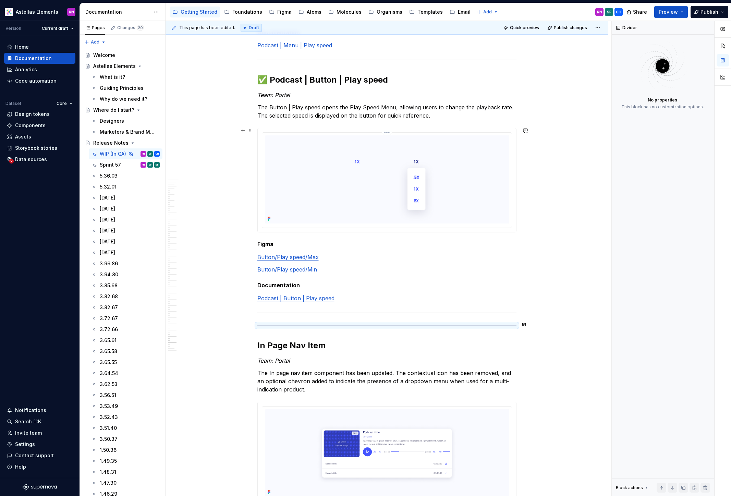
scroll to position [6835, 0]
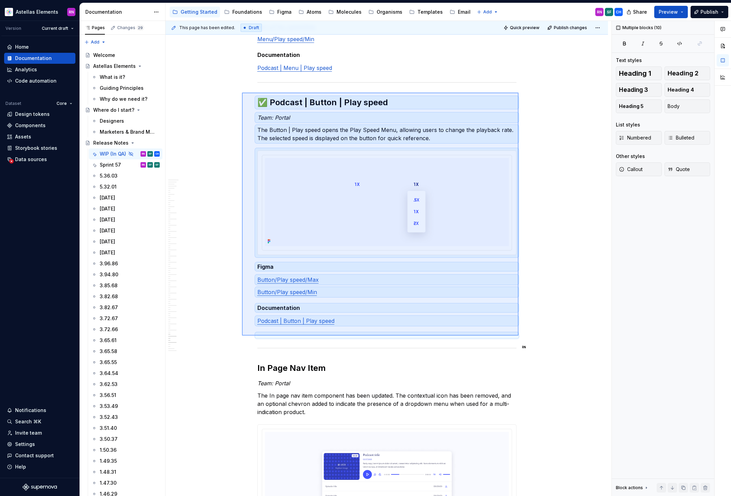
drag, startPoint x: 519, startPoint y: 336, endPoint x: 242, endPoint y: 93, distance: 368.3
click at [242, 93] on div "This page has been edited. Draft Quick preview Publish changes Hidden page Rele…" at bounding box center [389, 258] width 446 height 475
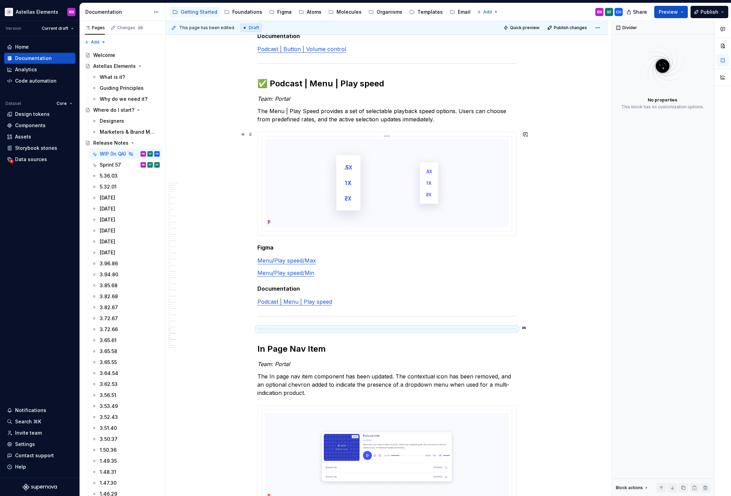
scroll to position [6566, 0]
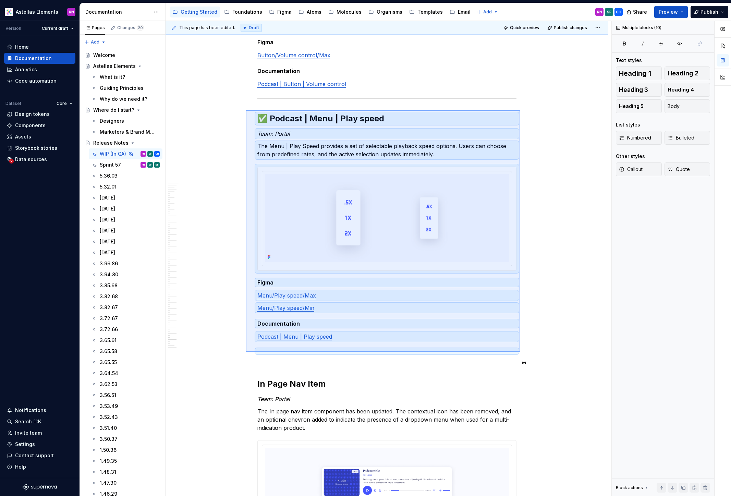
drag, startPoint x: 298, startPoint y: 179, endPoint x: 246, endPoint y: 110, distance: 86.6
click at [246, 110] on div "This page has been edited. Draft Quick preview Publish changes Hidden page Rele…" at bounding box center [389, 258] width 446 height 475
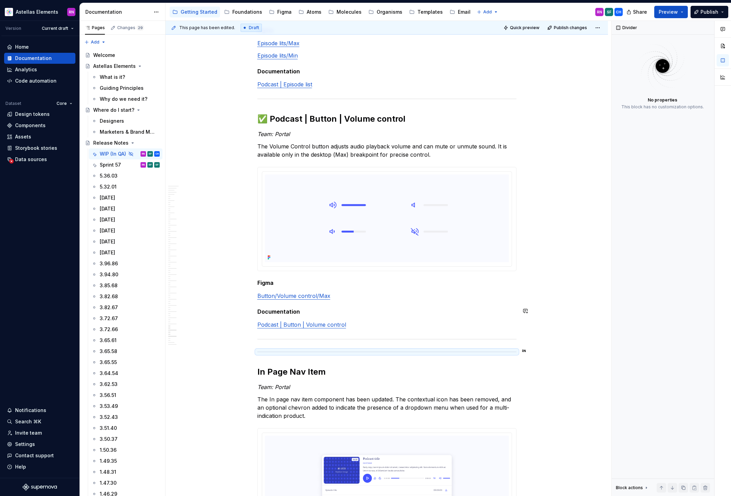
scroll to position [6330, 0]
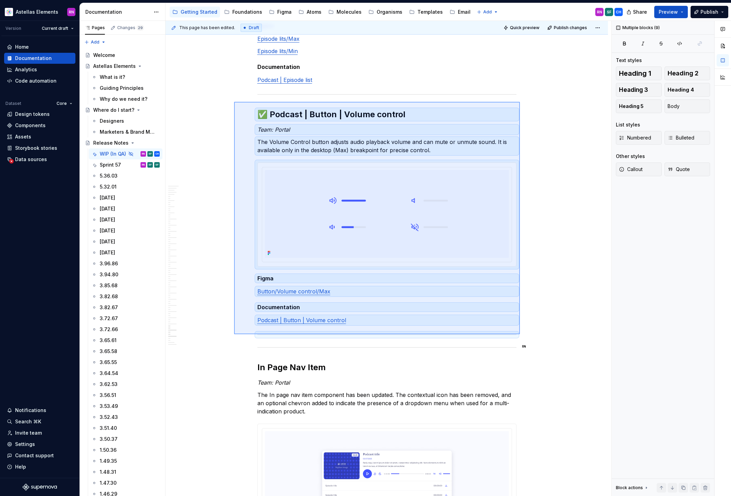
drag, startPoint x: 520, startPoint y: 334, endPoint x: 234, endPoint y: 102, distance: 368.5
click at [234, 102] on div "This page has been edited. Draft Quick preview Publish changes Hidden page Rele…" at bounding box center [389, 258] width 446 height 475
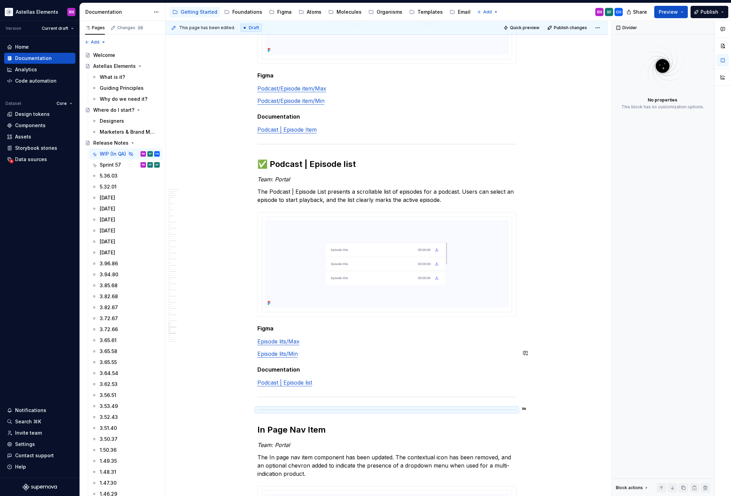
scroll to position [6023, 0]
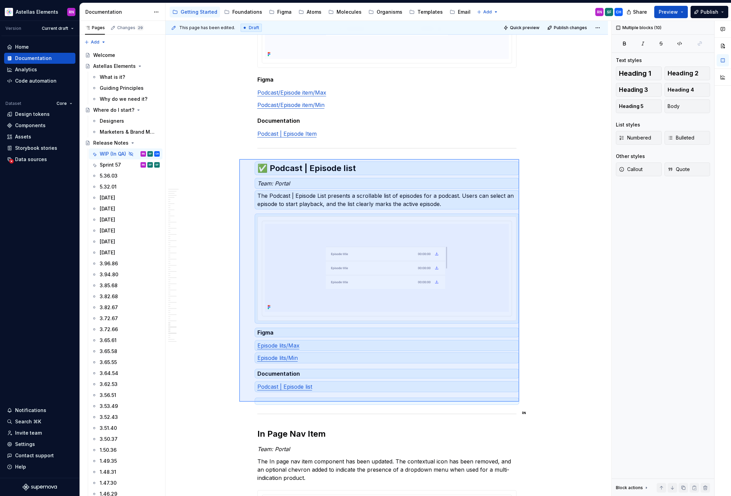
drag, startPoint x: 519, startPoint y: 402, endPoint x: 239, endPoint y: 158, distance: 371.3
click at [239, 158] on div "This page has been edited. Draft Quick preview Publish changes Hidden page Rele…" at bounding box center [389, 258] width 446 height 475
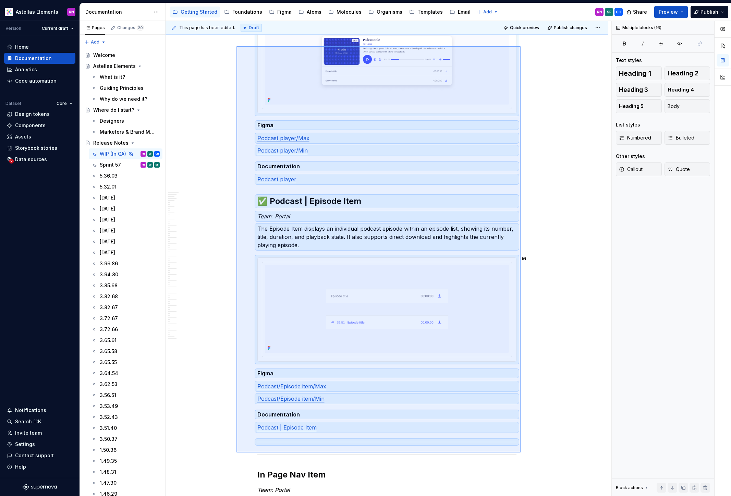
scroll to position [5719, 0]
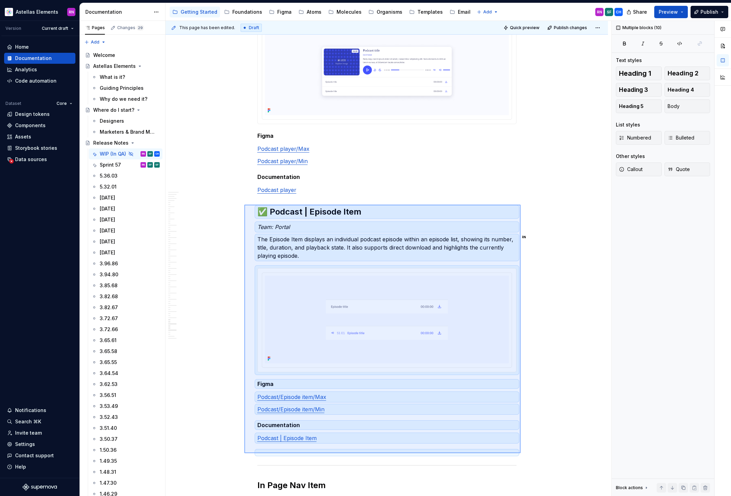
drag, startPoint x: 310, startPoint y: 164, endPoint x: 244, endPoint y: 204, distance: 76.5
click at [244, 204] on div "This page has been edited. Draft Quick preview Publish changes Hidden page Rele…" at bounding box center [389, 258] width 446 height 475
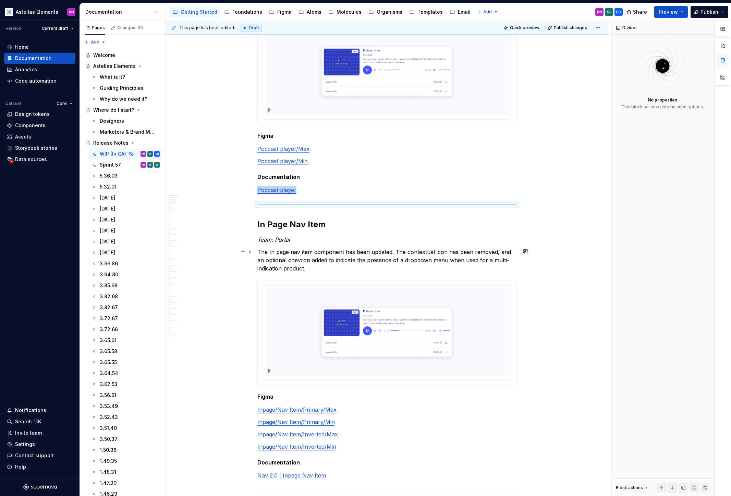
click at [358, 253] on p "The In page nav item component has been updated. The contextual icon has been r…" at bounding box center [386, 260] width 259 height 25
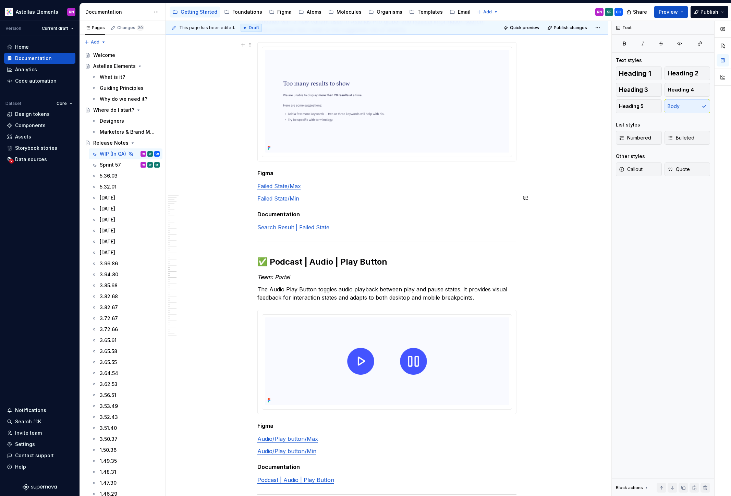
scroll to position [3497, 0]
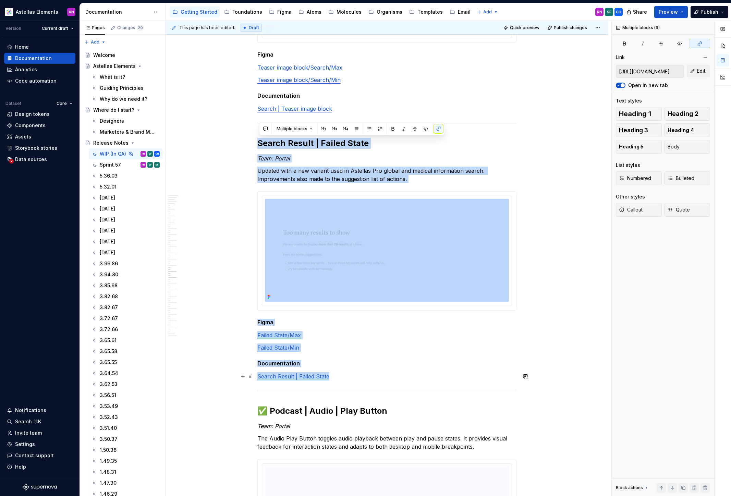
drag, startPoint x: 260, startPoint y: 142, endPoint x: 344, endPoint y: 374, distance: 247.3
copy div "Search Result | Failed State Team: Portal Updated with a new variant used in As…"
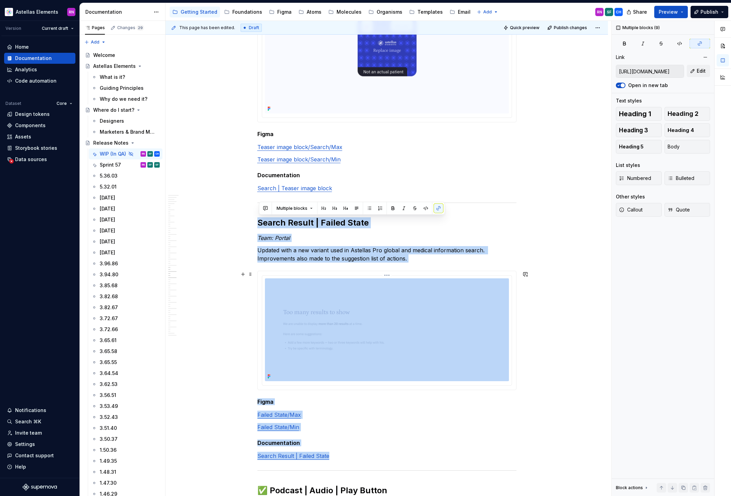
scroll to position [3413, 0]
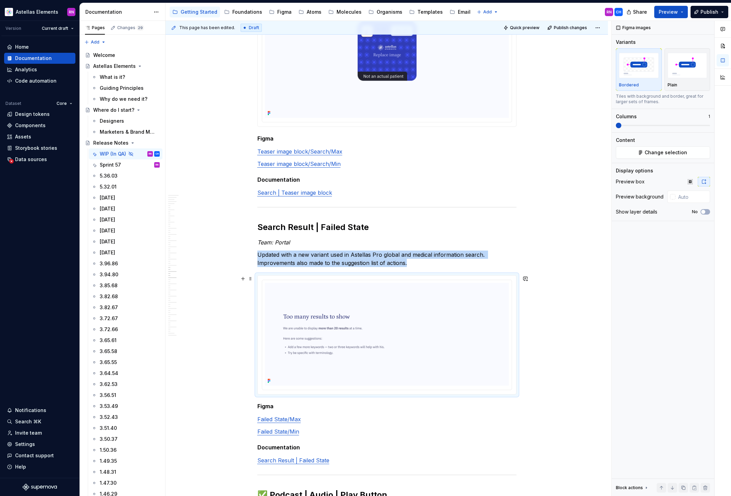
type textarea "*"
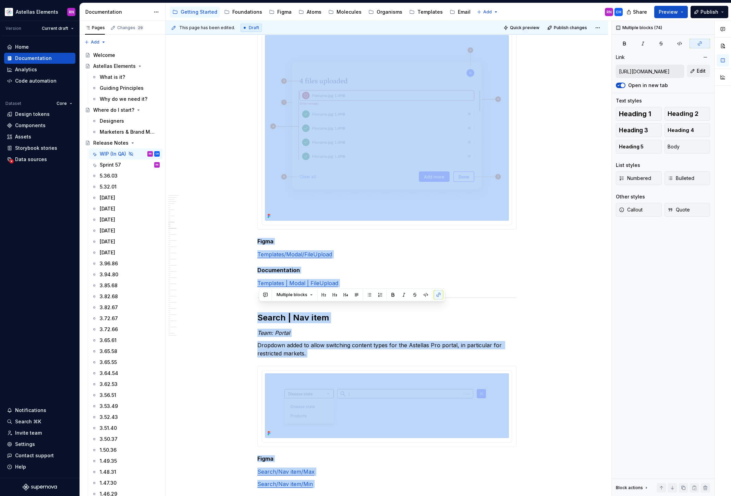
scroll to position [1504, 0]
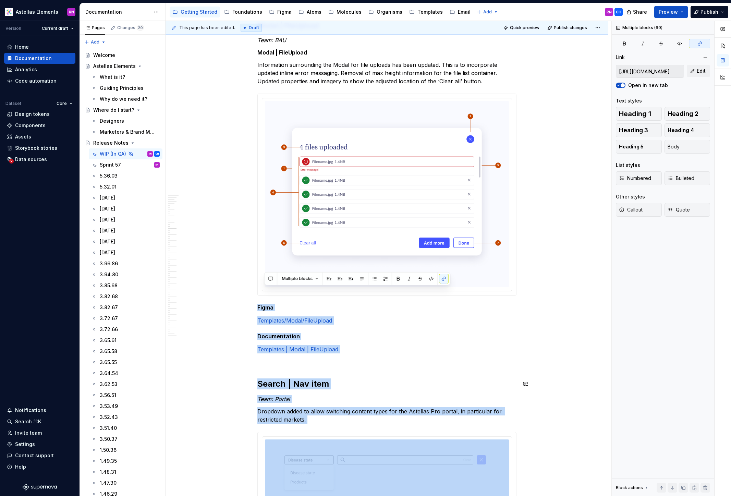
type input "https://www.figma.com/design/DMEKQoBKa10KFSCqrJ3TfO/DS-Molecules?node-id=6211-4…"
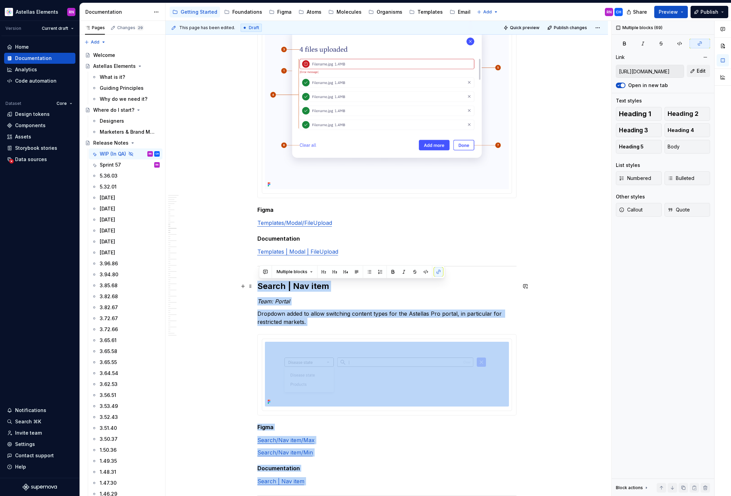
drag, startPoint x: 342, startPoint y: 318, endPoint x: 260, endPoint y: 287, distance: 87.8
copy div "Search | Nav item Team: Portal Dropdown added to allow switching content types …"
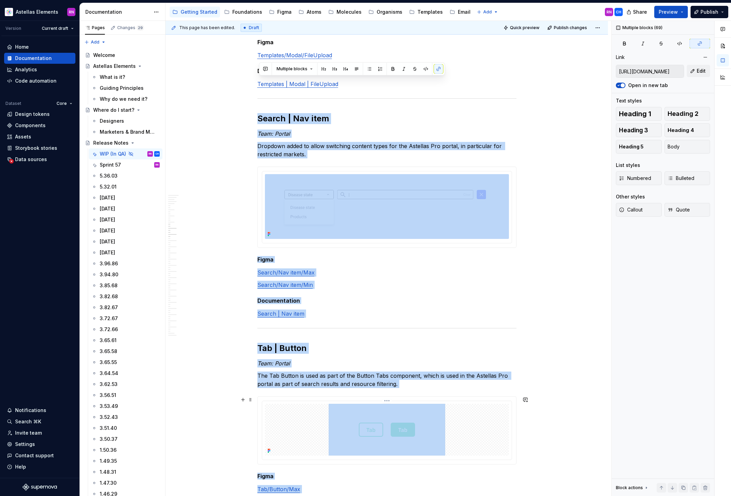
scroll to position [1804, 0]
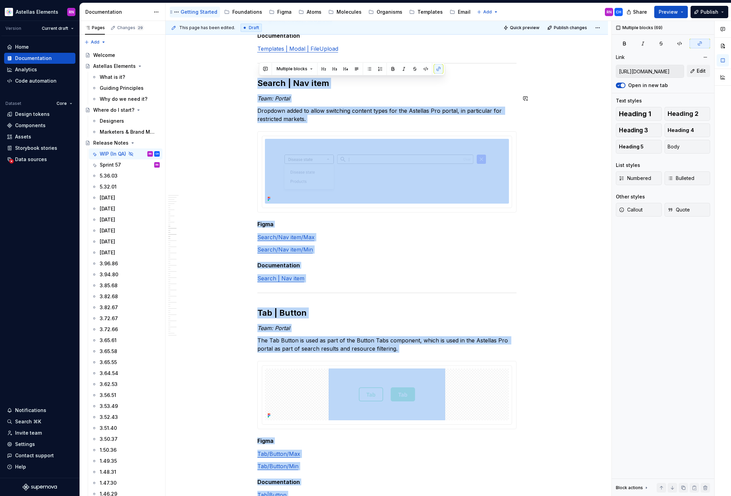
type textarea "*"
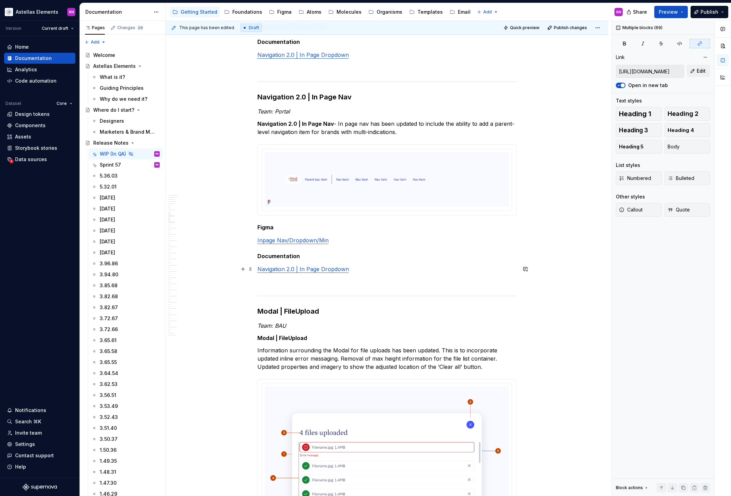
scroll to position [1111, 0]
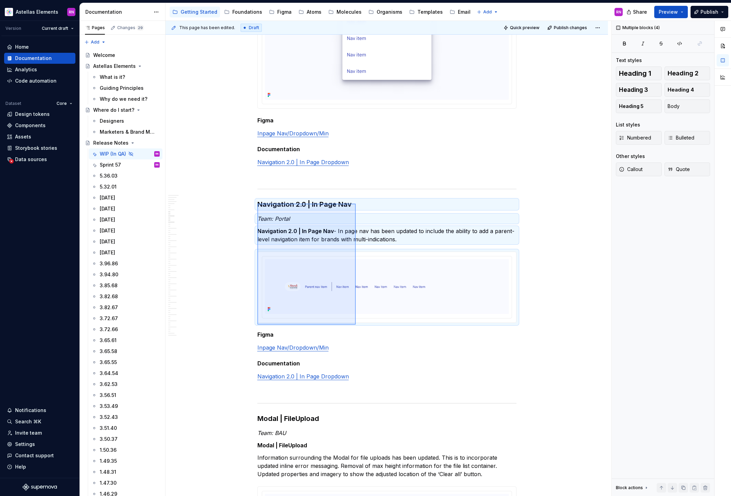
drag, startPoint x: 350, startPoint y: 316, endPoint x: 356, endPoint y: 325, distance: 10.8
click at [356, 325] on div "This page has been edited. Draft Quick preview Publish changes Hidden page Rele…" at bounding box center [389, 258] width 446 height 475
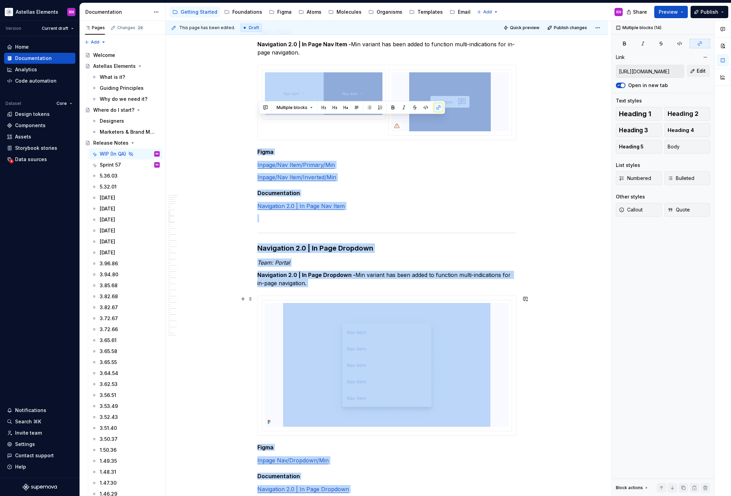
type input "https://www.figma.com/design/2rYCVCmhE5VZG2YScON28E/DS-Atoms?node-id=22967-3141…"
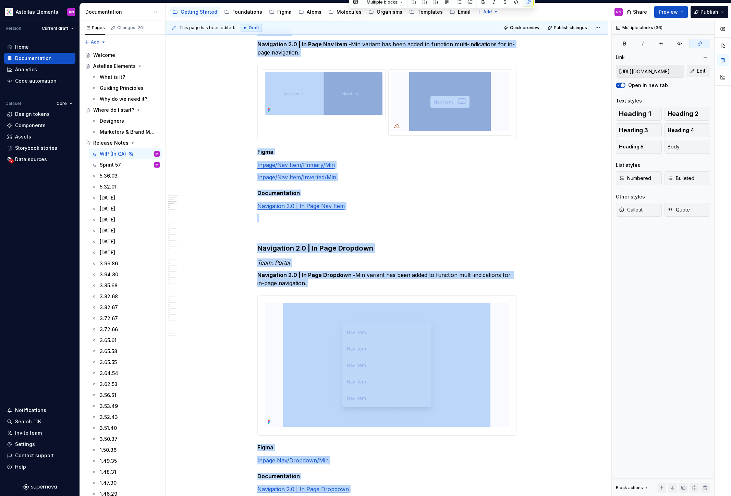
scroll to position [635, 0]
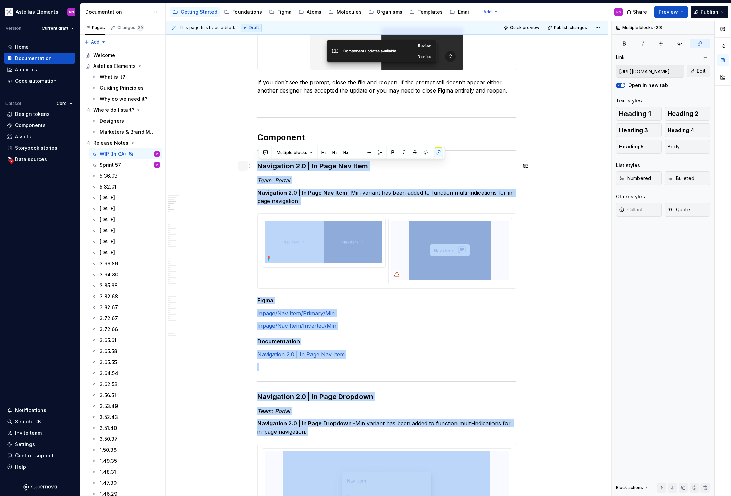
drag, startPoint x: 363, startPoint y: 377, endPoint x: 244, endPoint y: 166, distance: 242.2
copy div "Navigation 2.0 | In Page Nav Item Team: Portal Navigation 2.0 | In Page Nav Ite…"
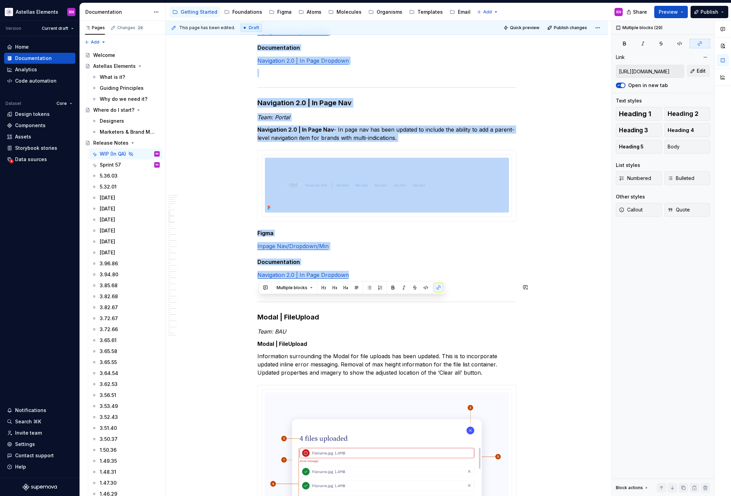
scroll to position [1217, 0]
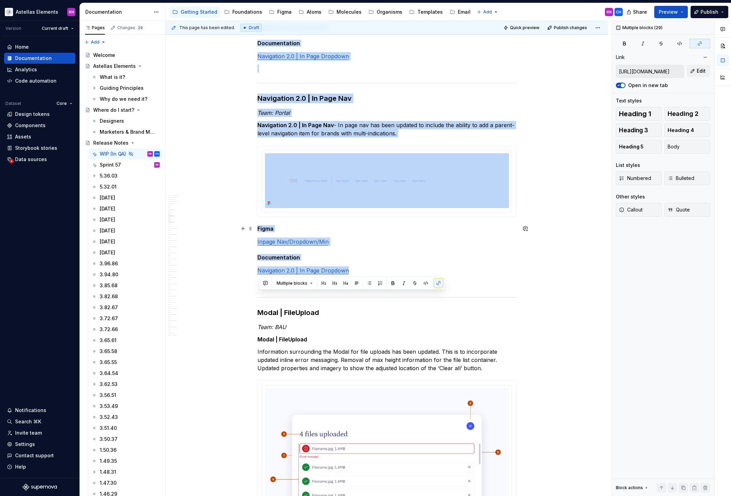
click at [393, 228] on h5 "Figma" at bounding box center [386, 228] width 259 height 7
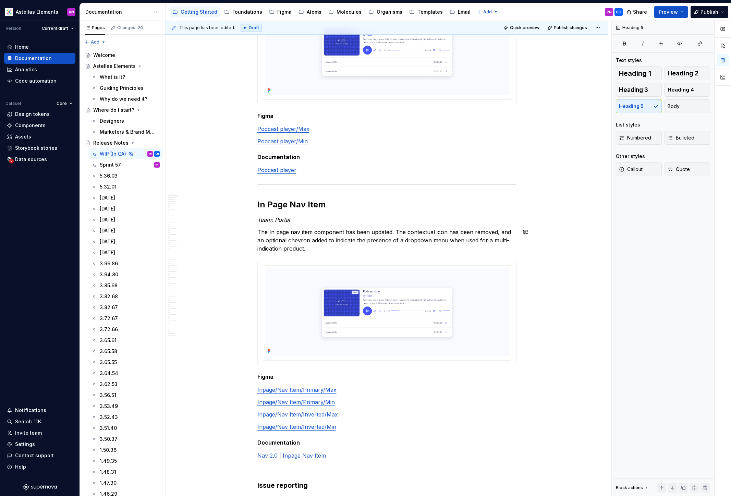
scroll to position [5773, 0]
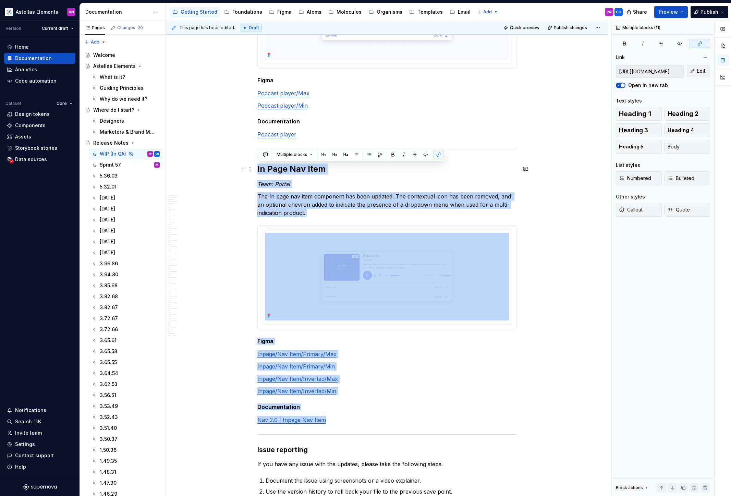
drag, startPoint x: 328, startPoint y: 422, endPoint x: 258, endPoint y: 172, distance: 259.6
click at [332, 210] on p "The In page nav item component has been updated. The contextual icon has been r…" at bounding box center [386, 204] width 259 height 25
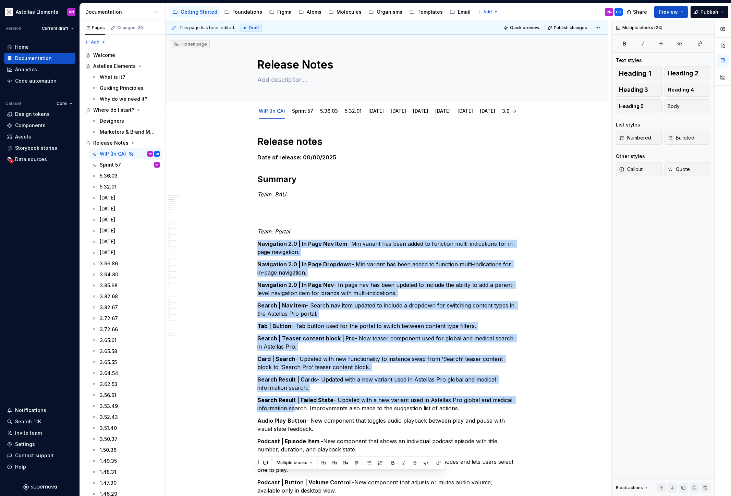
scroll to position [267, 0]
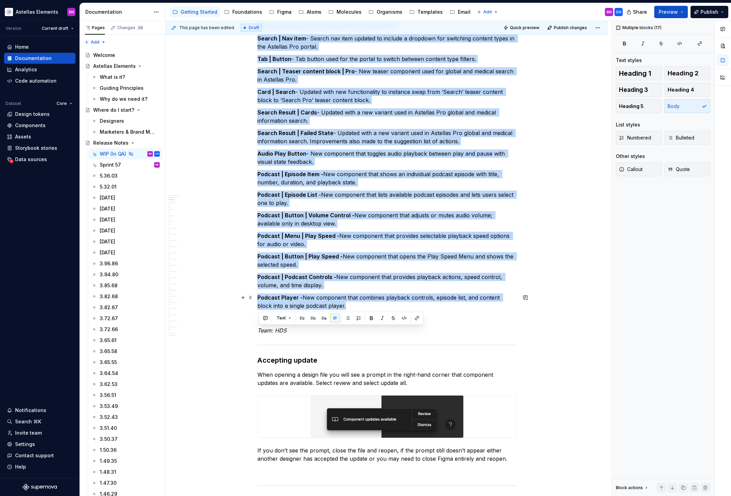
drag, startPoint x: 261, startPoint y: 242, endPoint x: 334, endPoint y: 305, distance: 96.8
click at [382, 222] on p "Podcast | Button | Volume Control - New component that adjusts or mutes audio v…" at bounding box center [386, 219] width 259 height 16
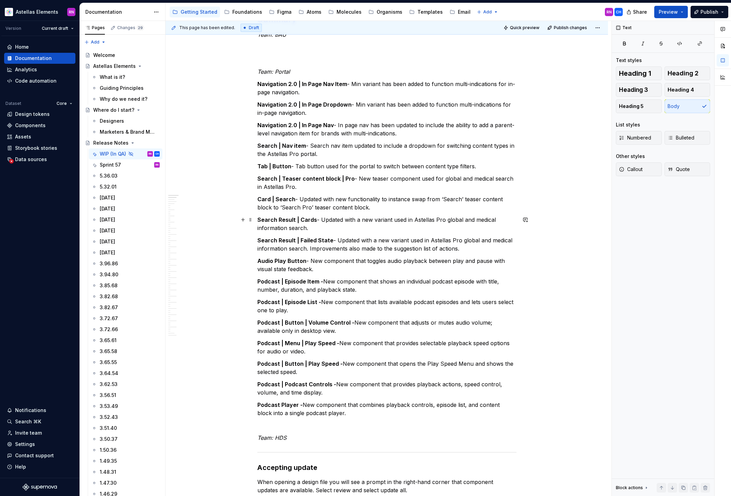
scroll to position [124, 0]
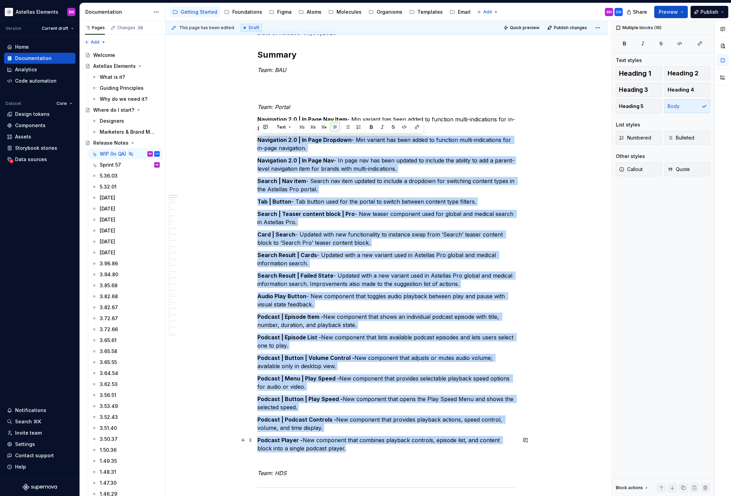
drag, startPoint x: 259, startPoint y: 139, endPoint x: 346, endPoint y: 446, distance: 318.8
copy div "Navigation 2.0 | In Page Dropdown - Min variant has been added to function mult…"
click at [378, 212] on p "Search | Teaser content block | Pro - New teaser component used for global and …" at bounding box center [386, 218] width 259 height 16
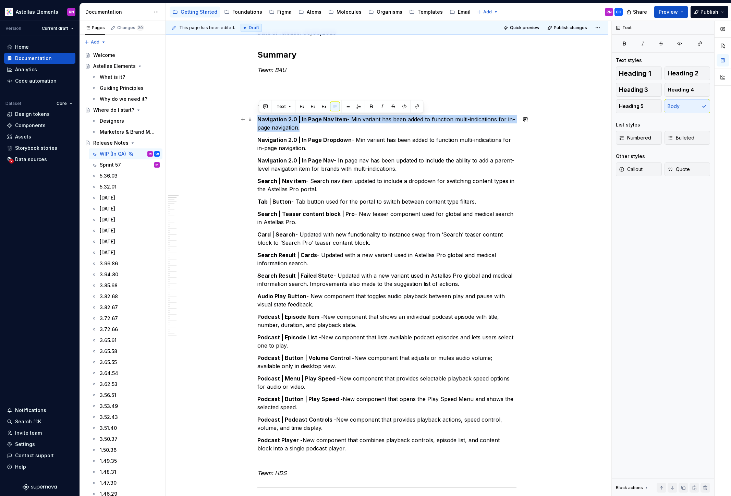
drag, startPoint x: 303, startPoint y: 128, endPoint x: 259, endPoint y: 117, distance: 45.0
click at [259, 117] on p "Navigation 2.0 | In Page Nav Item - Min variant has been added to function mult…" at bounding box center [386, 123] width 259 height 16
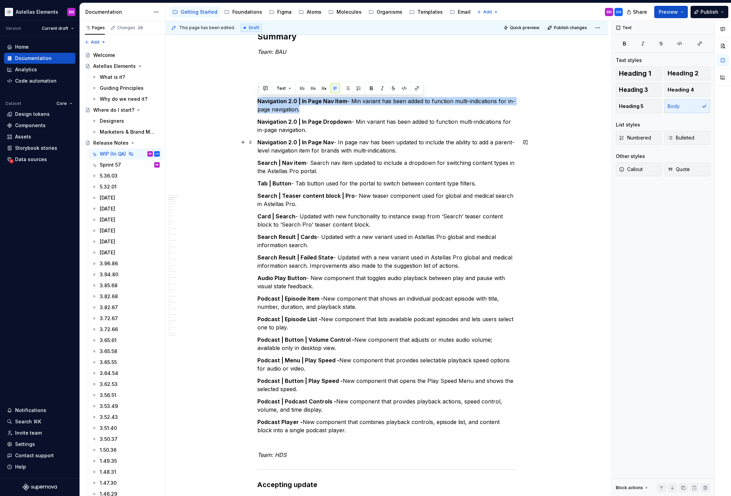
scroll to position [102, 0]
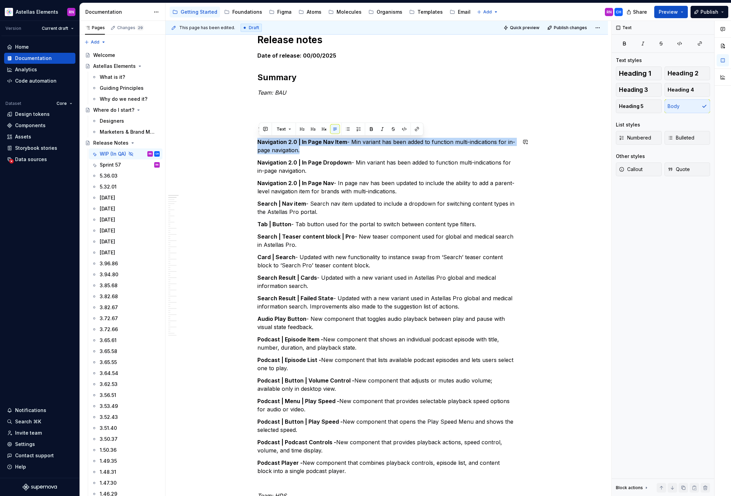
copy p "Navigation 2.0 | In Page Nav Item - Min variant has been added to function mult…"
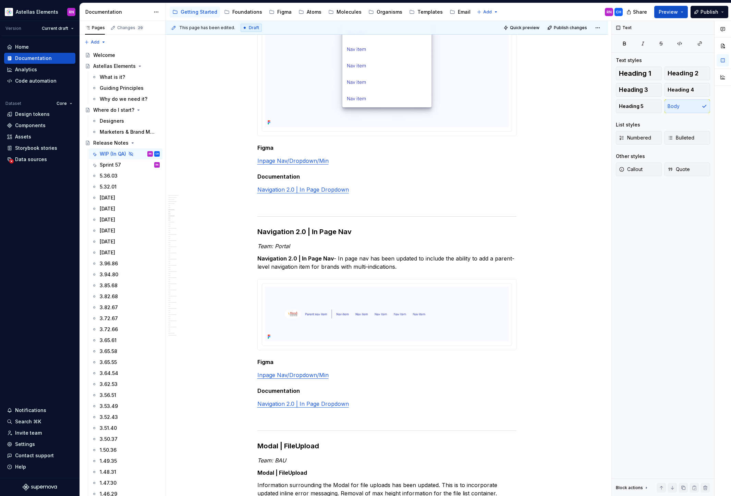
scroll to position [0, 0]
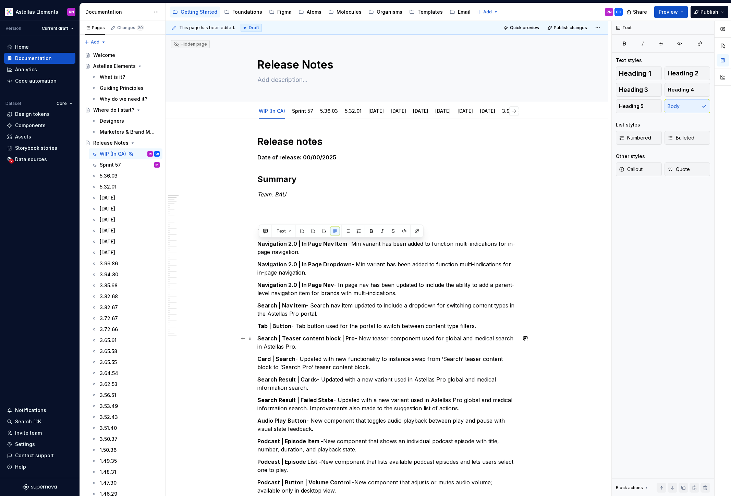
click at [331, 341] on strong "Search | Teaser content block | Pro" at bounding box center [305, 338] width 97 height 7
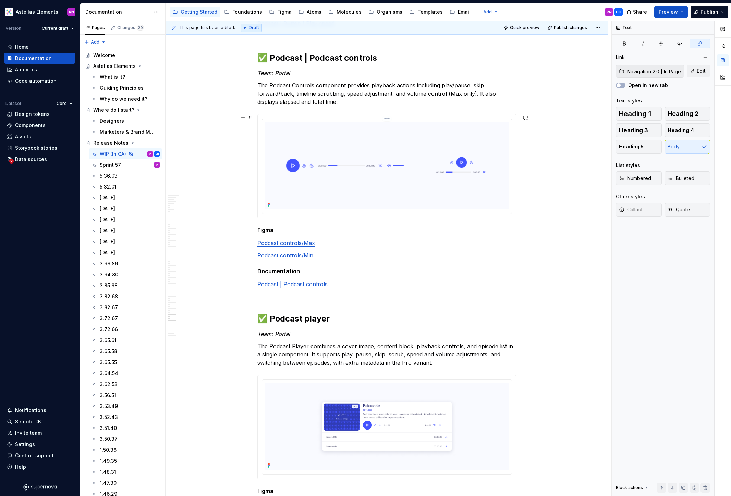
scroll to position [5367, 0]
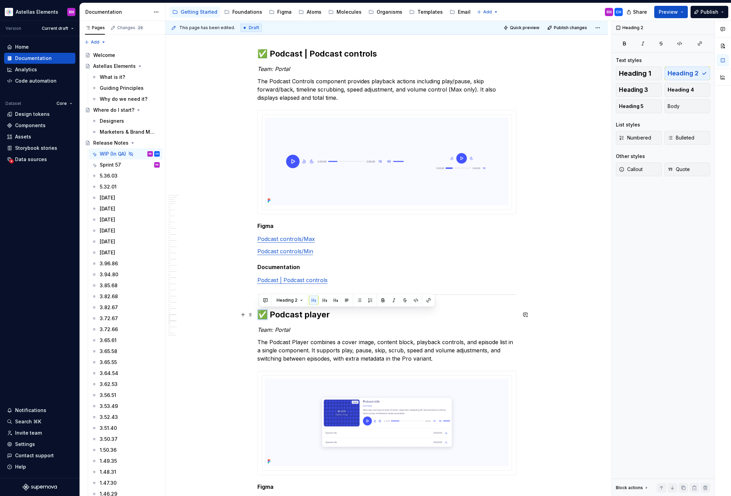
drag, startPoint x: 267, startPoint y: 316, endPoint x: 262, endPoint y: 316, distance: 5.2
click at [262, 316] on h2 "✅ Podcast player" at bounding box center [386, 314] width 259 height 11
copy h2 "✅"
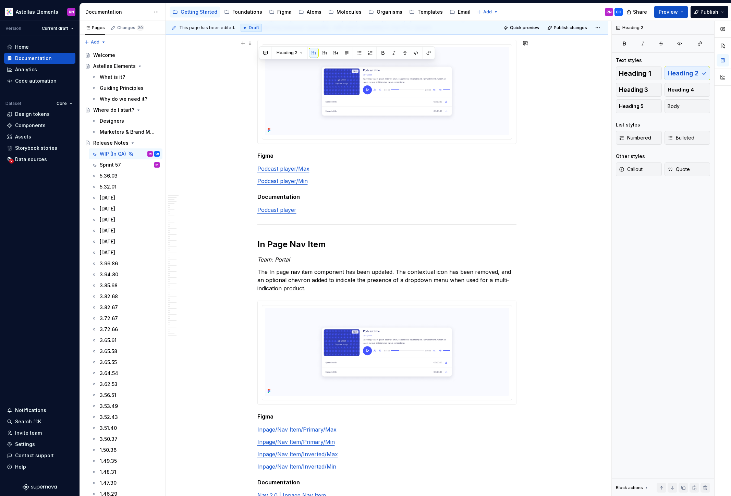
scroll to position [5509, 0]
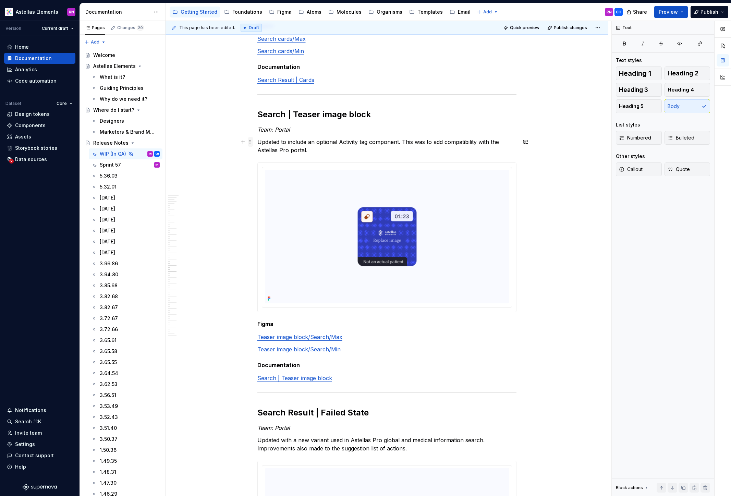
scroll to position [3408, 0]
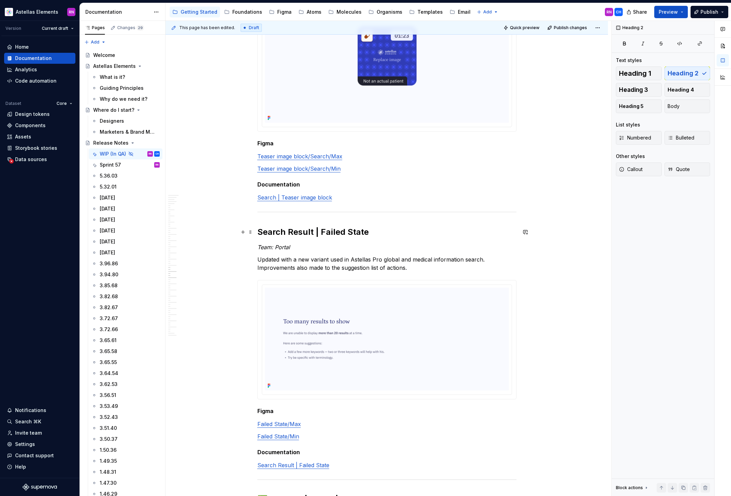
click at [260, 231] on h2 "Search Result | Failed State" at bounding box center [386, 232] width 259 height 11
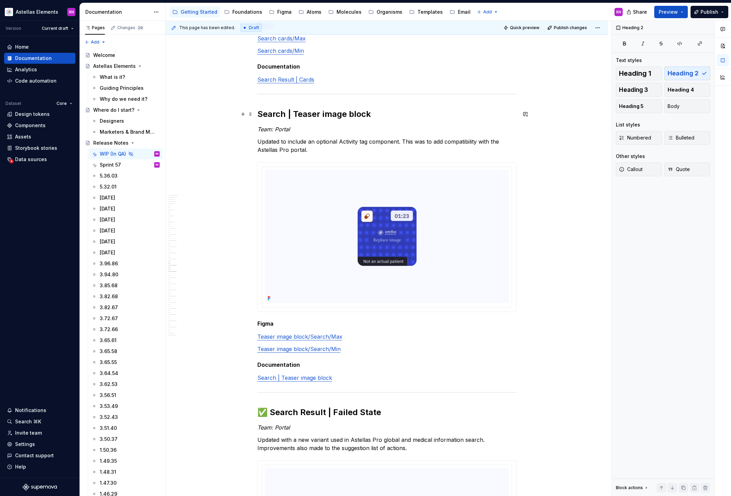
click at [259, 113] on h2 "Search | Teaser image block" at bounding box center [386, 114] width 259 height 11
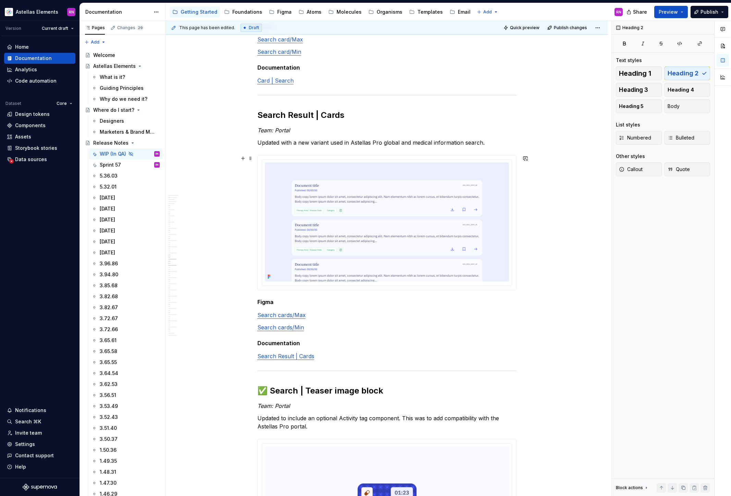
scroll to position [2916, 0]
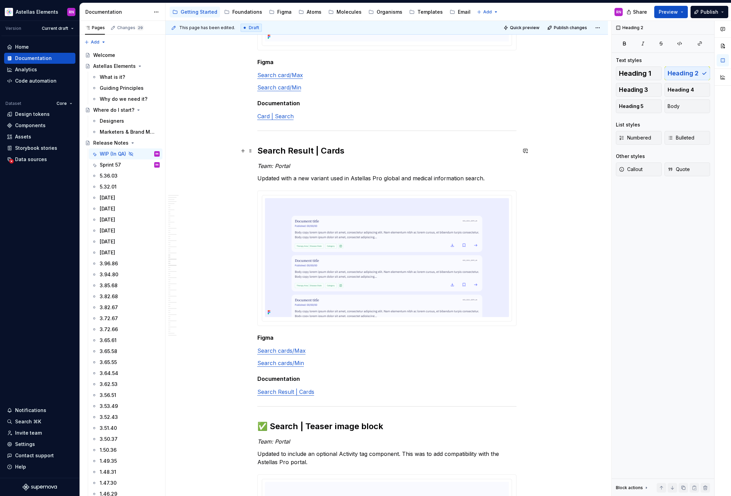
click at [260, 149] on h2 "Search Result | Cards" at bounding box center [386, 150] width 259 height 11
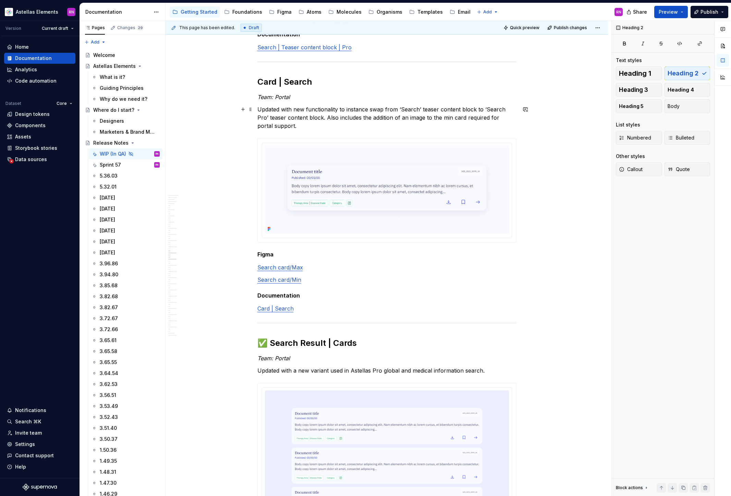
scroll to position [2701, 0]
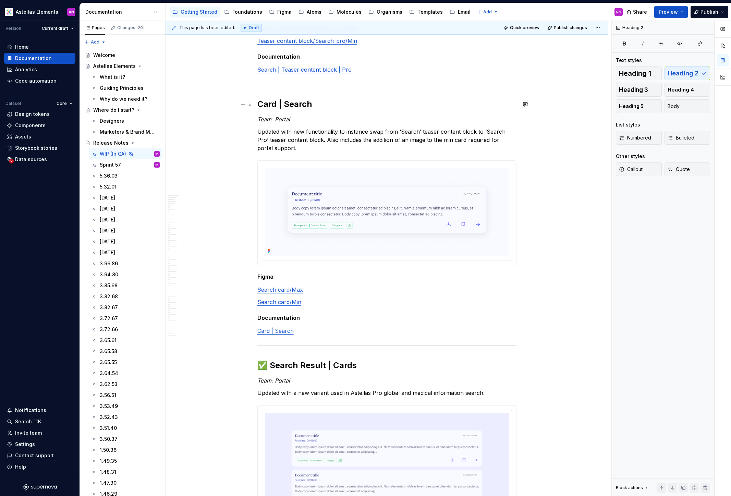
click at [259, 105] on h2 "Card | Search" at bounding box center [386, 104] width 259 height 11
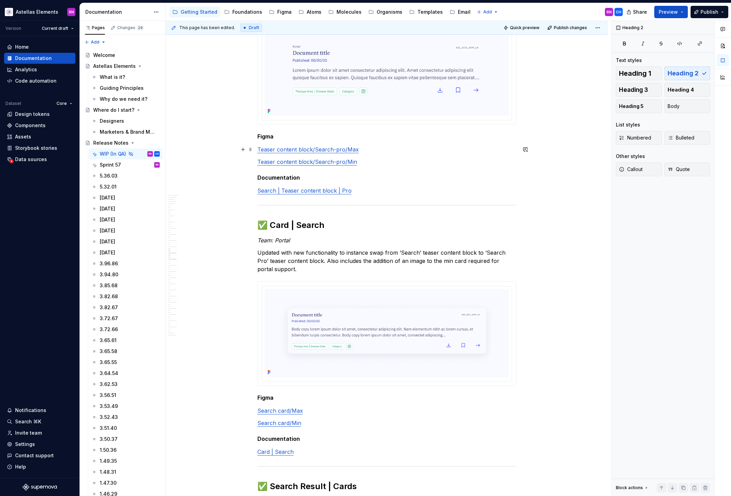
scroll to position [2430, 0]
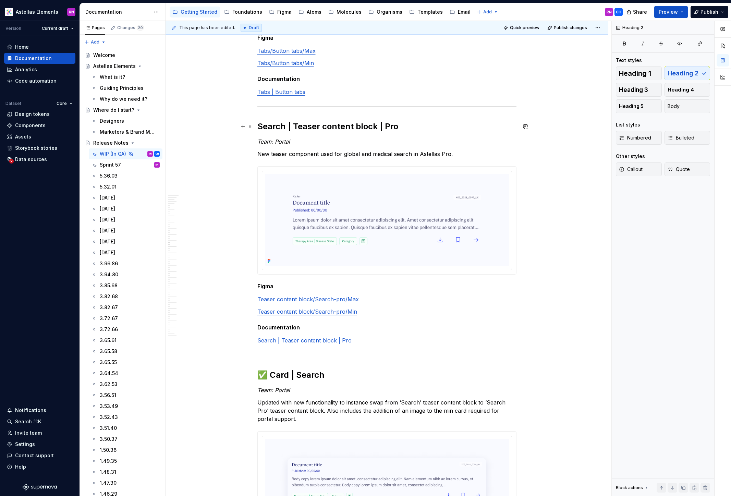
click at [260, 123] on h2 "Search | Teaser content block | Pro" at bounding box center [386, 126] width 259 height 11
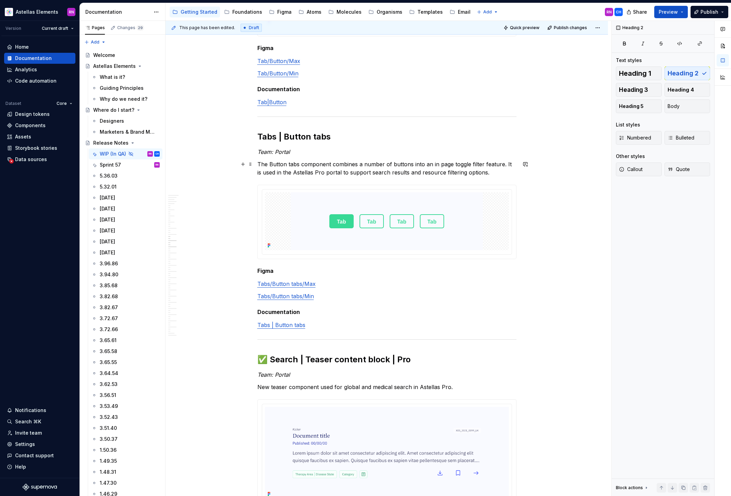
scroll to position [2193, 0]
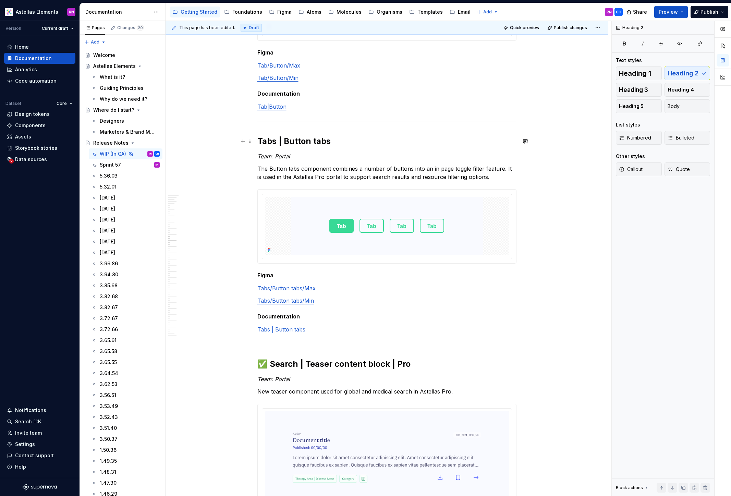
click at [261, 138] on h2 "Tabs | Button tabs" at bounding box center [386, 141] width 259 height 11
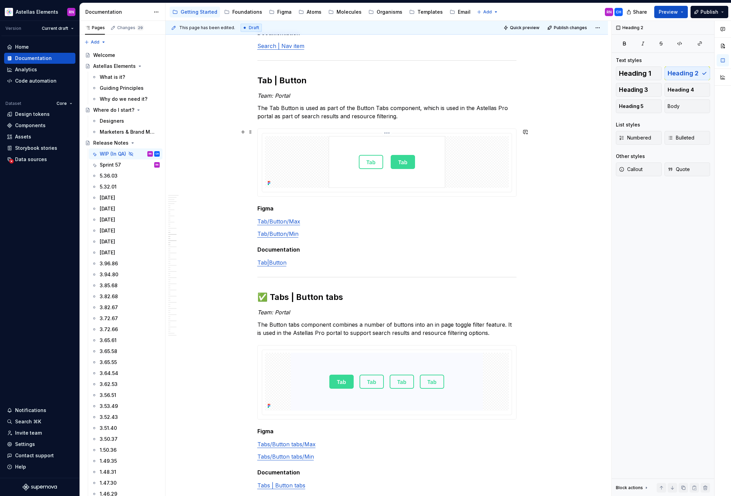
scroll to position [2010, 0]
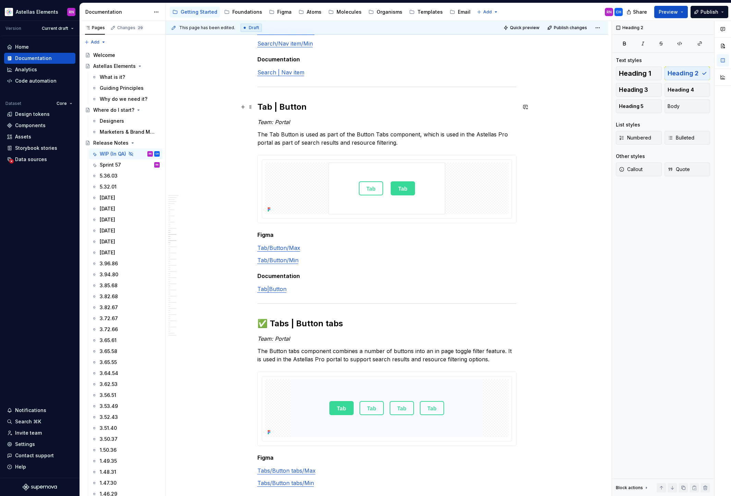
click at [259, 107] on h2 "Tab | Button" at bounding box center [386, 106] width 259 height 11
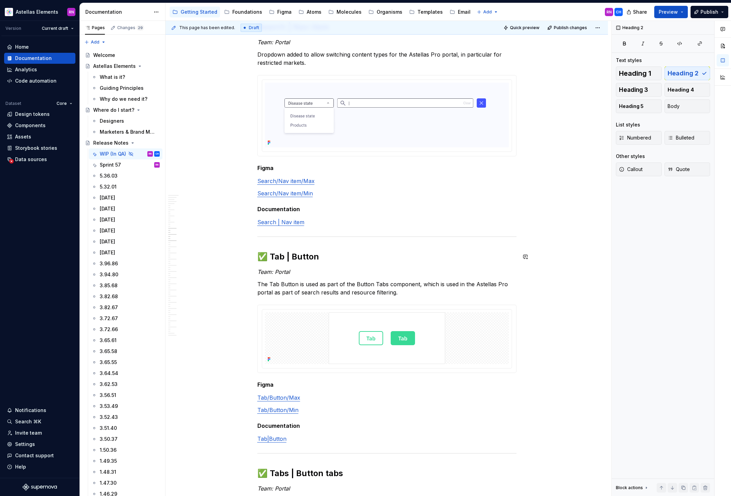
scroll to position [1785, 0]
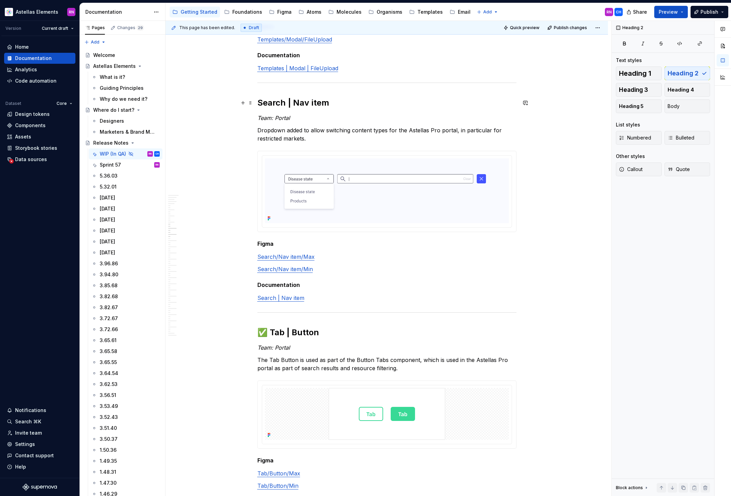
click at [259, 100] on h2 "Search | Nav item" at bounding box center [386, 102] width 259 height 11
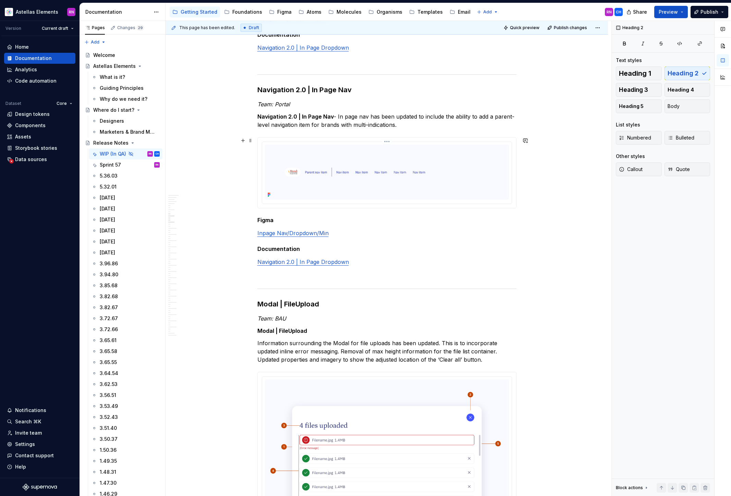
scroll to position [1146, 0]
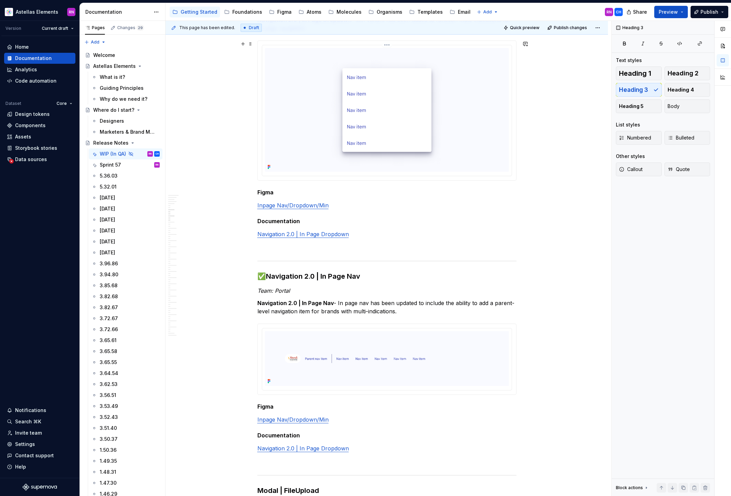
scroll to position [920, 0]
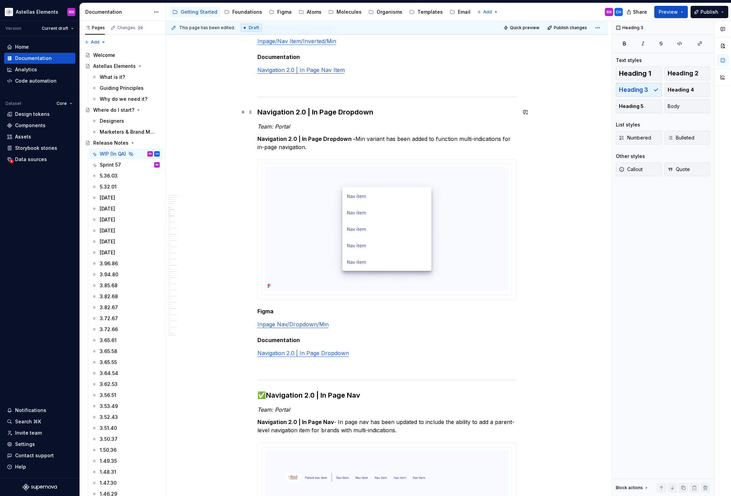
click at [259, 112] on strong "Navigation 2.0 | In Page Dropdown" at bounding box center [315, 112] width 116 height 8
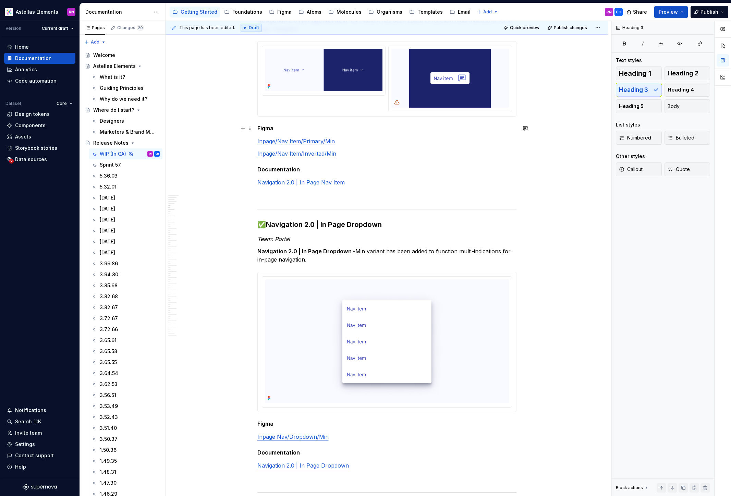
scroll to position [688, 0]
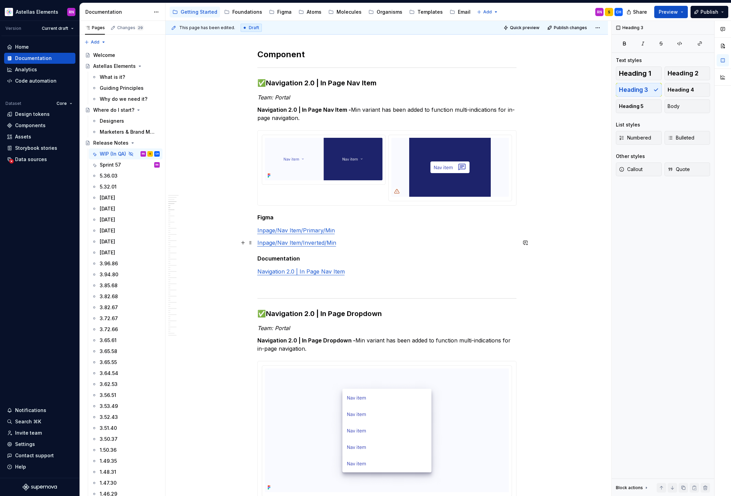
scroll to position [683, 0]
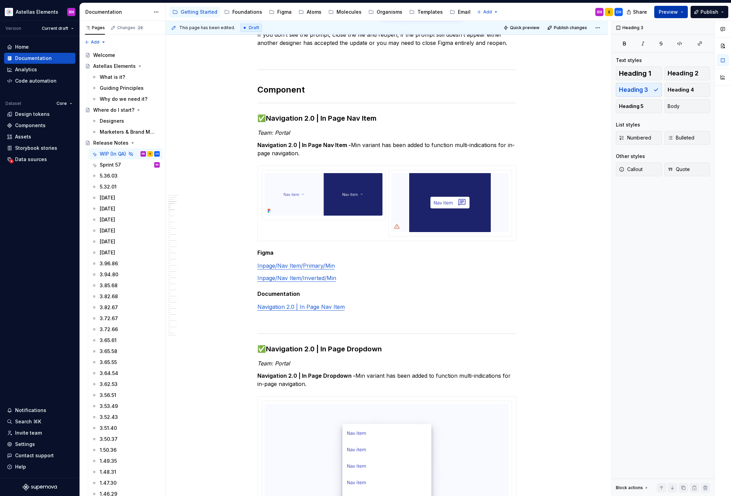
click at [679, 12] on button "Preview" at bounding box center [671, 12] width 34 height 12
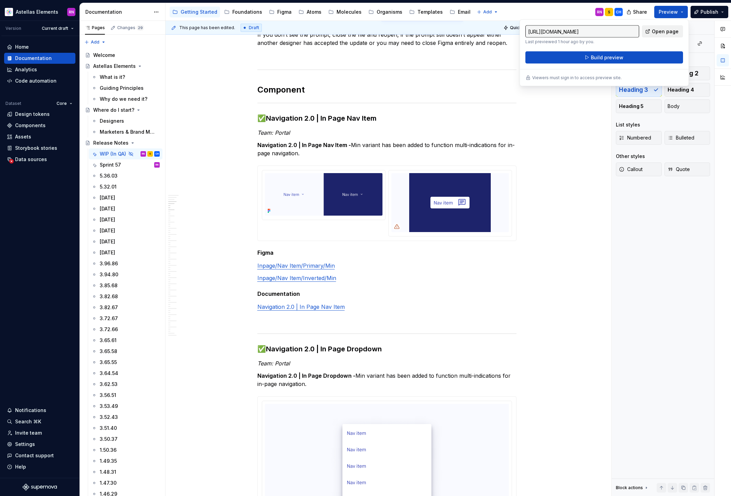
click at [665, 32] on span "Open page" at bounding box center [665, 31] width 27 height 7
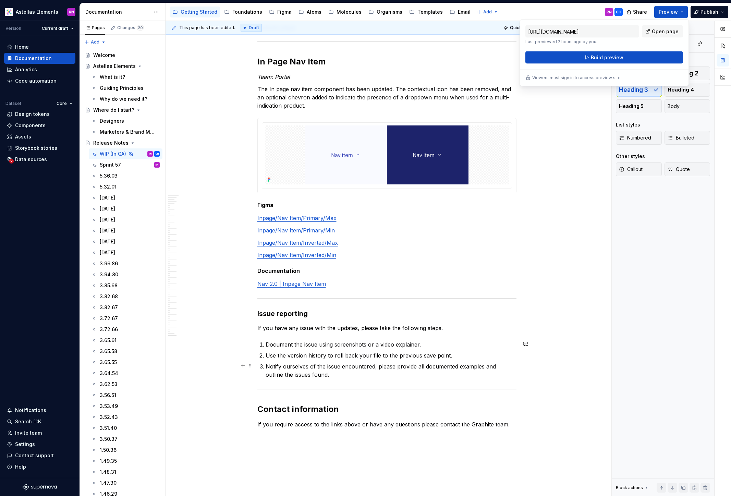
scroll to position [5753, 0]
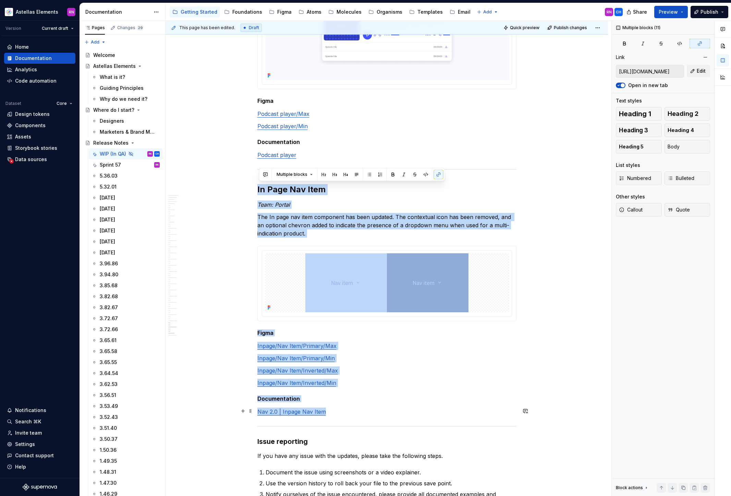
drag, startPoint x: 259, startPoint y: 187, endPoint x: 345, endPoint y: 414, distance: 242.7
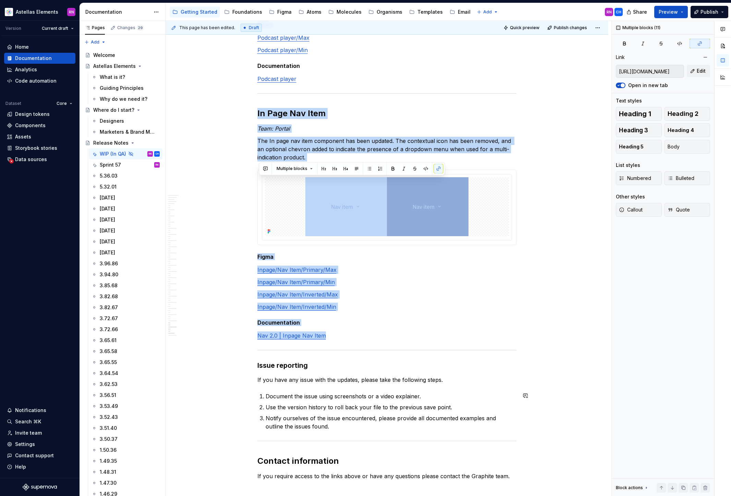
scroll to position [5759, 0]
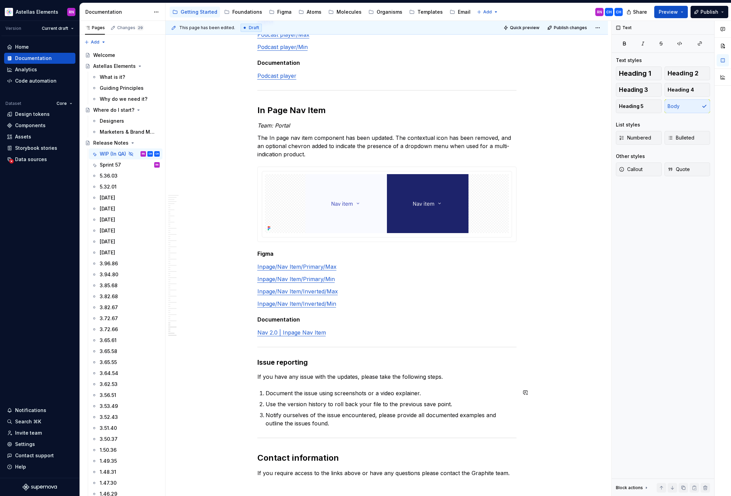
scroll to position [5757, 0]
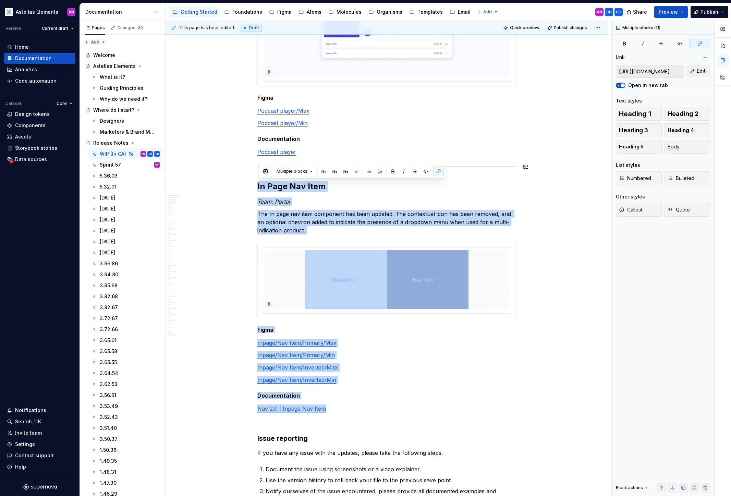
drag, startPoint x: 286, startPoint y: 171, endPoint x: 253, endPoint y: 180, distance: 33.9
copy div "In Page Nav Item Team: Portal The In page nav item component has been updated. …"
click at [261, 186] on h2 "In Page Nav Item" at bounding box center [386, 186] width 259 height 11
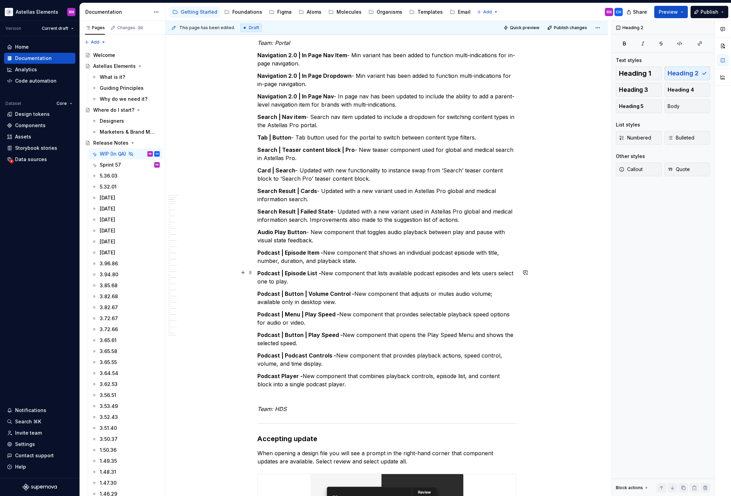
scroll to position [185, 0]
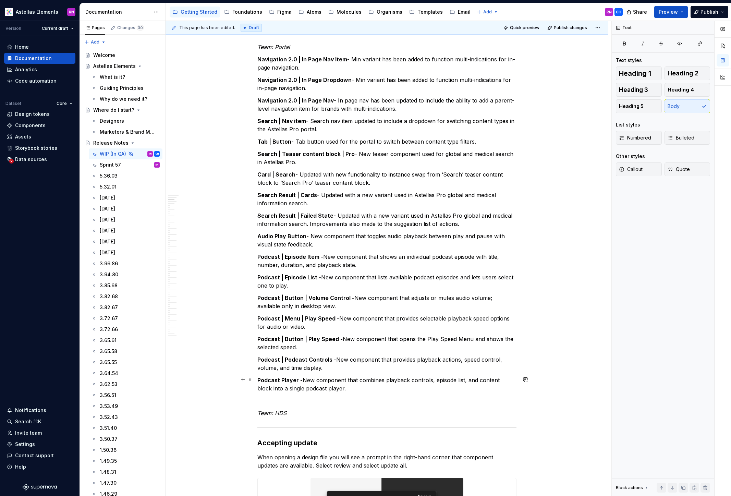
click at [337, 381] on p "Podcast Player - New component that combines playback controls, episode list, a…" at bounding box center [386, 384] width 259 height 16
click at [337, 388] on p "Podcast Player - New component that combines playback controls, episode list, a…" at bounding box center [386, 384] width 259 height 16
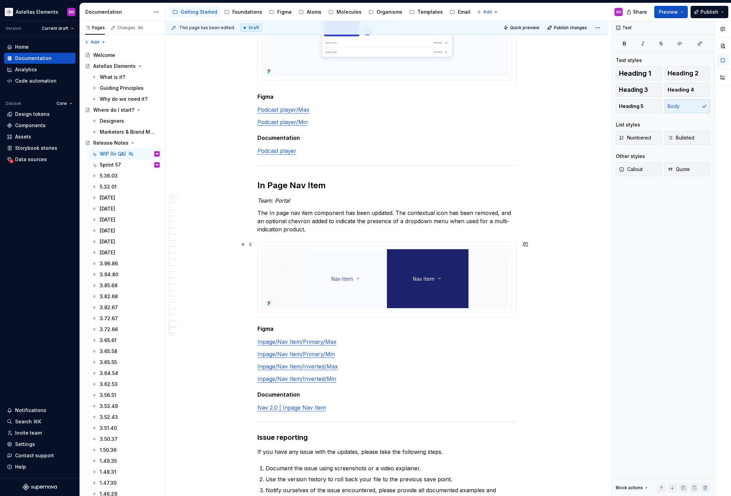
scroll to position [5622, 0]
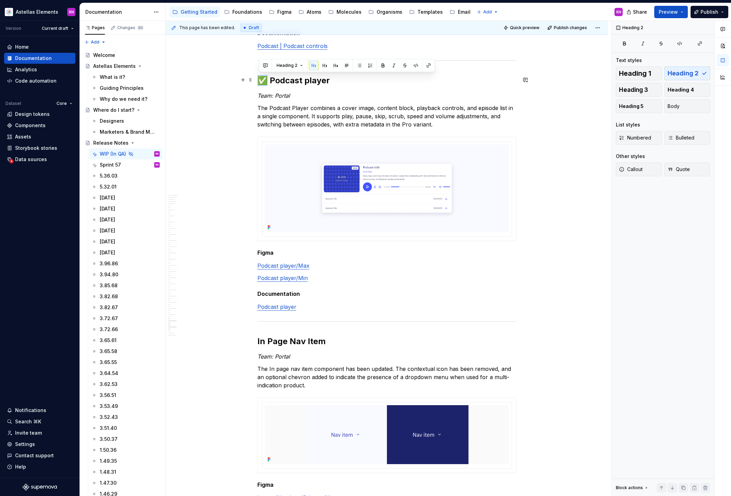
drag, startPoint x: 265, startPoint y: 81, endPoint x: 260, endPoint y: 80, distance: 5.5
click at [260, 80] on h2 "✅ Podcast player" at bounding box center [386, 80] width 259 height 11
copy h2 "✅"
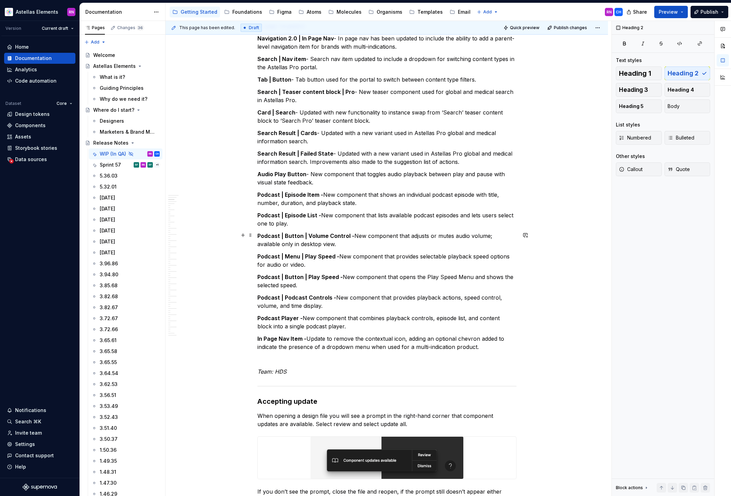
scroll to position [220, 0]
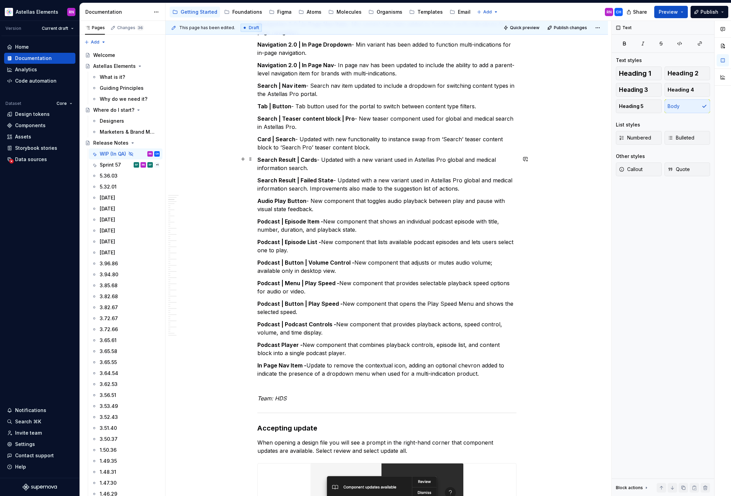
click at [316, 165] on p "Search Result | Cards - Updated with a new variant used in Astellas Pro global …" at bounding box center [386, 164] width 259 height 16
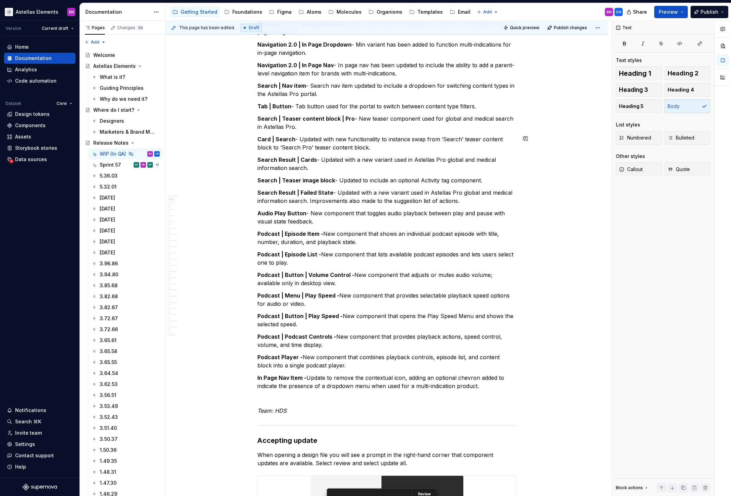
scroll to position [194, 0]
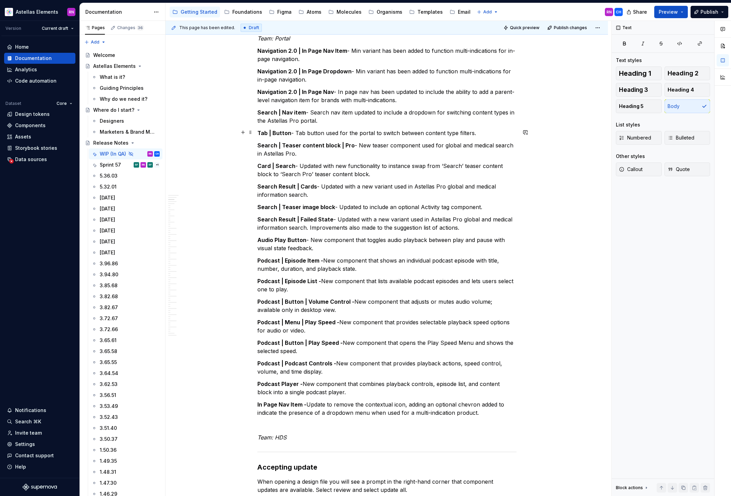
click at [490, 134] on p "Tab | Button - Tab button used for the portal to switch between content type fi…" at bounding box center [386, 133] width 259 height 8
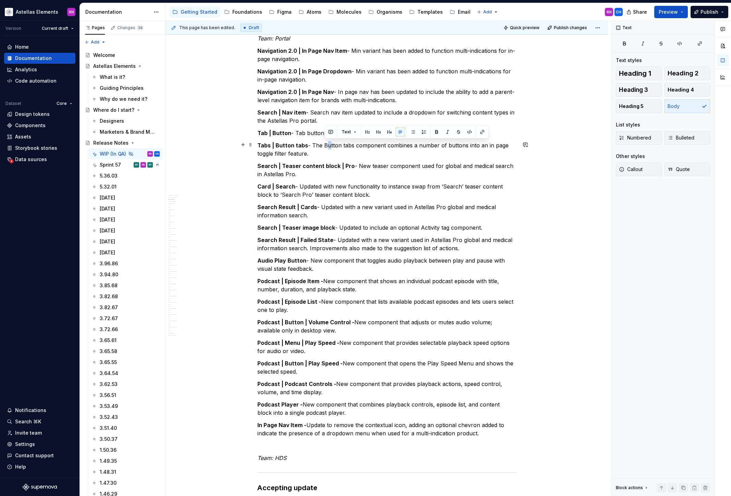
click at [325, 145] on p "Tabs | Button tabs - The Button tabs component combines a number of buttons int…" at bounding box center [386, 149] width 259 height 16
click at [421, 228] on p "Search | Teaser image block - Updated to include an optional Activity tag compo…" at bounding box center [386, 228] width 259 height 8
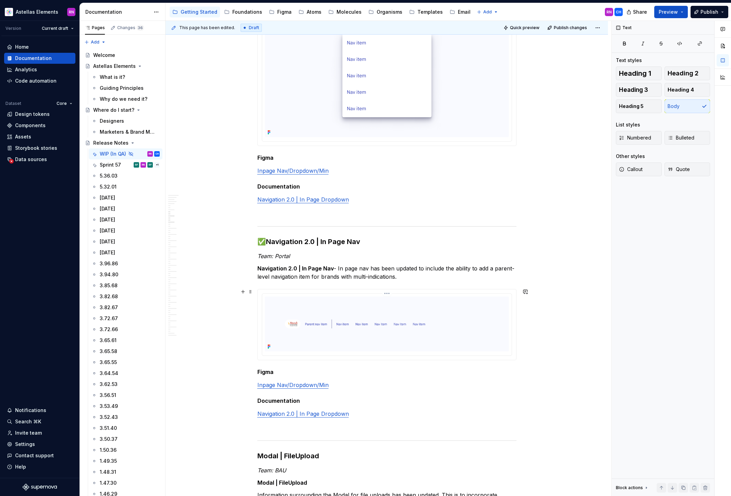
scroll to position [903, 0]
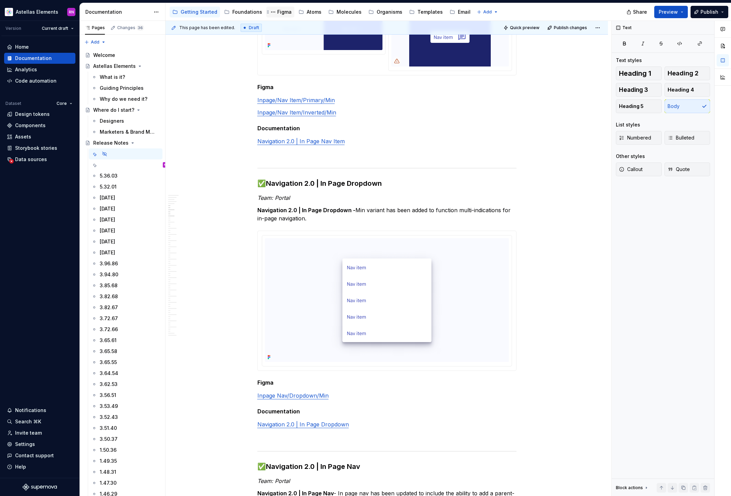
type textarea "*"
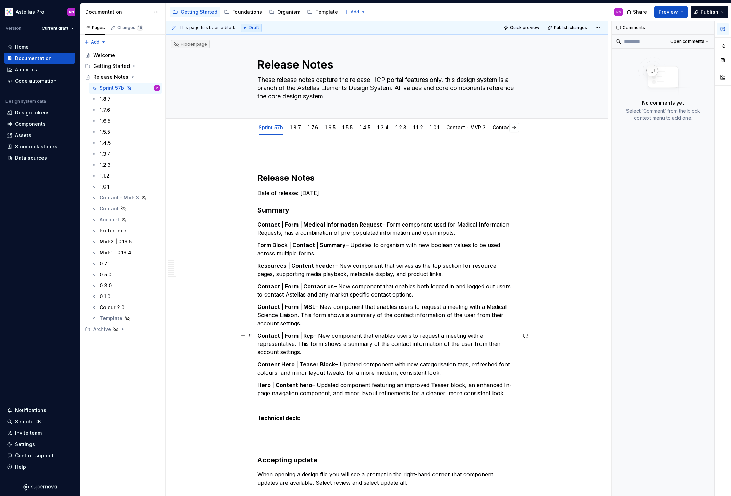
scroll to position [150, 0]
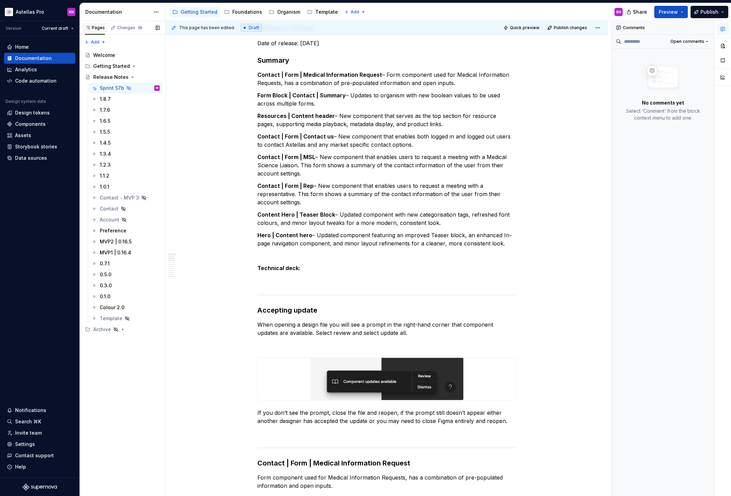
type textarea "*"
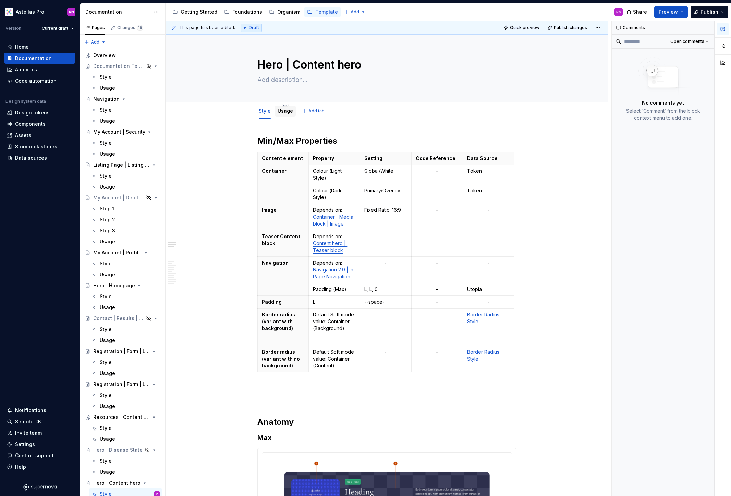
click at [282, 113] on link "Usage" at bounding box center [285, 111] width 15 height 6
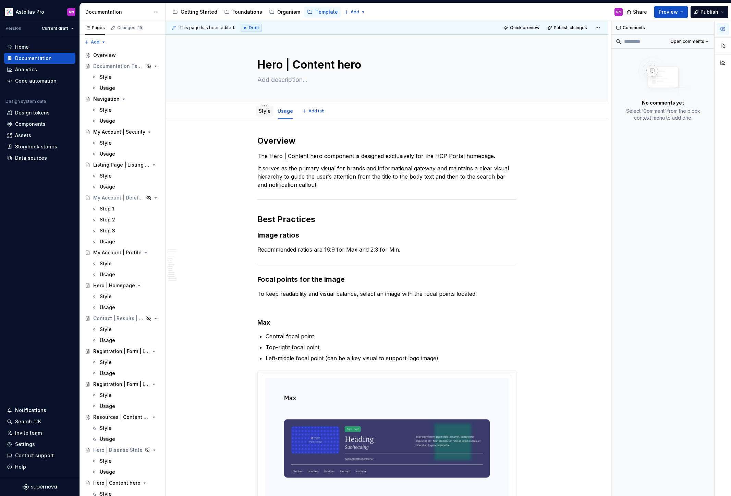
click at [268, 114] on div "Style" at bounding box center [265, 111] width 12 height 7
click at [683, 11] on button "Preview" at bounding box center [671, 12] width 34 height 12
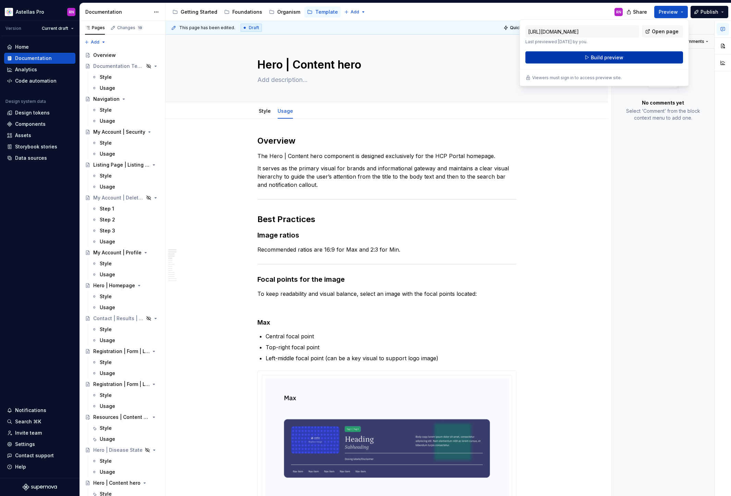
click at [623, 58] on button "Build preview" at bounding box center [605, 57] width 158 height 12
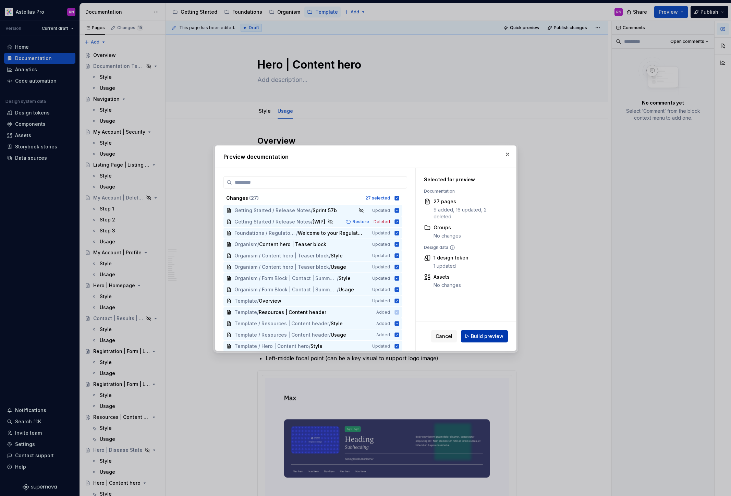
click at [492, 334] on span "Build preview" at bounding box center [487, 336] width 33 height 7
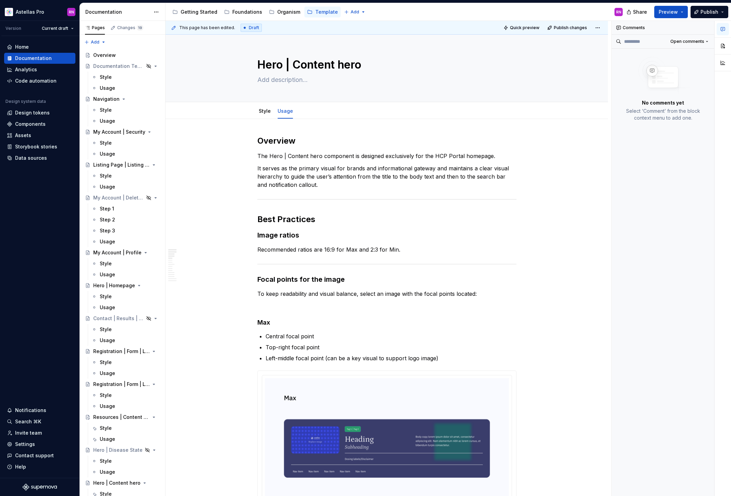
click at [689, 12] on div "Share Preview Publish" at bounding box center [679, 11] width 103 height 17
click at [683, 12] on button "Preview" at bounding box center [671, 12] width 34 height 12
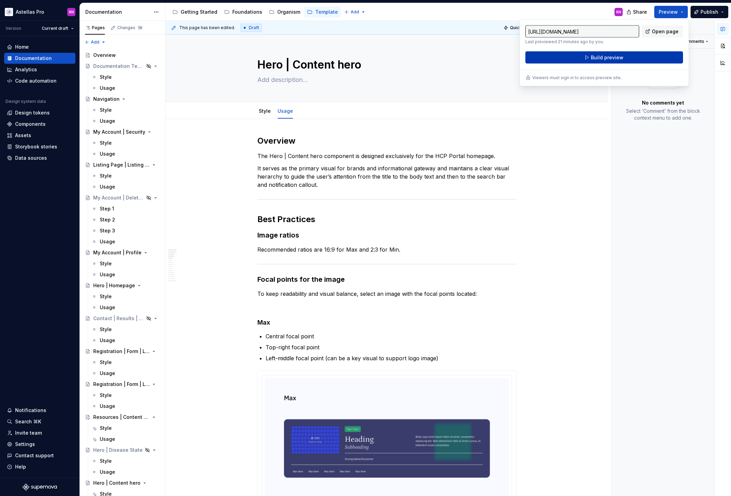
click at [630, 56] on button "Build preview" at bounding box center [605, 57] width 158 height 12
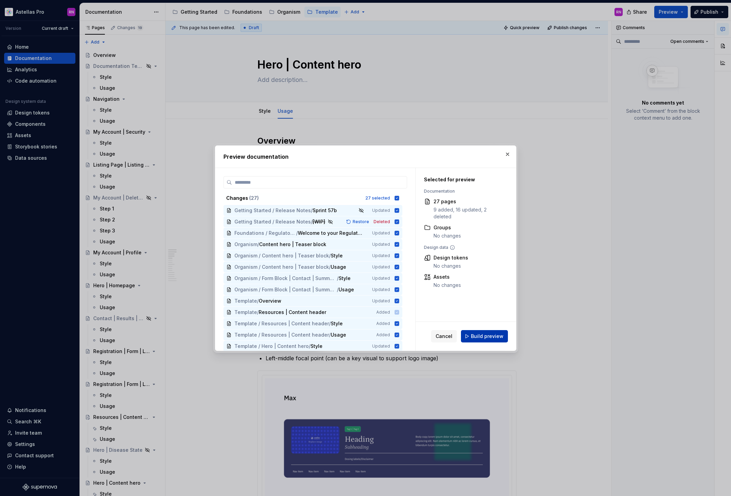
click at [488, 338] on span "Build preview" at bounding box center [487, 336] width 33 height 7
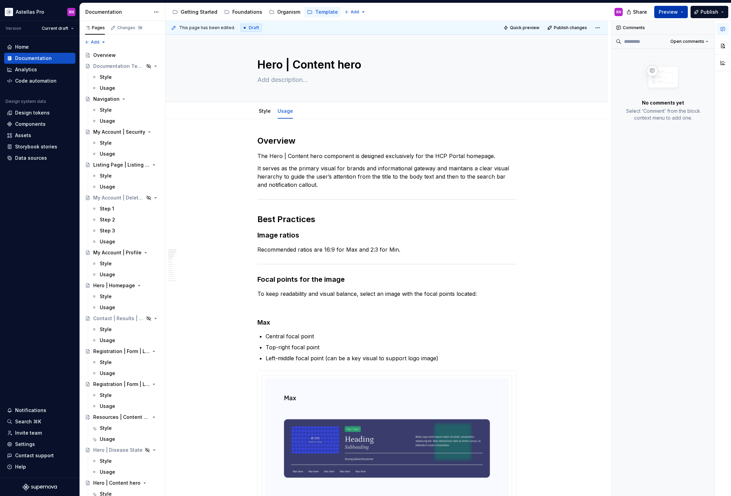
click at [680, 11] on button "Preview" at bounding box center [671, 12] width 34 height 12
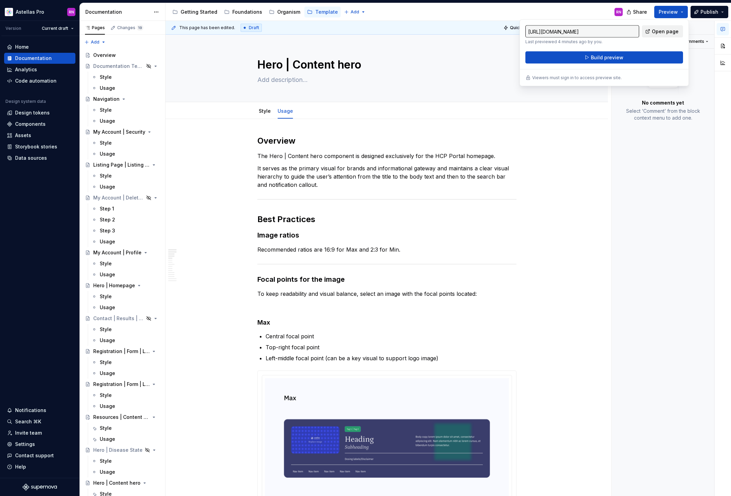
click at [672, 30] on span "Open page" at bounding box center [665, 31] width 27 height 7
click at [264, 110] on link "Style" at bounding box center [265, 111] width 12 height 6
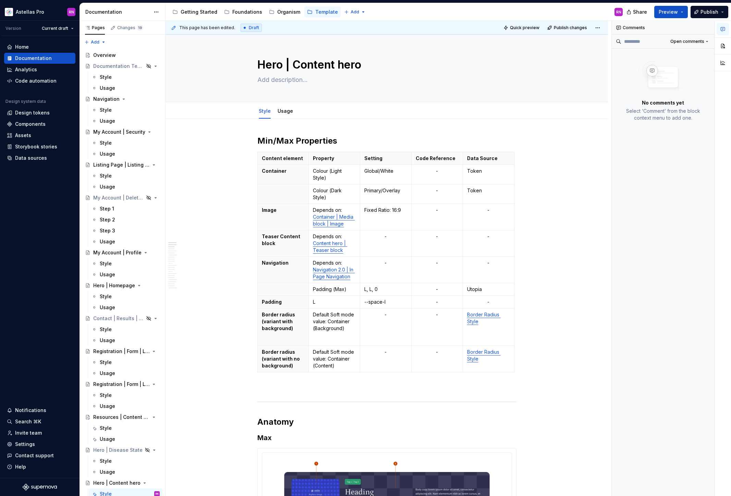
type textarea "*"
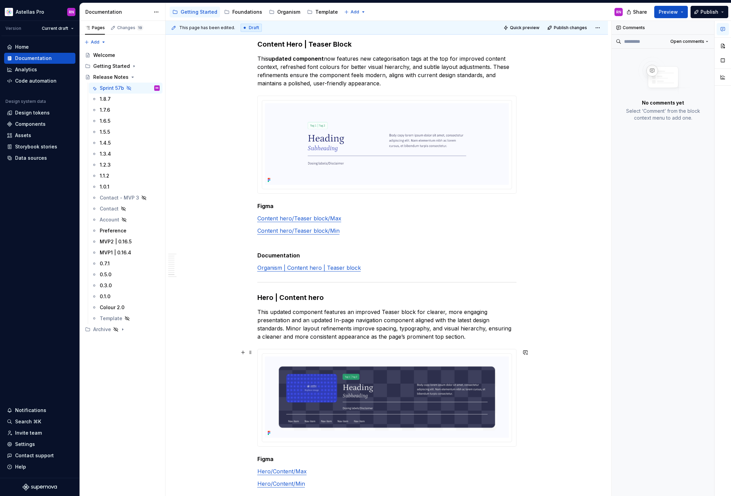
scroll to position [2892, 0]
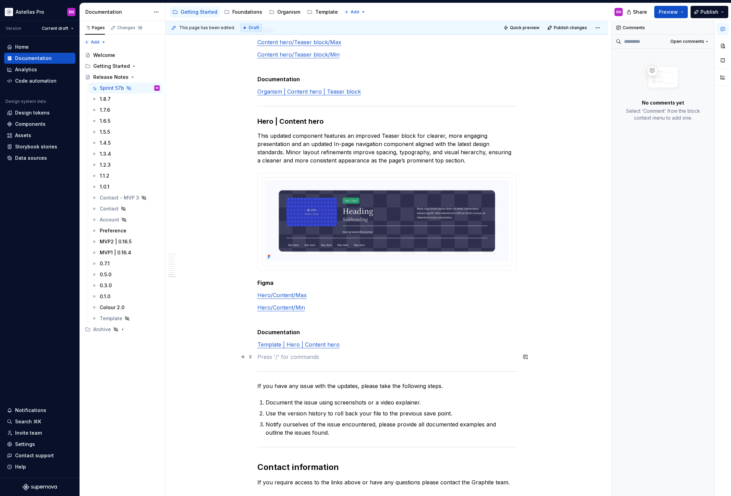
click at [272, 359] on p at bounding box center [386, 357] width 259 height 8
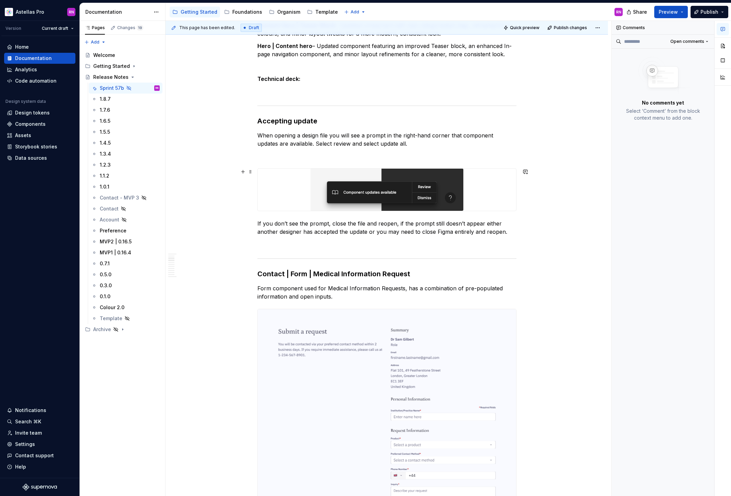
scroll to position [0, 0]
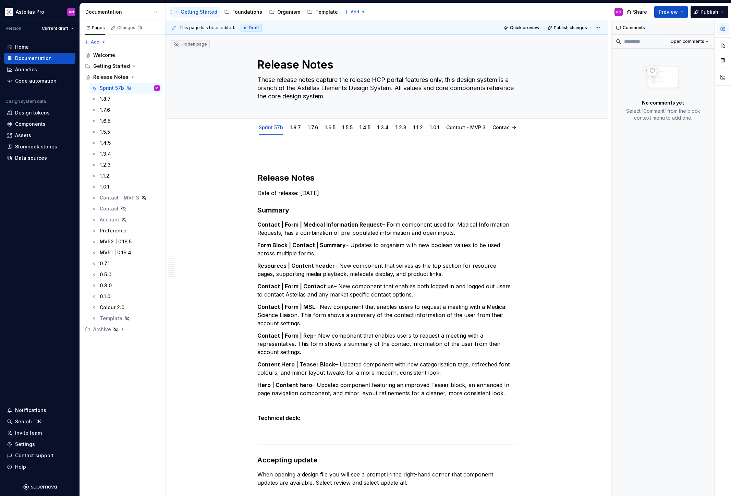
type textarea "*"
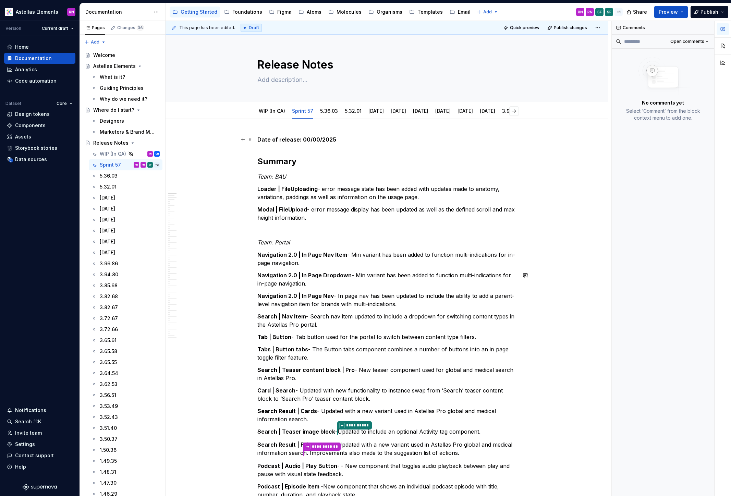
type textarea "*"
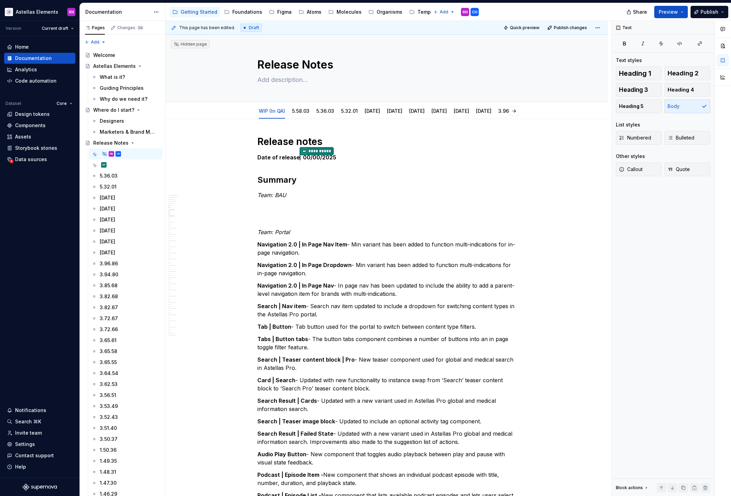
type textarea "*"
